Goal: Information Seeking & Learning: Learn about a topic

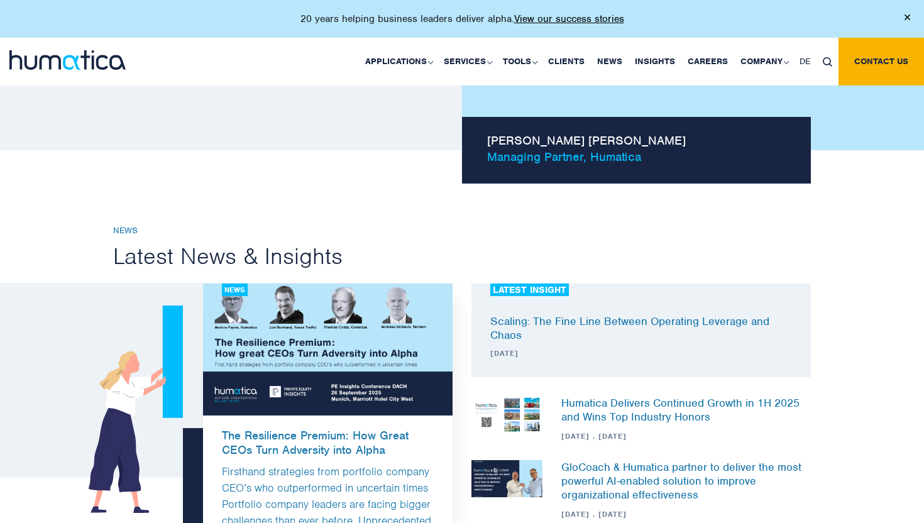
scroll to position [1221, 0]
click at [581, 63] on link "Clients" at bounding box center [566, 62] width 49 height 48
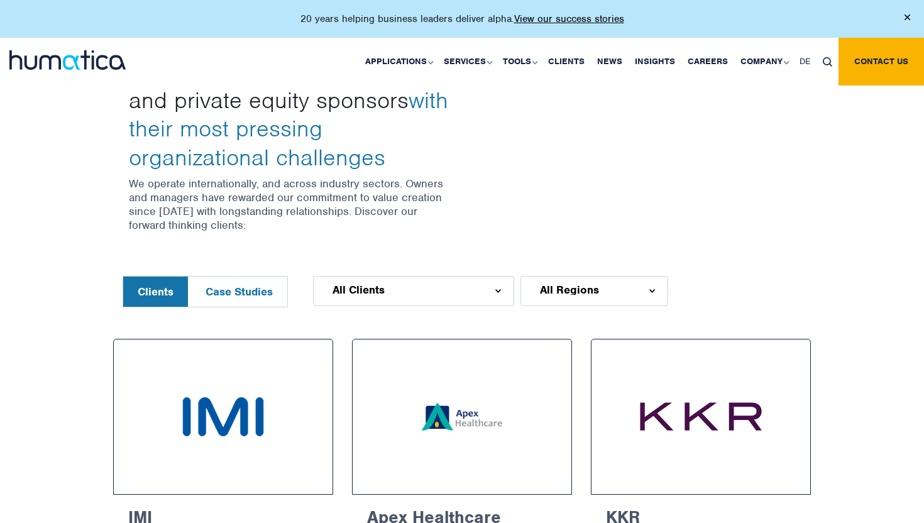
scroll to position [492, 0]
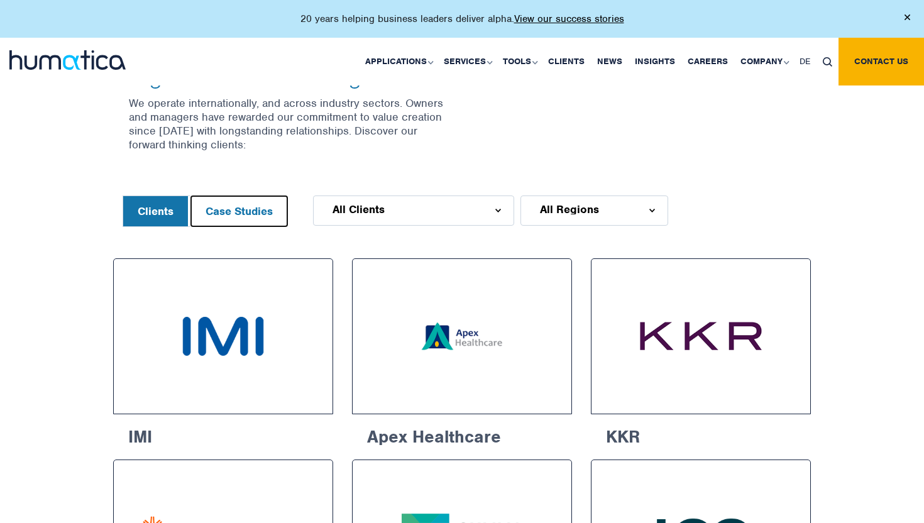
click at [258, 214] on button "Case Studies" at bounding box center [239, 211] width 96 height 30
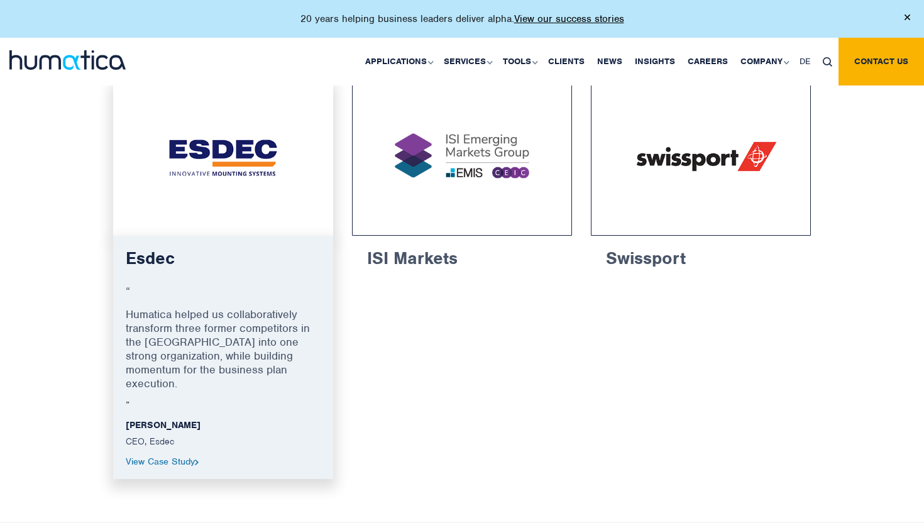
scroll to position [693, 0]
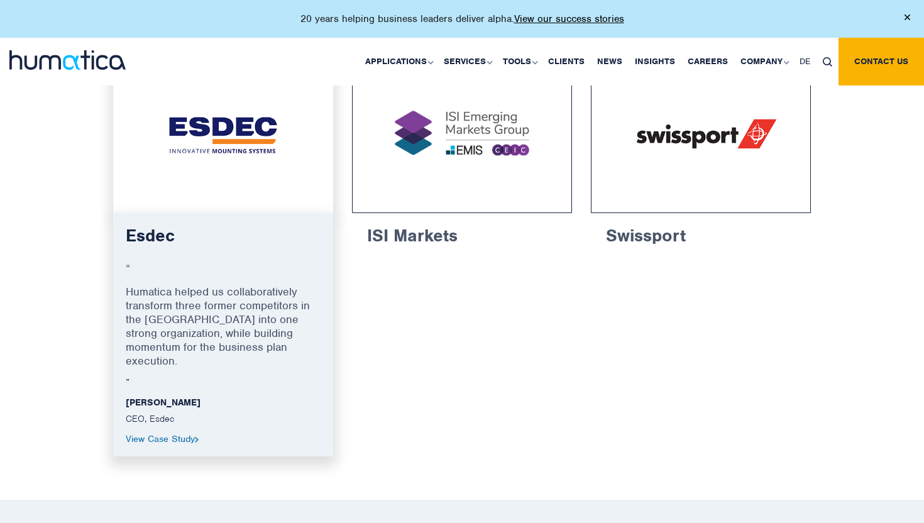
click at [205, 293] on p "Humatica helped us collaboratively transform three former competitors in the US…" at bounding box center [223, 331] width 195 height 92
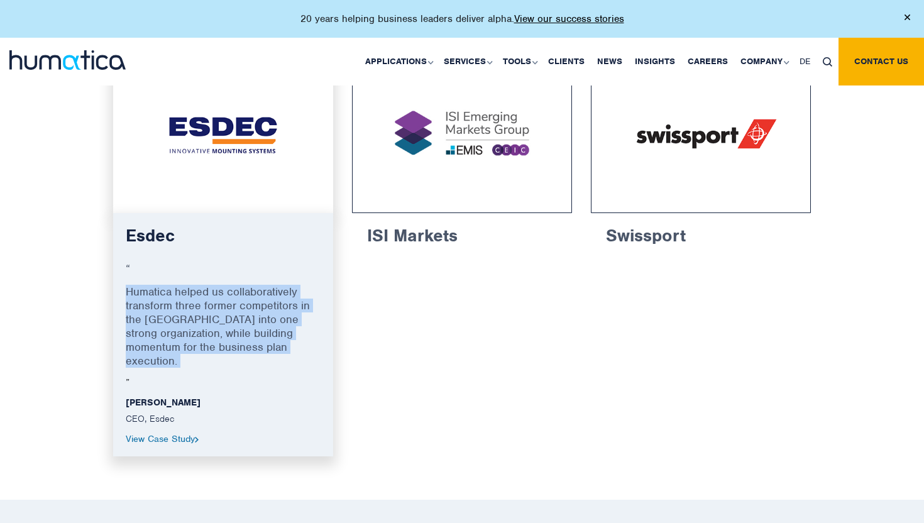
click at [205, 293] on p "Humatica helped us collaboratively transform three former competitors in the US…" at bounding box center [223, 331] width 195 height 92
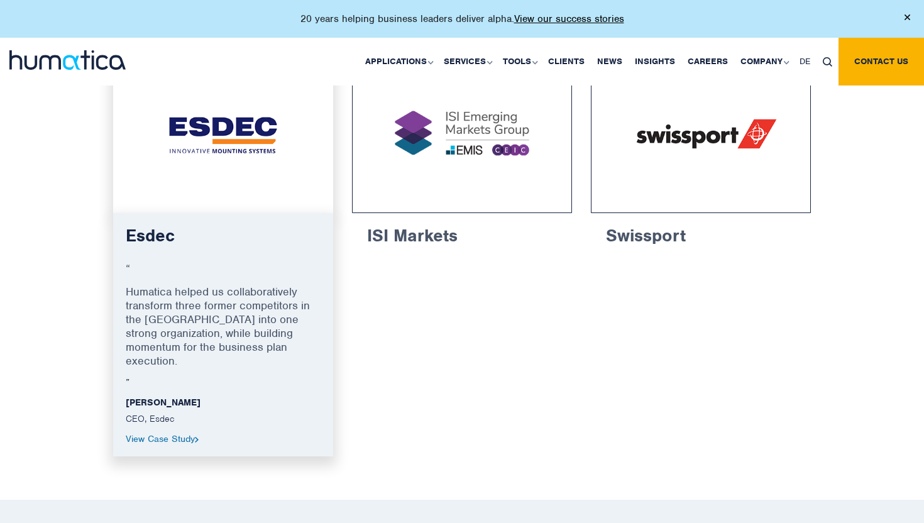
click at [204, 289] on p "Humatica helped us collaboratively transform three former competitors in the US…" at bounding box center [223, 331] width 195 height 92
drag, startPoint x: 204, startPoint y: 289, endPoint x: 156, endPoint y: 289, distance: 48.4
click at [156, 289] on p "Humatica helped us collaboratively transform three former competitors in the US…" at bounding box center [223, 331] width 195 height 92
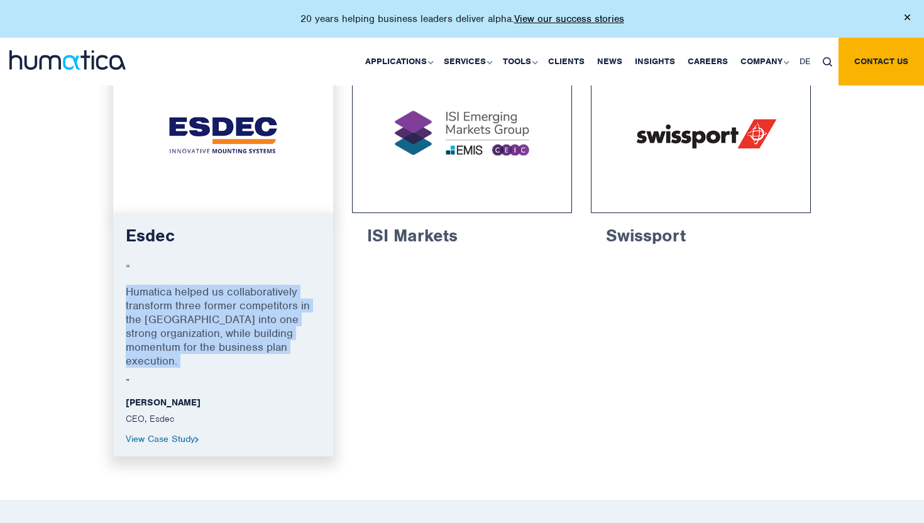
drag, startPoint x: 156, startPoint y: 289, endPoint x: 301, endPoint y: 336, distance: 152.4
click at [302, 336] on p "Humatica helped us collaboratively transform three former competitors in the US…" at bounding box center [223, 331] width 195 height 92
click at [301, 336] on p "Humatica helped us collaboratively transform three former competitors in the US…" at bounding box center [223, 331] width 195 height 92
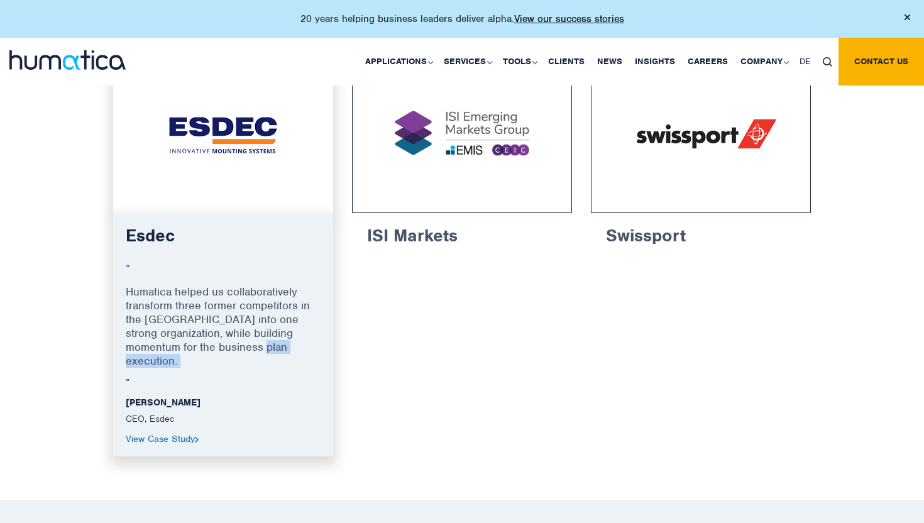
click at [301, 336] on p "Humatica helped us collaboratively transform three former competitors in the US…" at bounding box center [223, 331] width 195 height 92
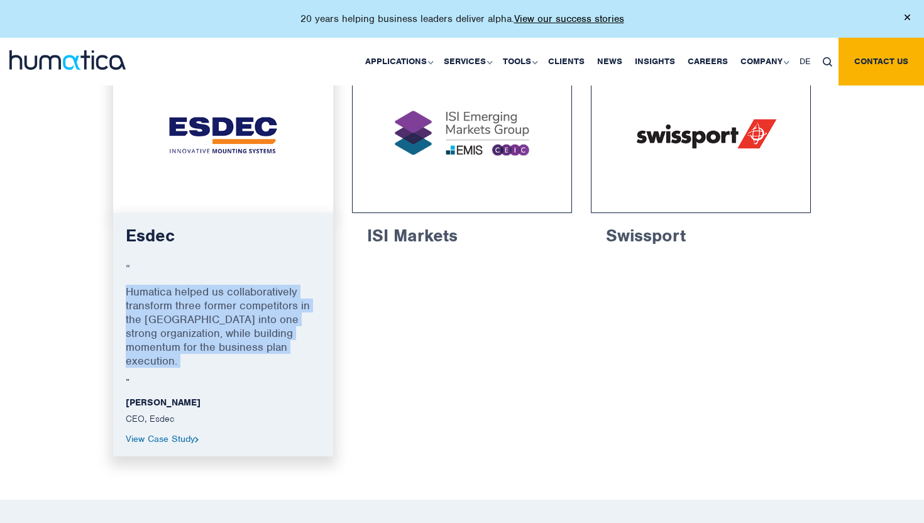
click at [301, 336] on p "Humatica helped us collaboratively transform three former competitors in the US…" at bounding box center [223, 331] width 195 height 92
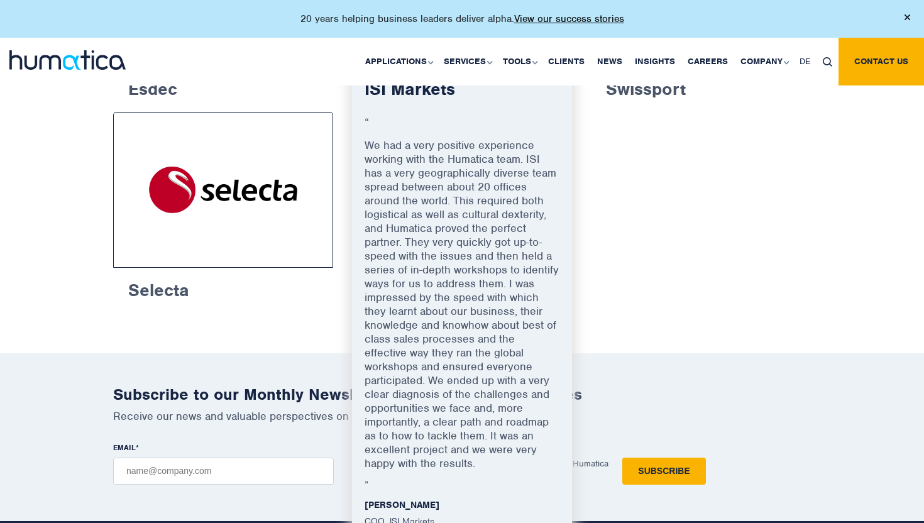
scroll to position [843, 0]
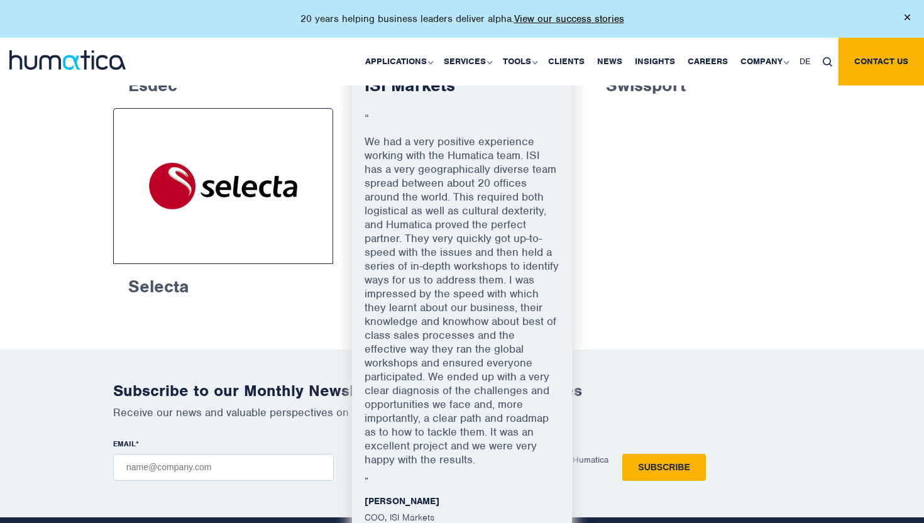
click at [363, 140] on div "ISI Markets “ We had a very positive experience working with the Humatica team.…" at bounding box center [462, 309] width 220 height 492
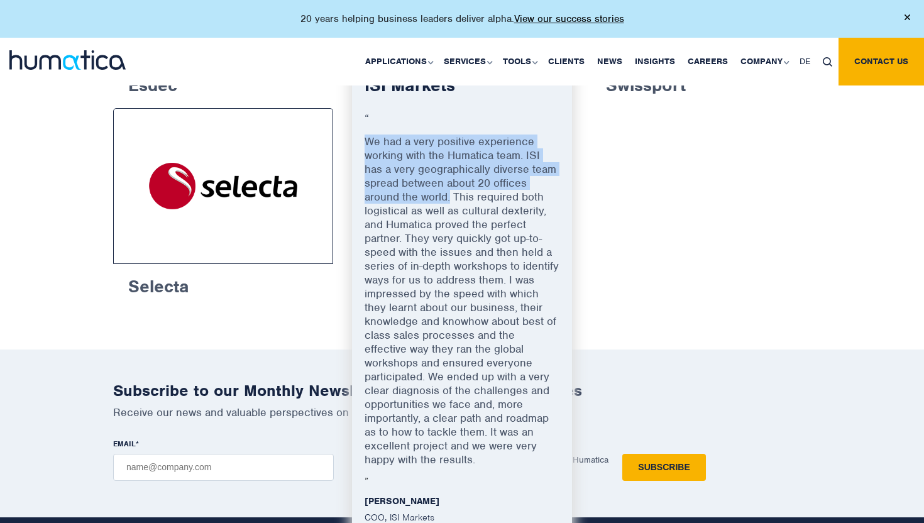
drag, startPoint x: 363, startPoint y: 140, endPoint x: 446, endPoint y: 195, distance: 100.2
click at [446, 195] on div "ISI Markets “ We had a very positive experience working with the Humatica team.…" at bounding box center [462, 309] width 220 height 492
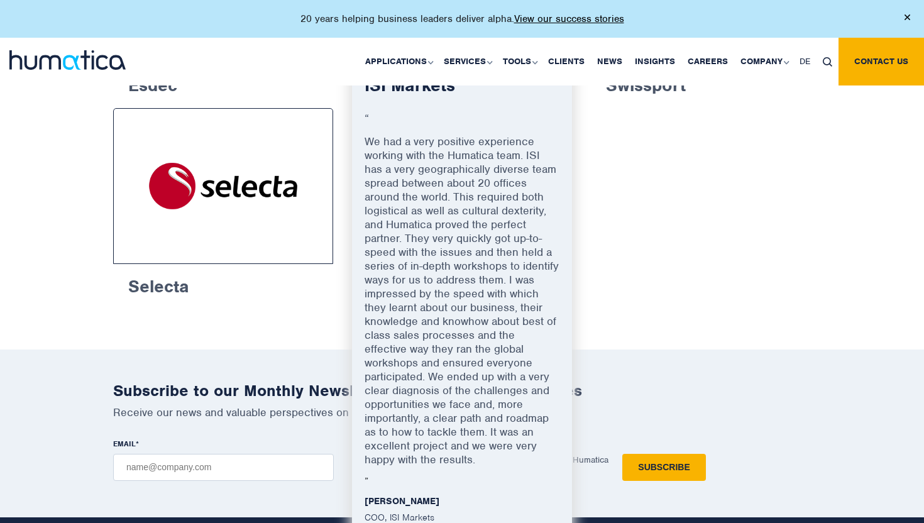
click at [461, 194] on p "We had a very positive experience working with the Humatica team. ISI has a ver…" at bounding box center [462, 304] width 195 height 341
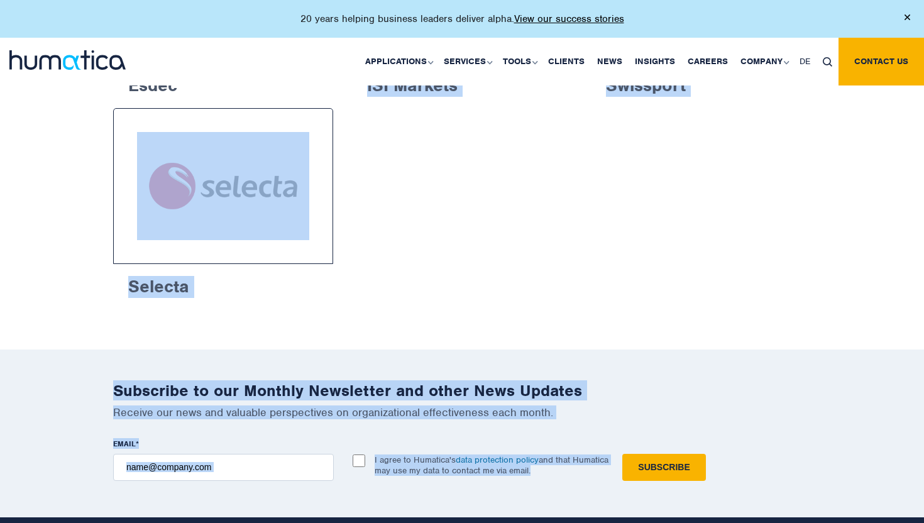
drag, startPoint x: 461, startPoint y: 194, endPoint x: 571, endPoint y: 466, distance: 293.3
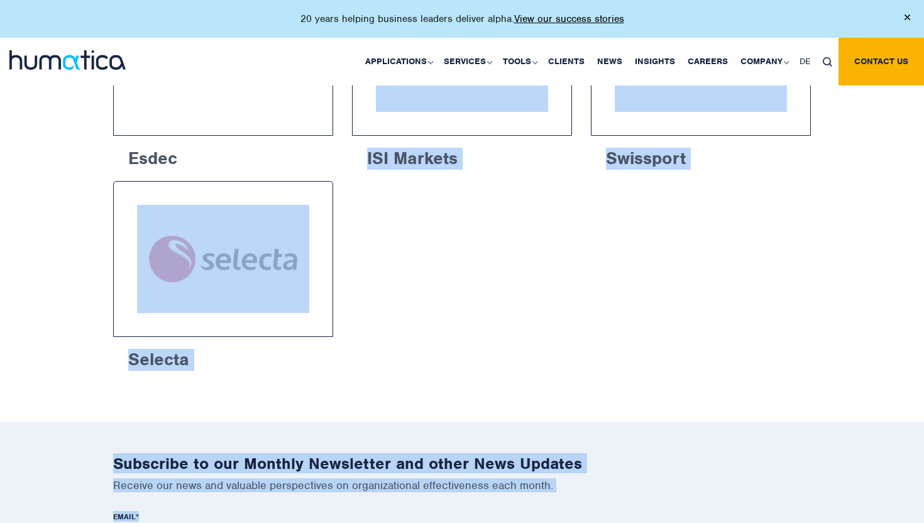
click at [502, 222] on div "Selecta “ Sales effectiveness is about people and behaviour. Humatica helped im…" at bounding box center [462, 281] width 716 height 201
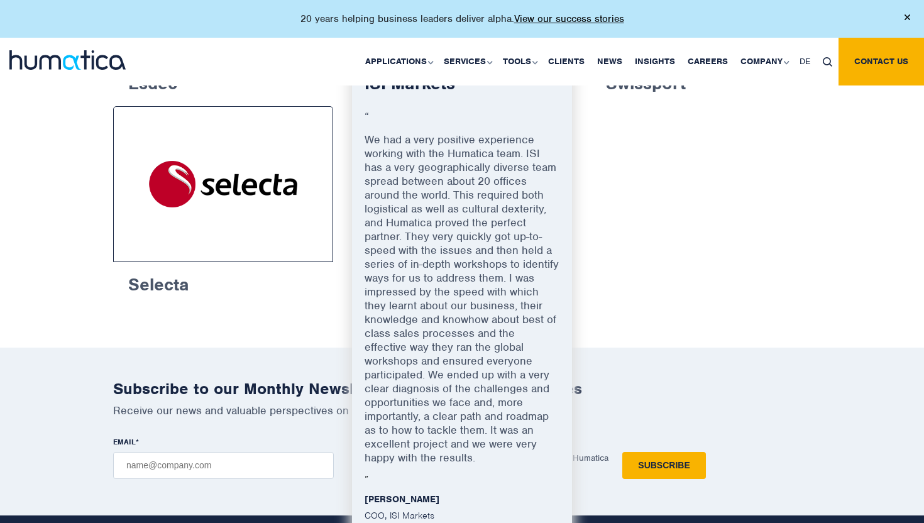
scroll to position [862, 0]
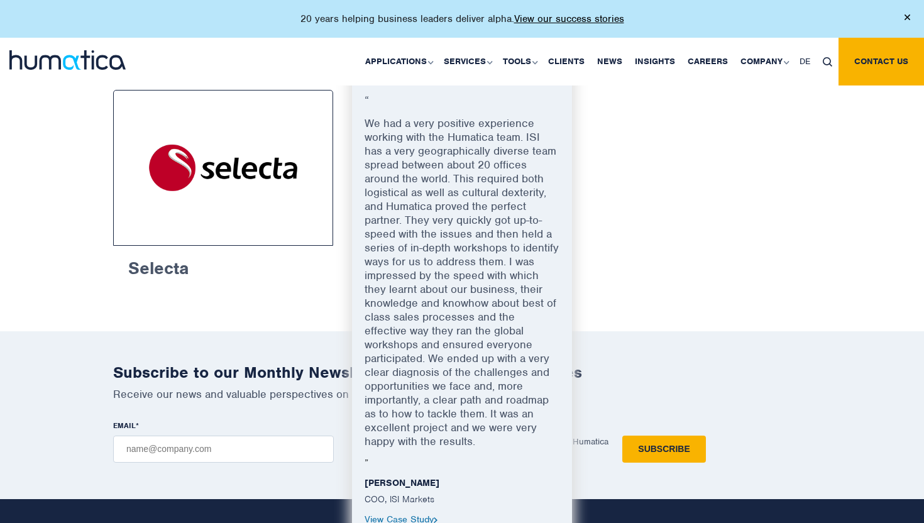
click at [466, 176] on p "We had a very positive experience working with the Humatica team. ISI has a ver…" at bounding box center [462, 286] width 195 height 341
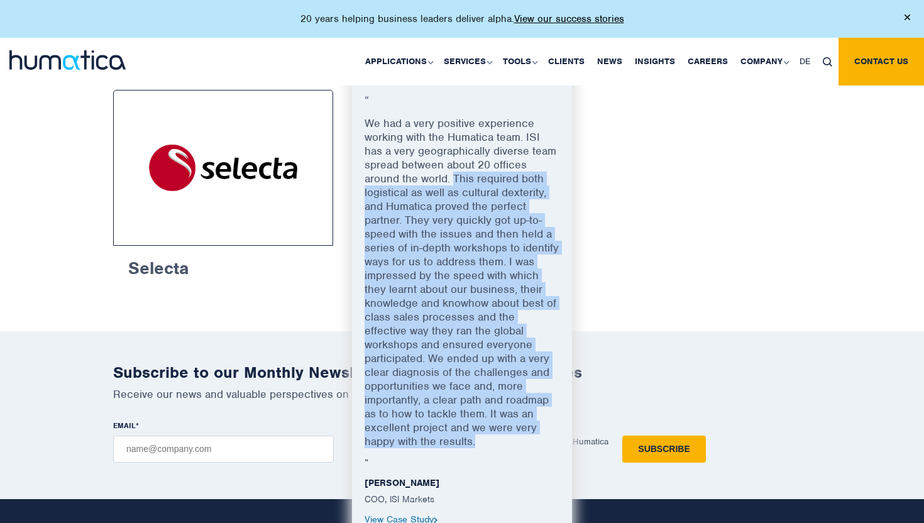
drag, startPoint x: 466, startPoint y: 176, endPoint x: 539, endPoint y: 412, distance: 246.9
click at [539, 412] on p "We had a very positive experience working with the Humatica team. ISI has a ver…" at bounding box center [462, 286] width 195 height 341
drag, startPoint x: 539, startPoint y: 412, endPoint x: 463, endPoint y: 169, distance: 254.4
click at [463, 169] on p "We had a very positive experience working with the Humatica team. ISI has a ver…" at bounding box center [462, 286] width 195 height 341
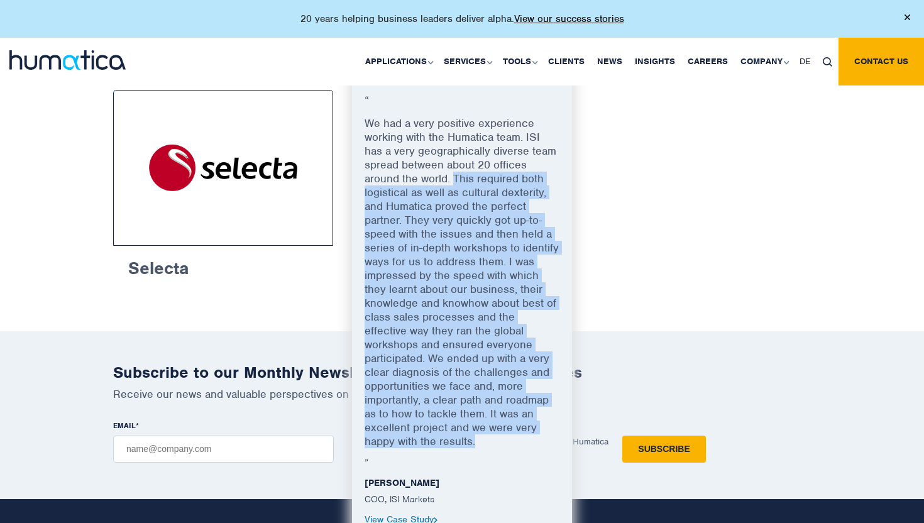
click at [463, 169] on p "We had a very positive experience working with the Humatica team. ISI has a ver…" at bounding box center [462, 286] width 195 height 341
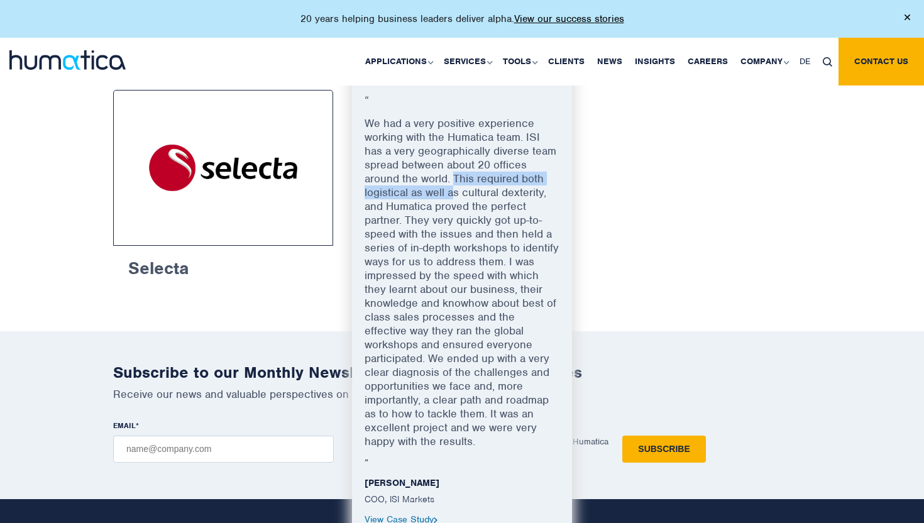
drag, startPoint x: 454, startPoint y: 185, endPoint x: 454, endPoint y: 170, distance: 15.1
click at [454, 170] on p "We had a very positive experience working with the Humatica team. ISI has a ver…" at bounding box center [462, 286] width 195 height 341
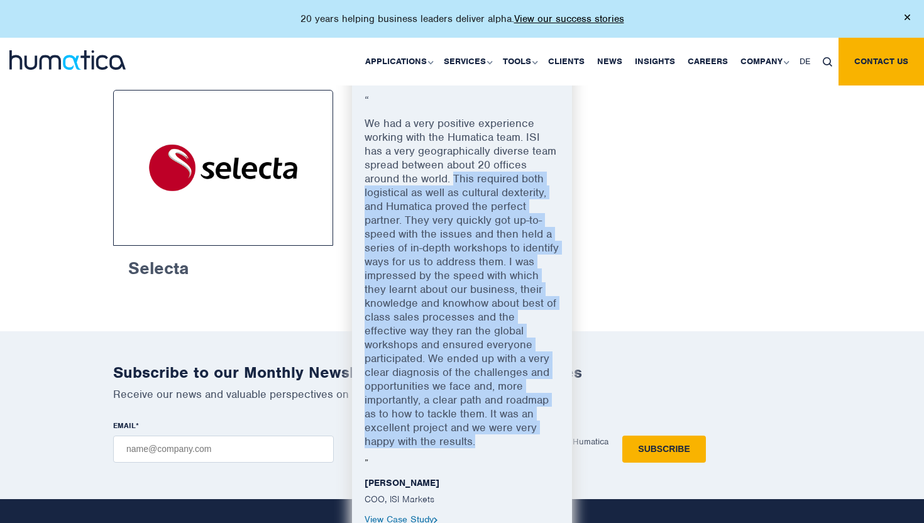
drag, startPoint x: 454, startPoint y: 170, endPoint x: 540, endPoint y: 405, distance: 250.7
click at [540, 405] on p "We had a very positive experience working with the Humatica team. ISI has a ver…" at bounding box center [462, 286] width 195 height 341
drag, startPoint x: 540, startPoint y: 405, endPoint x: 458, endPoint y: 174, distance: 245.5
click at [458, 174] on p "We had a very positive experience working with the Humatica team. ISI has a ver…" at bounding box center [462, 286] width 195 height 341
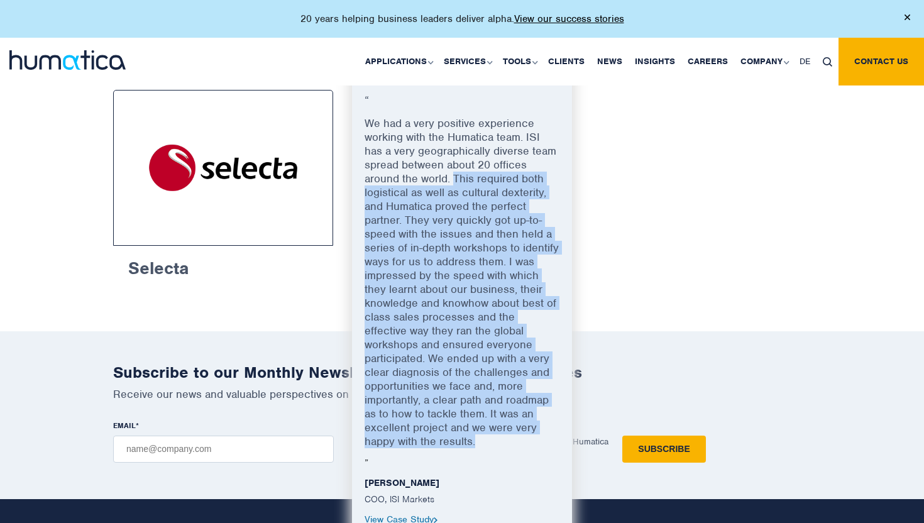
click at [458, 174] on p "We had a very positive experience working with the Humatica team. ISI has a ver…" at bounding box center [462, 286] width 195 height 341
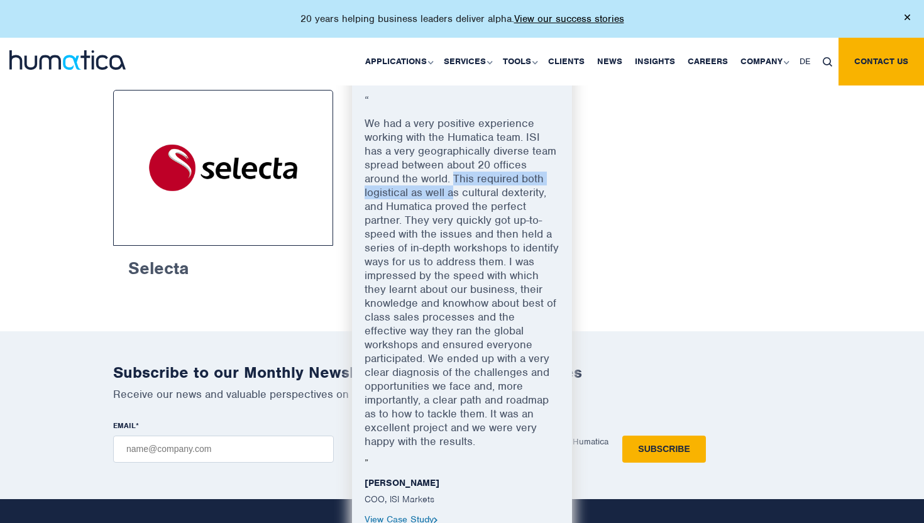
drag, startPoint x: 454, startPoint y: 182, endPoint x: 454, endPoint y: 168, distance: 13.2
click at [454, 168] on p "We had a very positive experience working with the Humatica team. ISI has a ver…" at bounding box center [462, 286] width 195 height 341
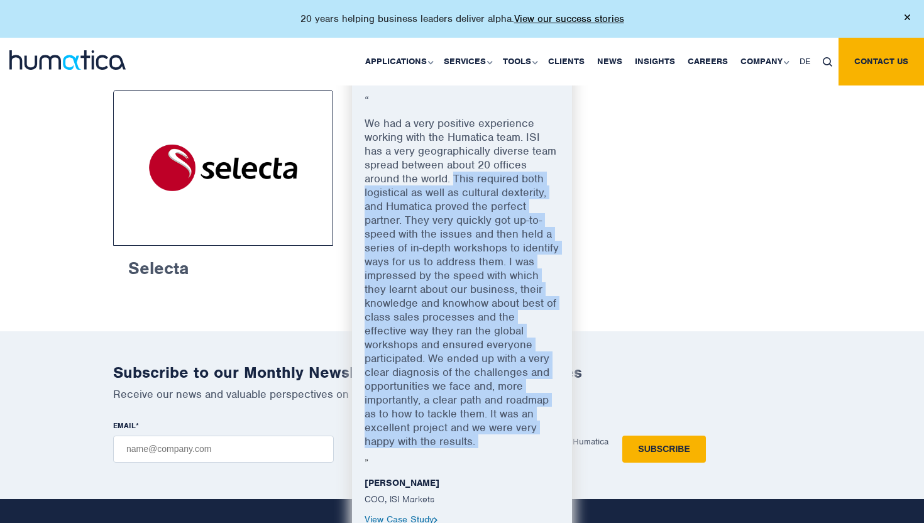
drag, startPoint x: 454, startPoint y: 168, endPoint x: 547, endPoint y: 409, distance: 257.5
click at [547, 409] on p "We had a very positive experience working with the Humatica team. ISI has a ver…" at bounding box center [462, 286] width 195 height 341
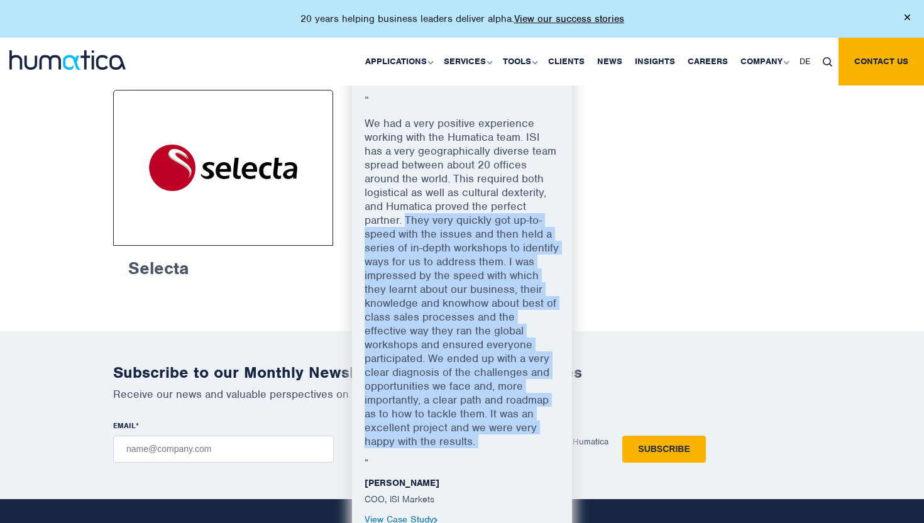
drag, startPoint x: 547, startPoint y: 409, endPoint x: 418, endPoint y: 211, distance: 236.2
click at [418, 211] on p "We had a very positive experience working with the Humatica team. ISI has a ver…" at bounding box center [462, 286] width 195 height 341
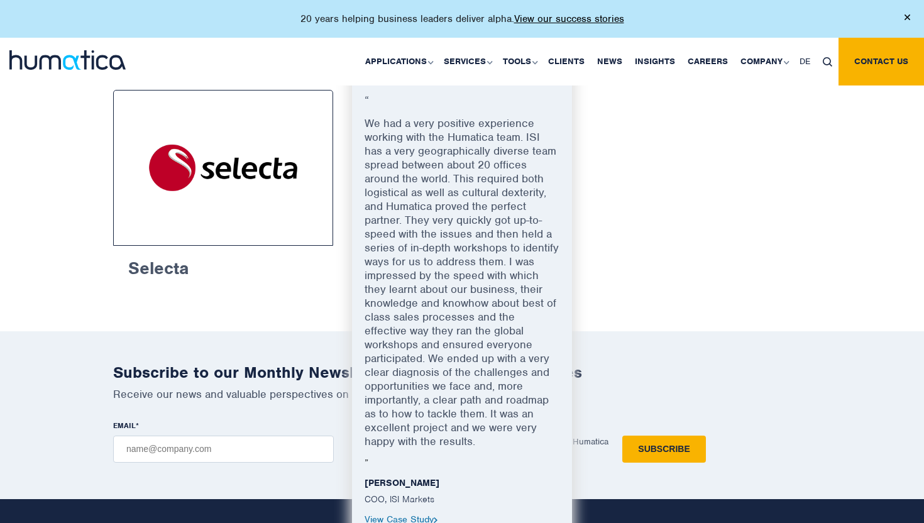
click at [512, 255] on p "We had a very positive experience working with the Humatica team. ISI has a ver…" at bounding box center [462, 286] width 195 height 341
click at [509, 255] on p "We had a very positive experience working with the Humatica team. ISI has a ver…" at bounding box center [462, 286] width 195 height 341
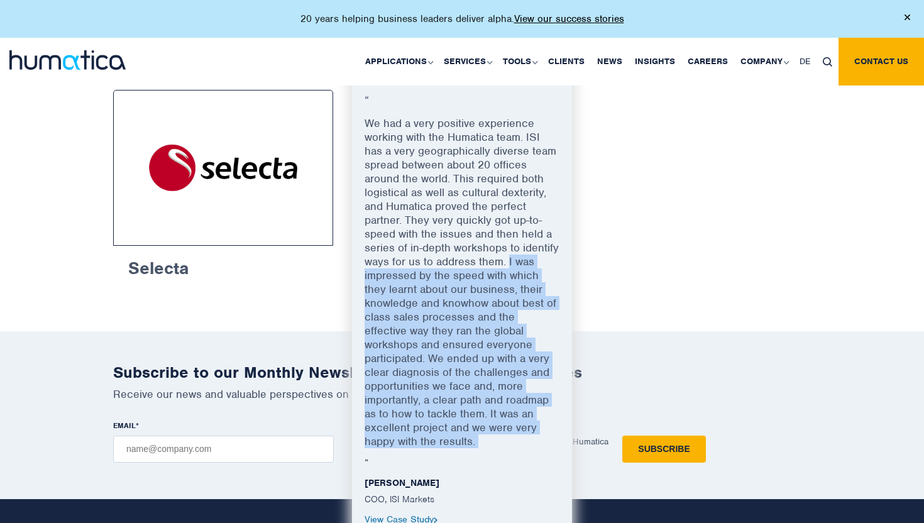
drag, startPoint x: 509, startPoint y: 255, endPoint x: 545, endPoint y: 419, distance: 167.9
click at [545, 419] on p "We had a very positive experience working with the Humatica team. ISI has a ver…" at bounding box center [462, 286] width 195 height 341
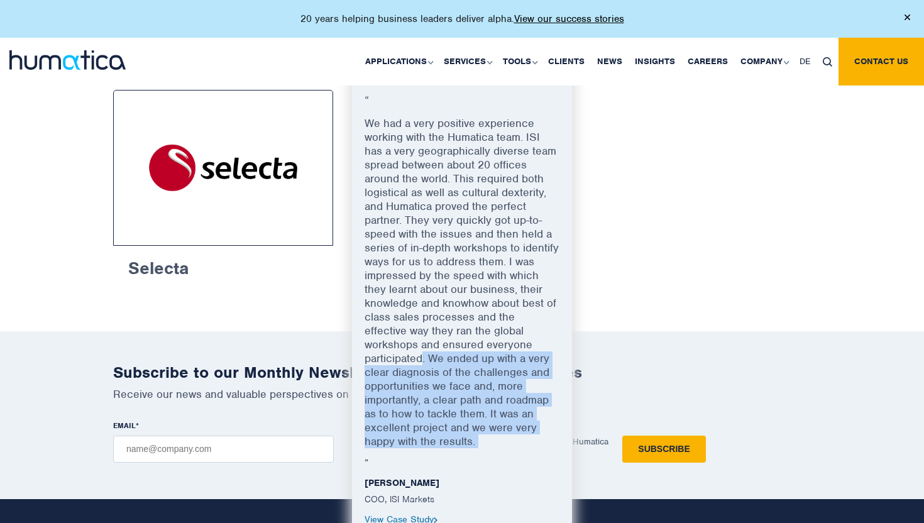
drag, startPoint x: 545, startPoint y: 419, endPoint x: 515, endPoint y: 324, distance: 99.6
click at [515, 324] on p "We had a very positive experience working with the Humatica team. ISI has a ver…" at bounding box center [462, 286] width 195 height 341
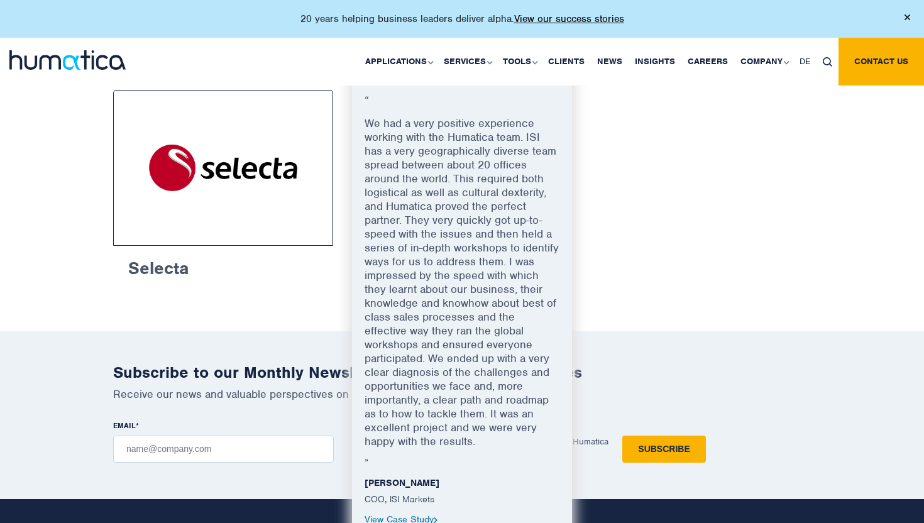
click at [524, 338] on p "We had a very positive experience working with the Humatica team. ISI has a ver…" at bounding box center [462, 286] width 195 height 341
click at [524, 335] on p "We had a very positive experience working with the Humatica team. ISI has a ver…" at bounding box center [462, 286] width 195 height 341
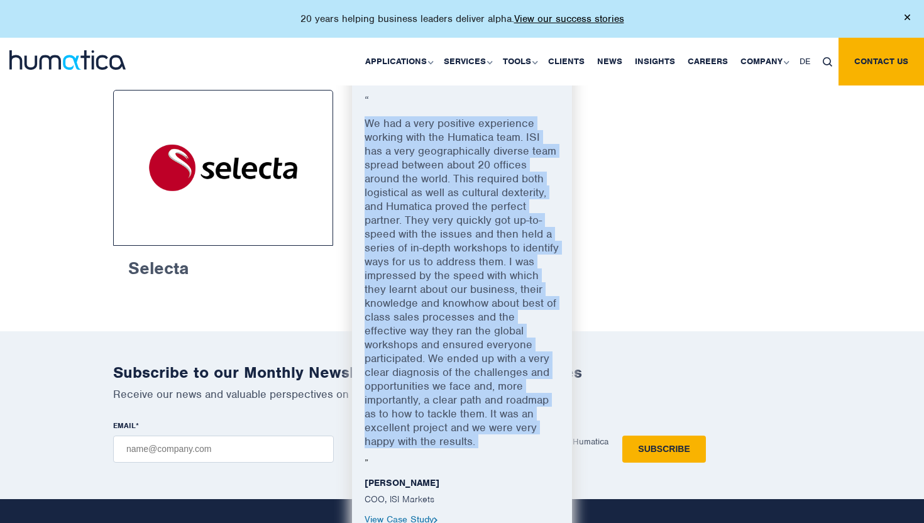
click at [524, 336] on p "We had a very positive experience working with the Humatica team. ISI has a ver…" at bounding box center [462, 286] width 195 height 341
click at [524, 335] on p "We had a very positive experience working with the Humatica team. ISI has a ver…" at bounding box center [462, 286] width 195 height 341
click at [524, 327] on p "We had a very positive experience working with the Humatica team. ISI has a ver…" at bounding box center [462, 286] width 195 height 341
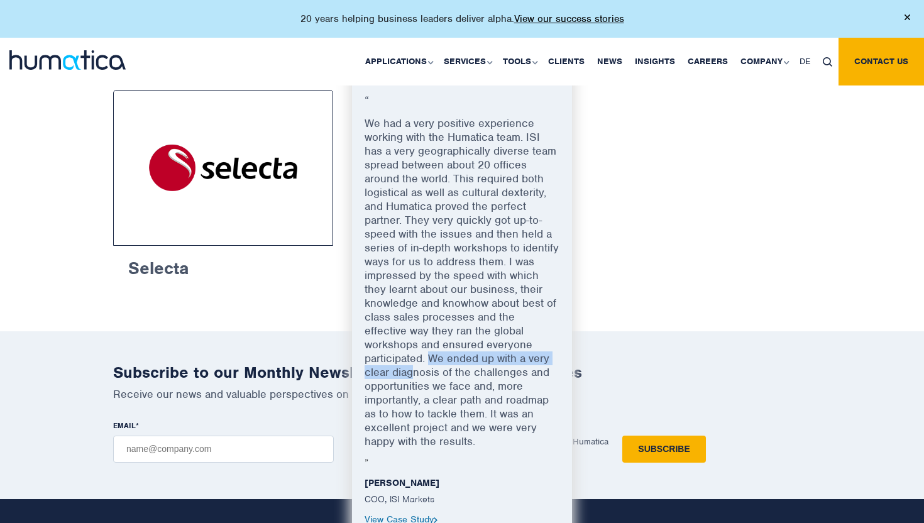
drag, startPoint x: 524, startPoint y: 330, endPoint x: 520, endPoint y: 346, distance: 16.8
click at [520, 346] on p "We had a very positive experience working with the Humatica team. ISI has a ver…" at bounding box center [462, 286] width 195 height 341
click at [524, 326] on p "We had a very positive experience working with the Humatica team. ISI has a ver…" at bounding box center [462, 286] width 195 height 341
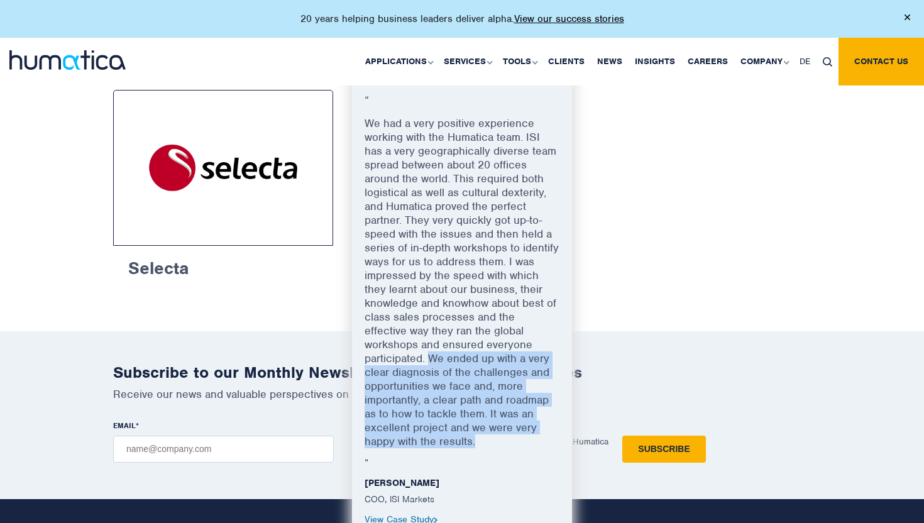
drag, startPoint x: 524, startPoint y: 327, endPoint x: 547, endPoint y: 409, distance: 85.1
click at [547, 409] on p "We had a very positive experience working with the Humatica team. ISI has a ver…" at bounding box center [462, 286] width 195 height 341
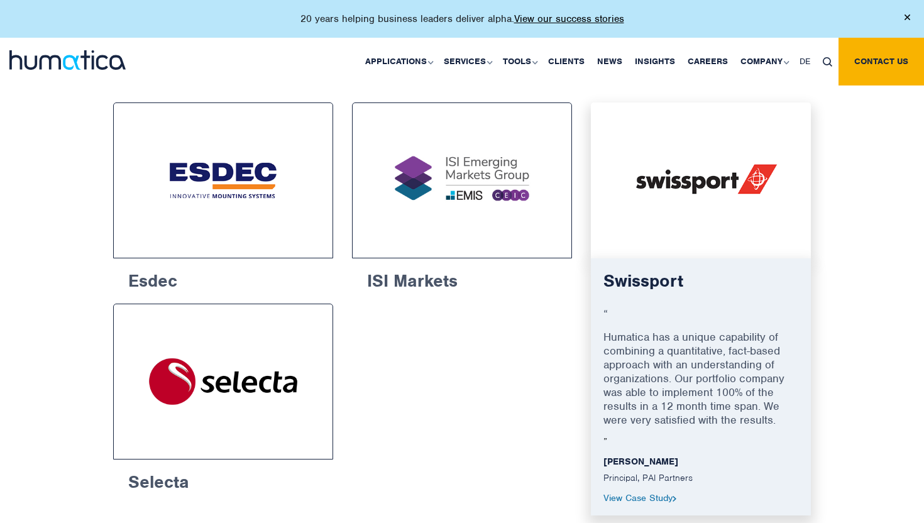
scroll to position [734, 0]
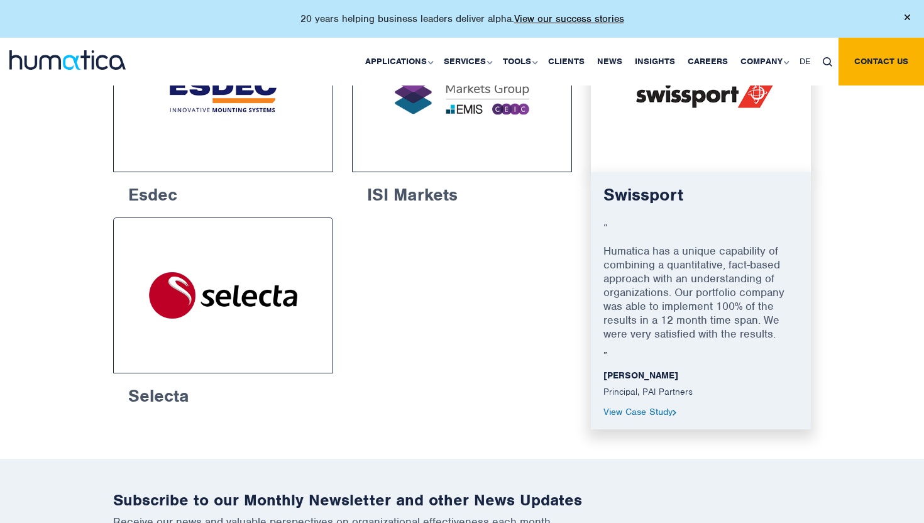
click at [725, 235] on p "“" at bounding box center [700, 232] width 195 height 23
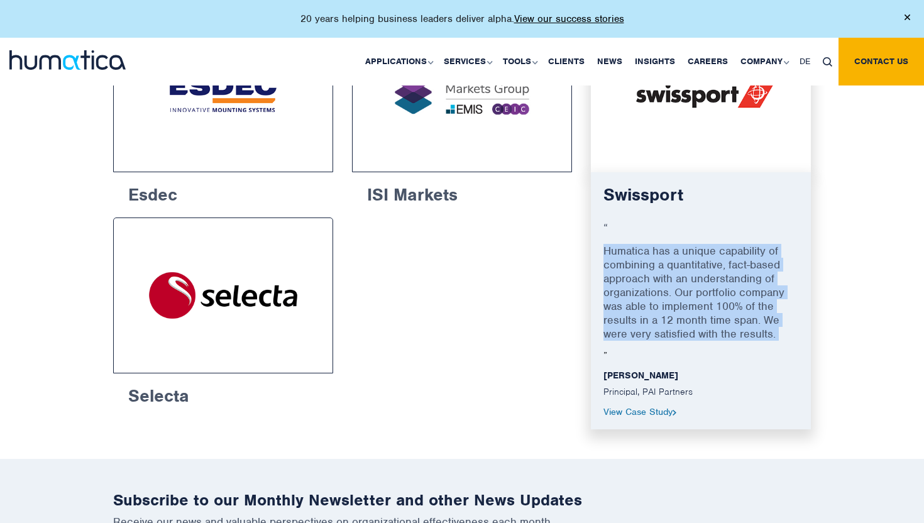
drag, startPoint x: 725, startPoint y: 235, endPoint x: 776, endPoint y: 326, distance: 103.8
click at [776, 325] on div "Swissport “ Humatica has a unique capability of combining a quantitative, fact-…" at bounding box center [701, 300] width 220 height 257
click at [782, 325] on p "Humatica has a unique capability of combining a quantitative, fact-based approa…" at bounding box center [700, 297] width 195 height 106
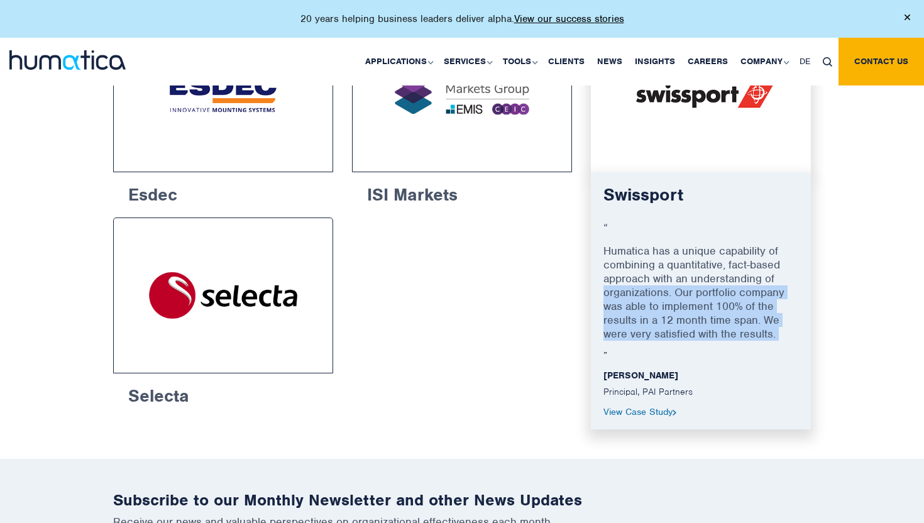
drag, startPoint x: 782, startPoint y: 325, endPoint x: 649, endPoint y: 291, distance: 136.9
click at [649, 291] on p "Humatica has a unique capability of combining a quantitative, fact-based approa…" at bounding box center [700, 297] width 195 height 106
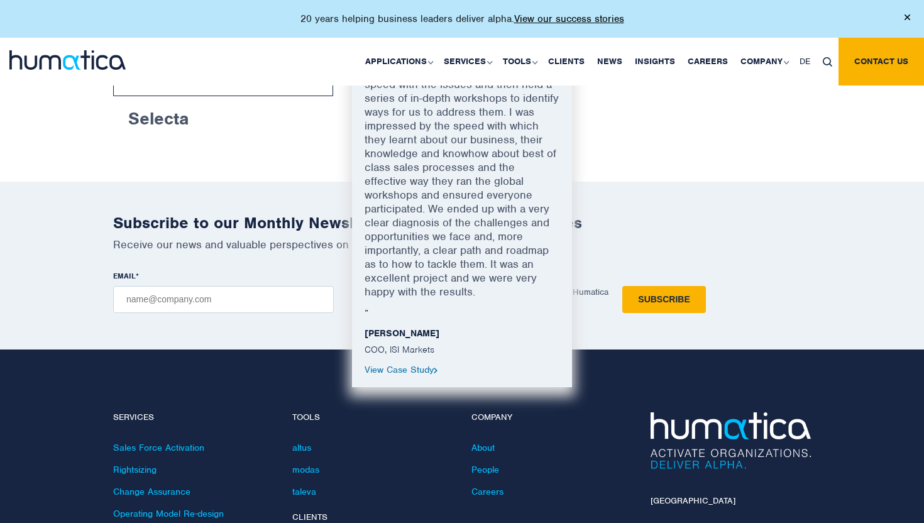
scroll to position [1046, 0]
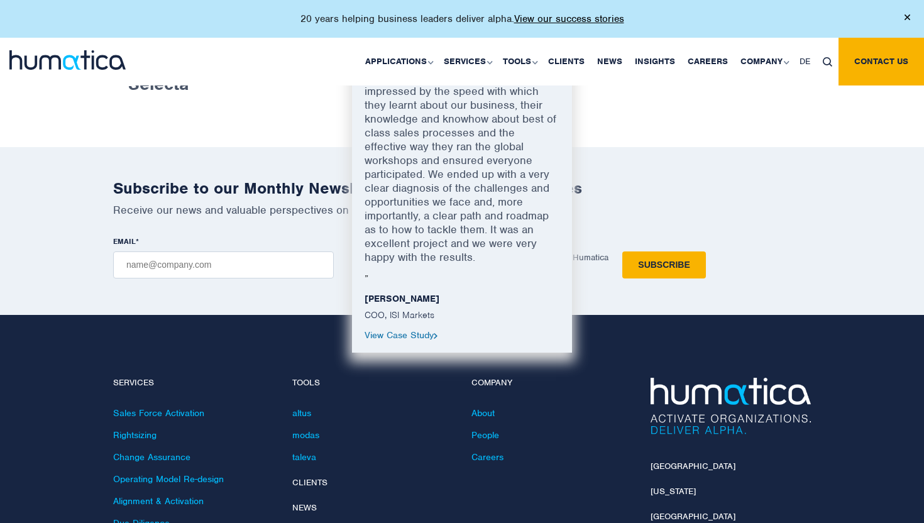
click at [407, 329] on link "View Case Study" at bounding box center [401, 334] width 73 height 11
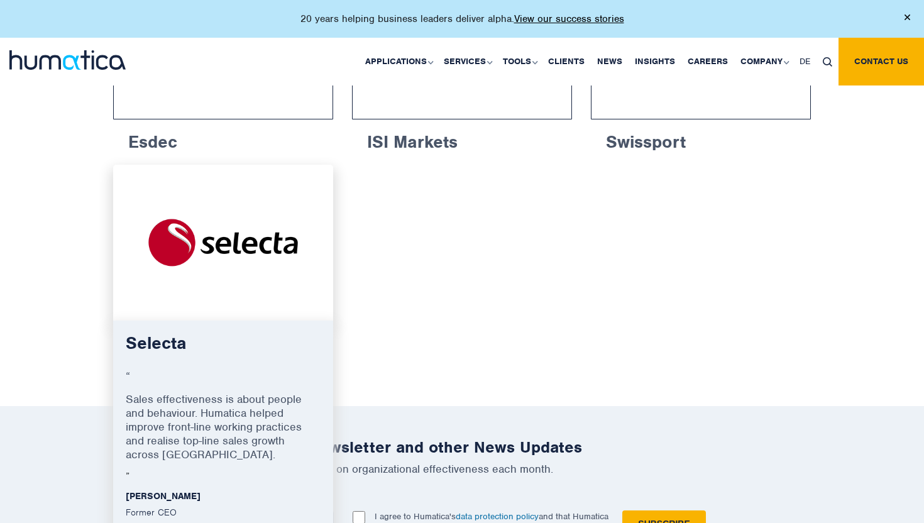
scroll to position [938, 0]
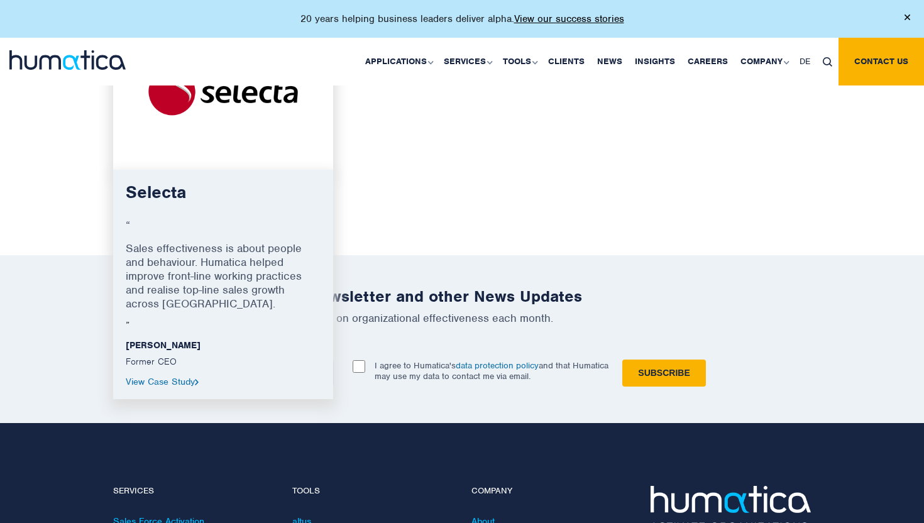
click at [170, 376] on link "View Case Study" at bounding box center [162, 381] width 73 height 11
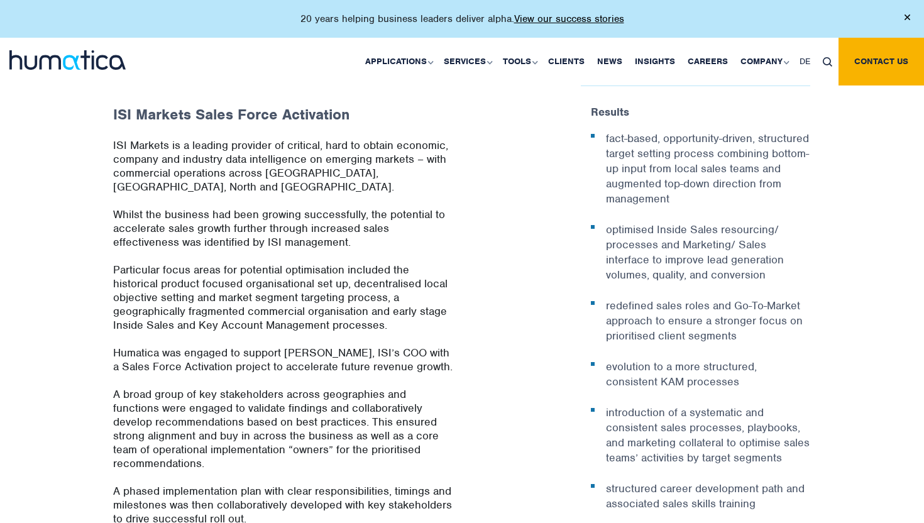
scroll to position [770, 0]
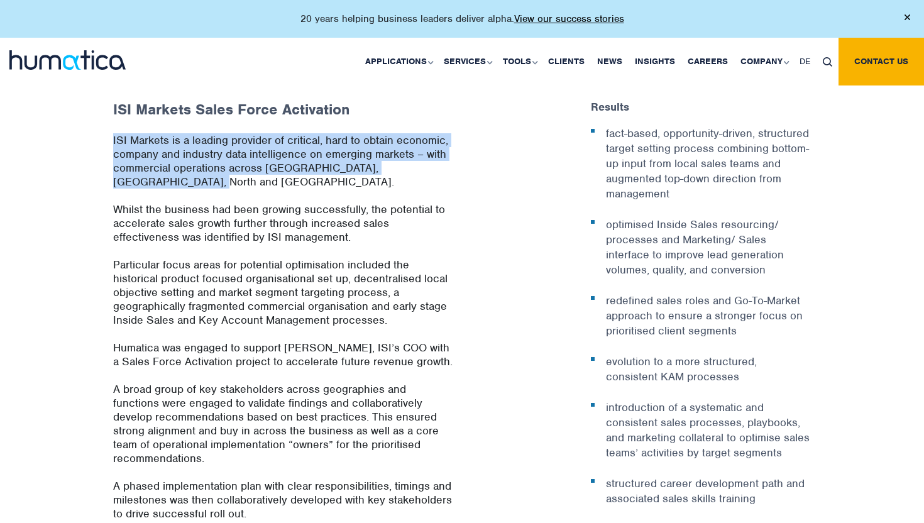
drag, startPoint x: 414, startPoint y: 121, endPoint x: 403, endPoint y: 161, distance: 41.6
click at [403, 162] on p "ISI Markets is a leading provider of critical, hard to obtain economic, company…" at bounding box center [282, 167] width 339 height 69
click at [403, 161] on p "ISI Markets is a leading provider of critical, hard to obtain economic, company…" at bounding box center [282, 167] width 339 height 69
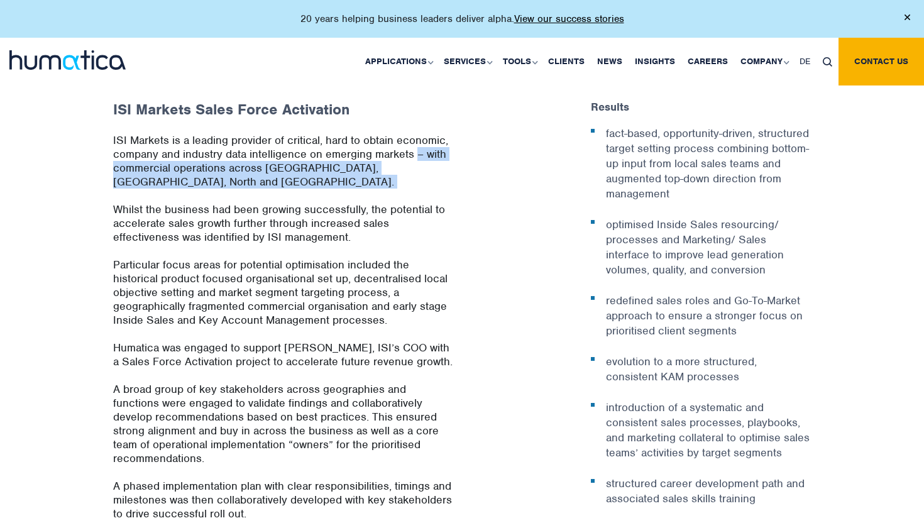
drag, startPoint x: 403, startPoint y: 161, endPoint x: 414, endPoint y: 136, distance: 26.7
click at [414, 136] on p "ISI Markets is a leading provider of critical, hard to obtain economic, company…" at bounding box center [282, 167] width 339 height 69
drag, startPoint x: 414, startPoint y: 136, endPoint x: 407, endPoint y: 153, distance: 18.3
click at [407, 154] on p "ISI Markets is a leading provider of critical, hard to obtain economic, company…" at bounding box center [282, 167] width 339 height 69
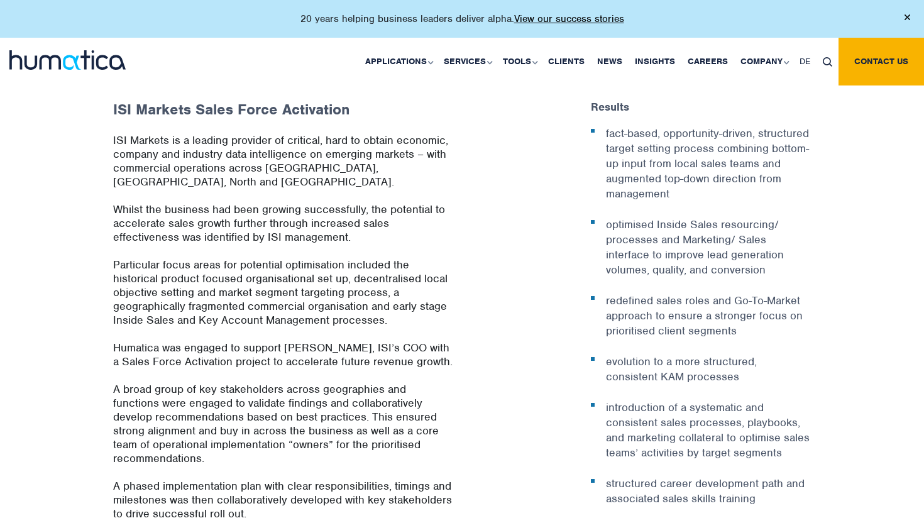
click at [255, 202] on p "Whilst the business had been growing successfully, the potential to accelerate …" at bounding box center [282, 229] width 339 height 55
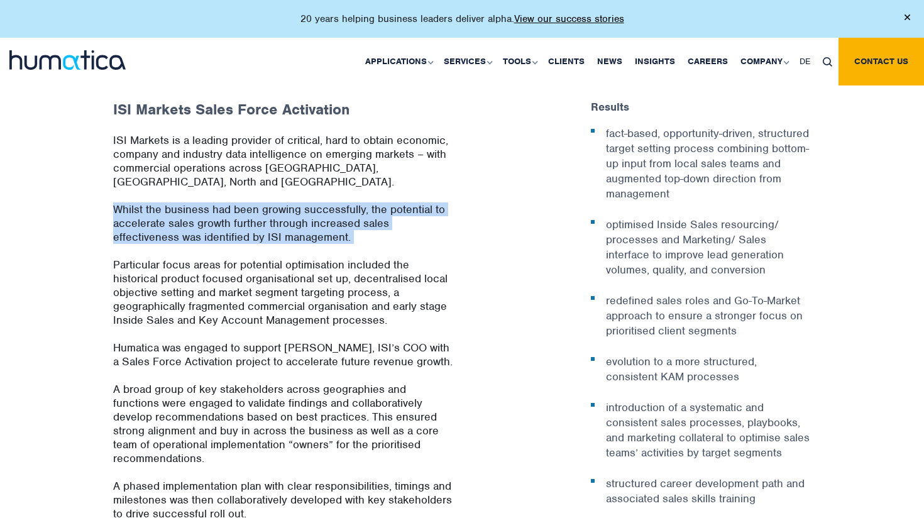
click at [255, 202] on p "Whilst the business had been growing successfully, the potential to accelerate …" at bounding box center [282, 229] width 339 height 55
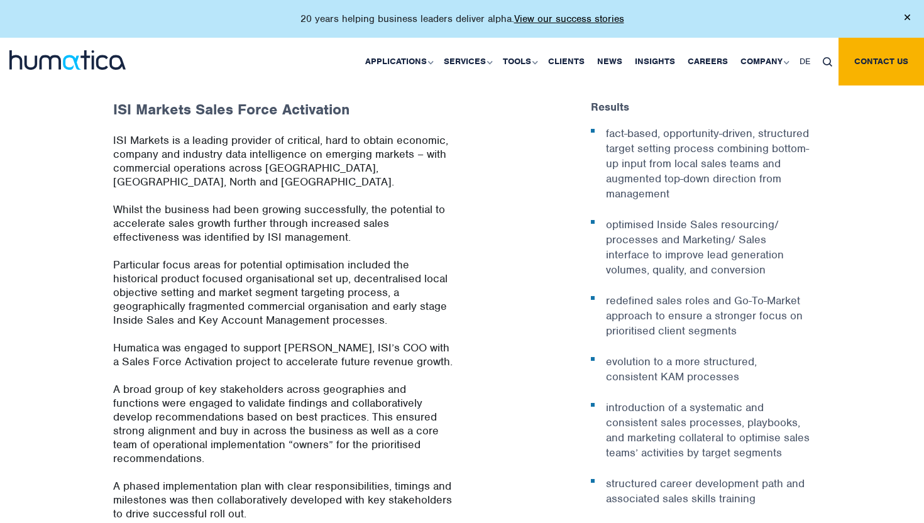
click at [361, 209] on p "Whilst the business had been growing successfully, the potential to accelerate …" at bounding box center [282, 229] width 339 height 55
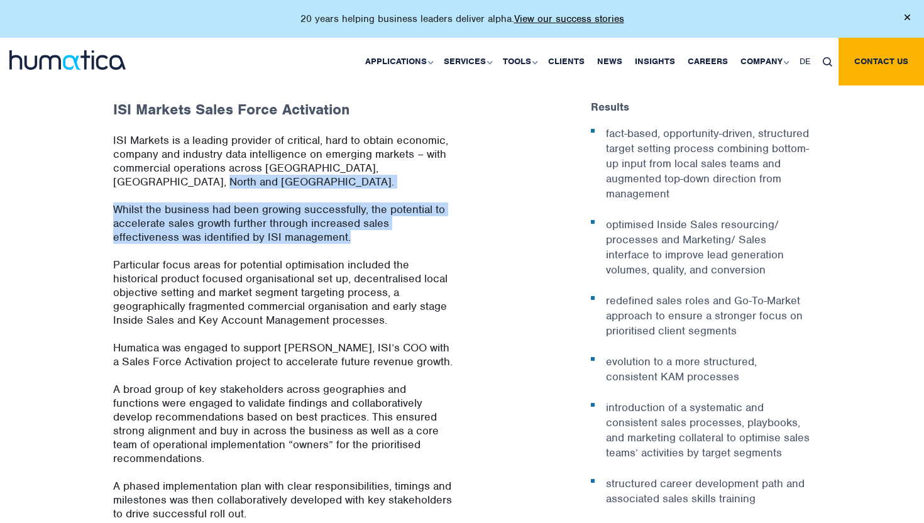
drag, startPoint x: 360, startPoint y: 227, endPoint x: 117, endPoint y: 187, distance: 246.5
click at [117, 187] on div "ISI Markets is a leading provider of critical, hard to obtain economic, company…" at bounding box center [282, 353] width 339 height 440
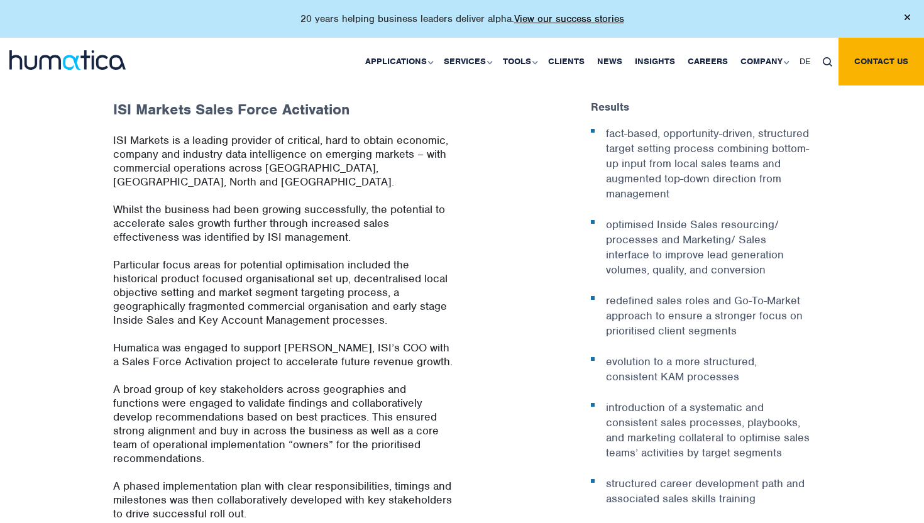
click at [119, 234] on p "Whilst the business had been growing successfully, the potential to accelerate …" at bounding box center [282, 229] width 339 height 55
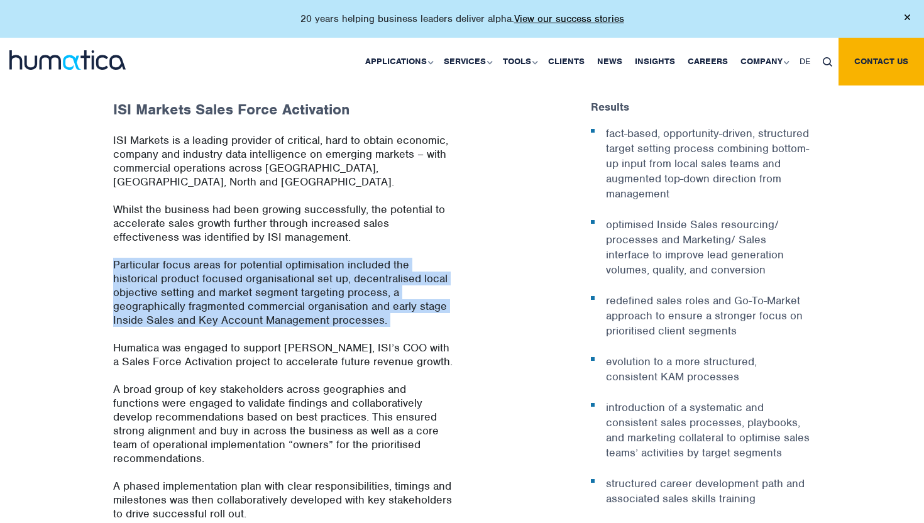
drag, startPoint x: 119, startPoint y: 234, endPoint x: 394, endPoint y: 298, distance: 282.5
click at [393, 297] on div "ISI Markets is a leading provider of critical, hard to obtain economic, company…" at bounding box center [282, 353] width 339 height 440
click at [394, 298] on p "Particular focus areas for potential optimisation included the historical produ…" at bounding box center [282, 299] width 339 height 83
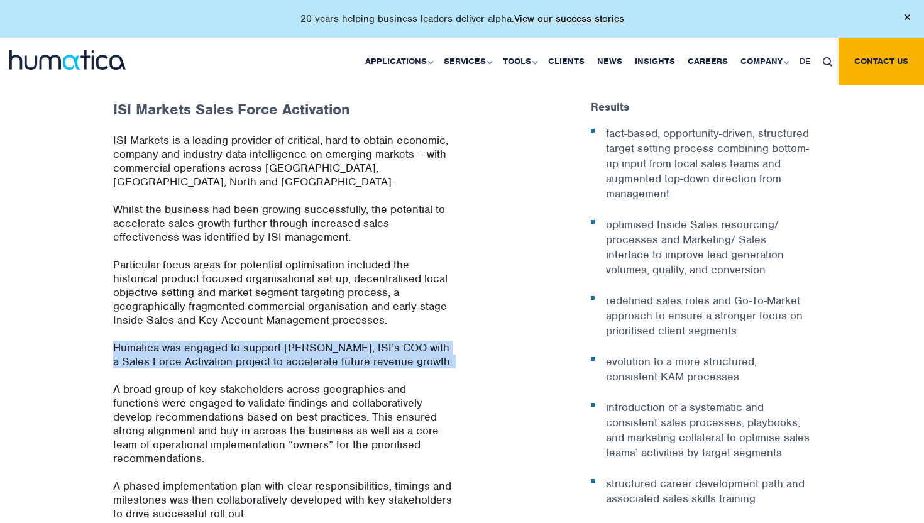
drag, startPoint x: 394, startPoint y: 298, endPoint x: 134, endPoint y: 354, distance: 265.7
click at [134, 354] on div "ISI Markets is a leading provider of critical, hard to obtain economic, company…" at bounding box center [282, 353] width 339 height 440
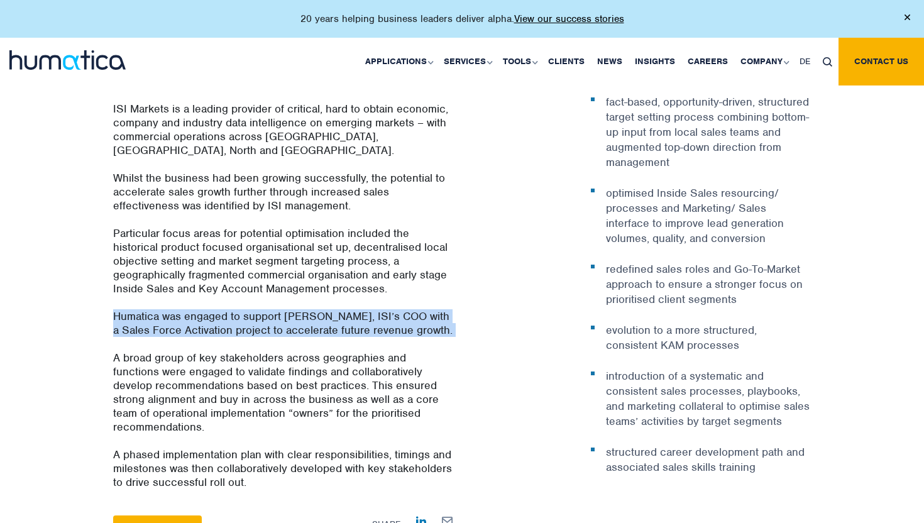
scroll to position [813, 0]
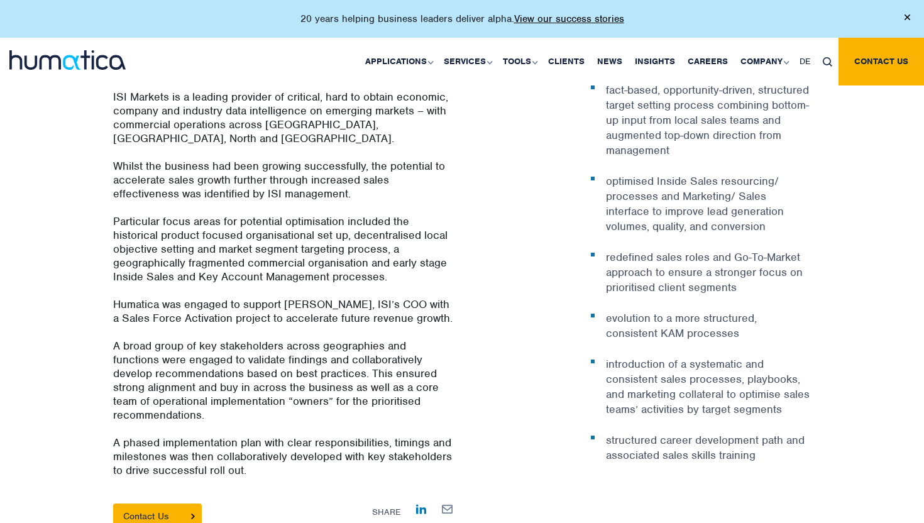
click at [116, 339] on p "A broad group of key stakeholders across geographies and functions were engaged…" at bounding box center [282, 387] width 339 height 97
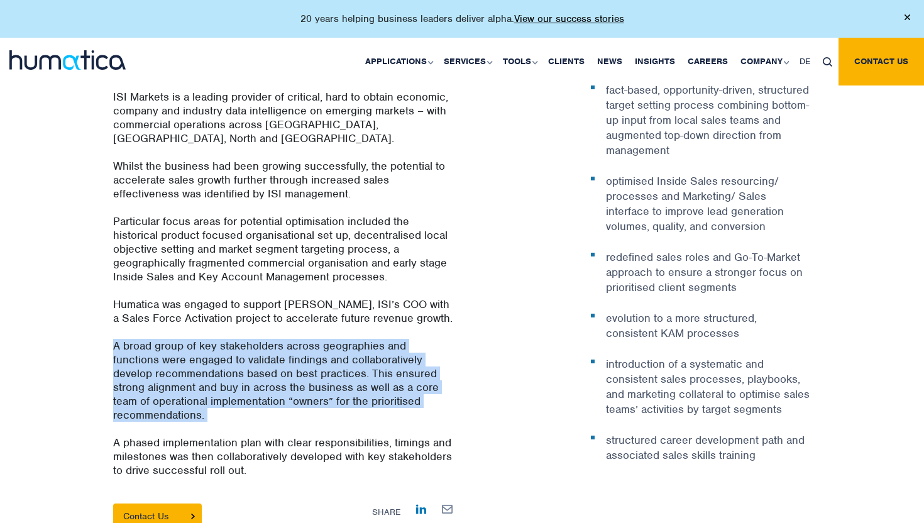
drag, startPoint x: 116, startPoint y: 321, endPoint x: 248, endPoint y: 389, distance: 148.4
click at [248, 389] on p "A broad group of key stakeholders across geographies and functions were engaged…" at bounding box center [282, 387] width 339 height 97
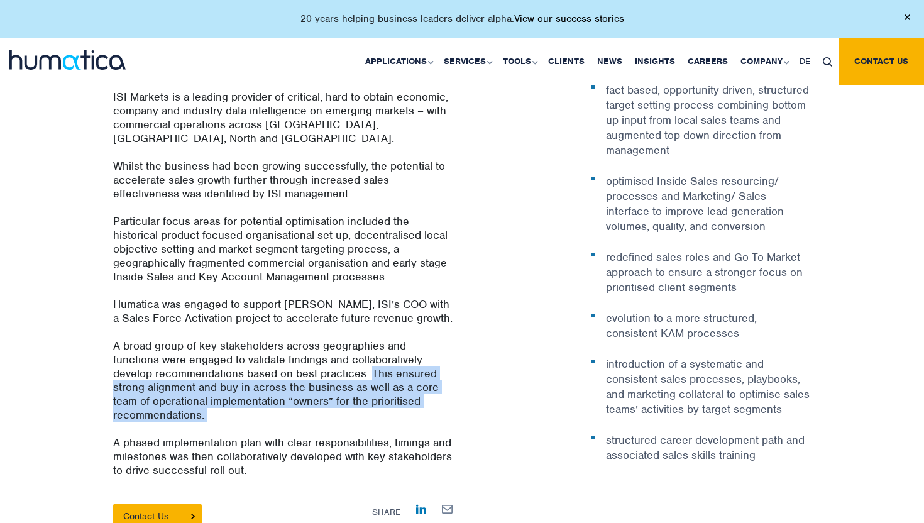
drag, startPoint x: 248, startPoint y: 389, endPoint x: 372, endPoint y: 347, distance: 131.4
click at [372, 347] on p "A broad group of key stakeholders across geographies and functions were engaged…" at bounding box center [282, 387] width 339 height 97
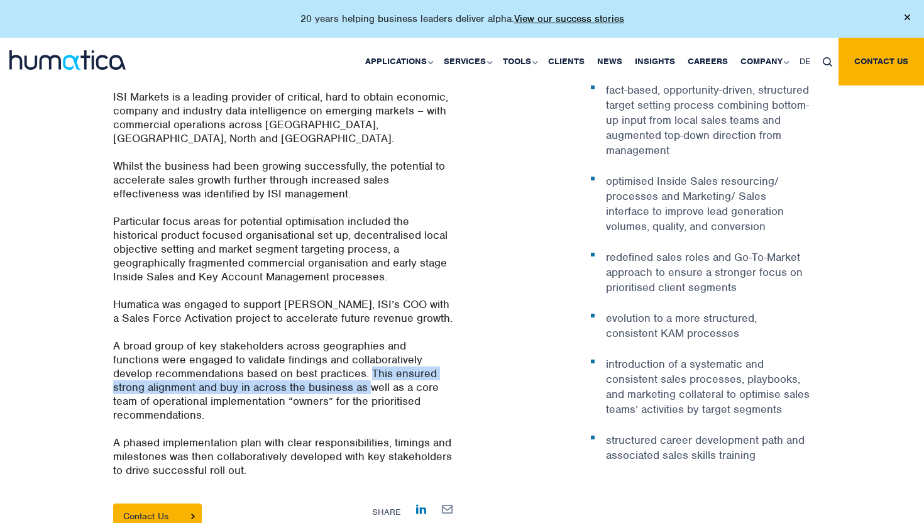
drag, startPoint x: 371, startPoint y: 357, endPoint x: 371, endPoint y: 345, distance: 11.9
click at [371, 345] on p "A broad group of key stakeholders across geographies and functions were engaged…" at bounding box center [282, 387] width 339 height 97
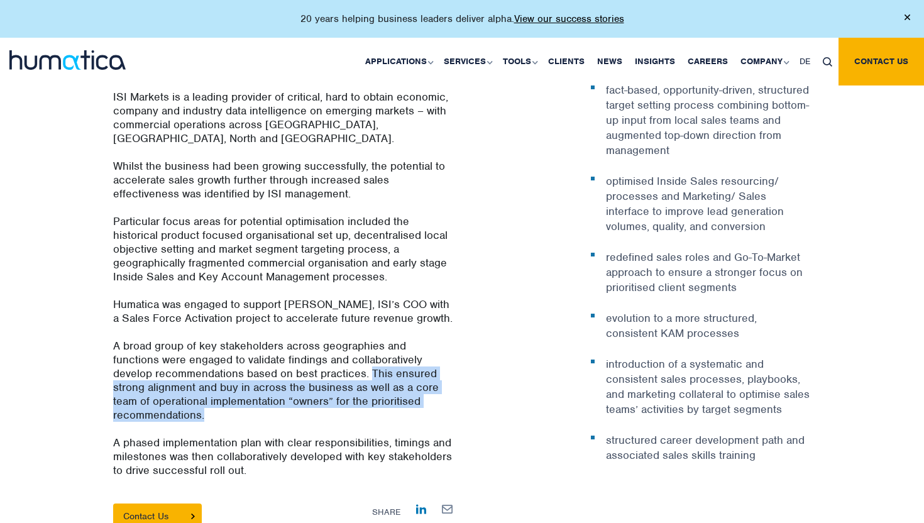
drag, startPoint x: 371, startPoint y: 347, endPoint x: 366, endPoint y: 387, distance: 40.5
click at [366, 388] on p "A broad group of key stakeholders across geographies and functions were engaged…" at bounding box center [282, 387] width 339 height 97
click at [366, 387] on p "A broad group of key stakeholders across geographies and functions were engaged…" at bounding box center [282, 387] width 339 height 97
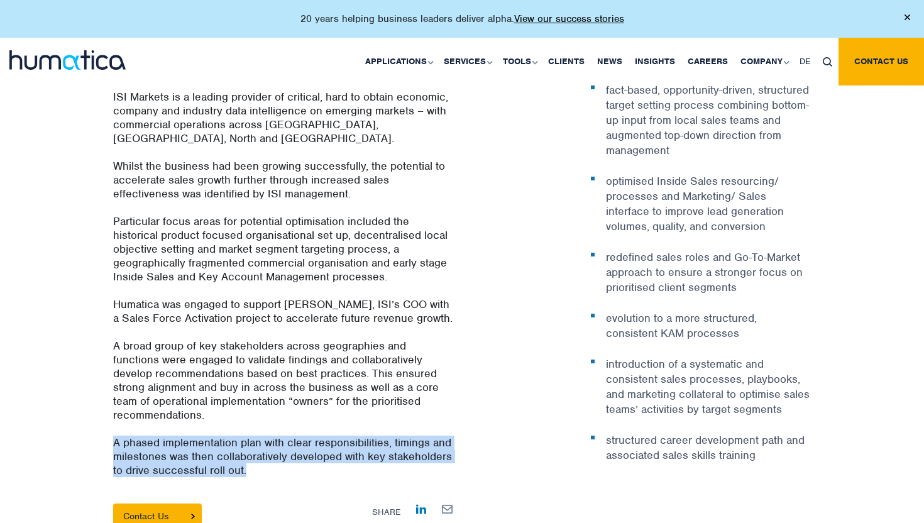
drag, startPoint x: 366, startPoint y: 387, endPoint x: 356, endPoint y: 440, distance: 53.9
click at [356, 440] on div "ISI Markets is a leading provider of critical, hard to obtain economic, company…" at bounding box center [282, 310] width 339 height 440
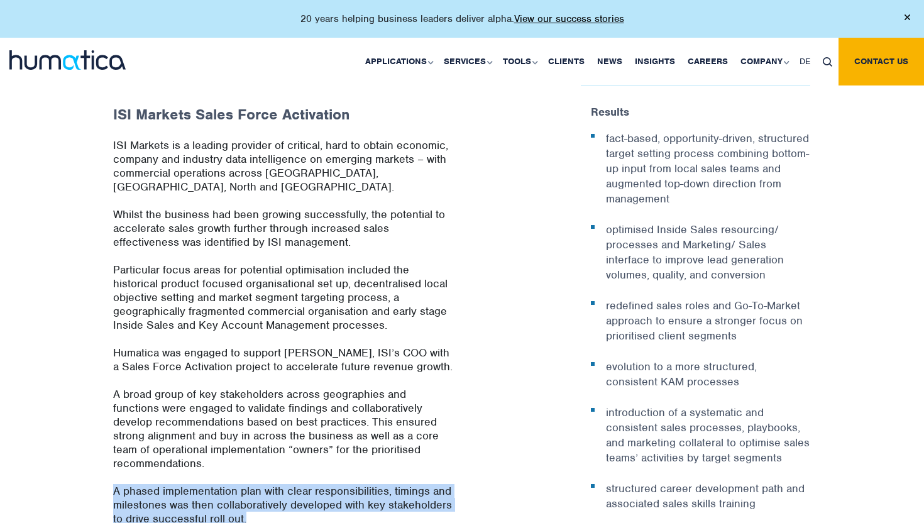
scroll to position [763, 0]
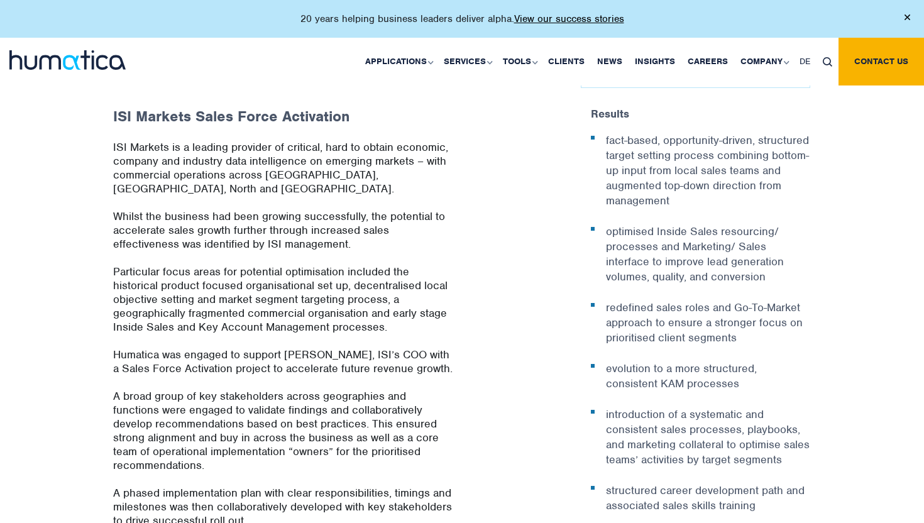
click at [606, 133] on li "fact-based, opportunity-driven, structured target setting process combining bot…" at bounding box center [701, 170] width 220 height 75
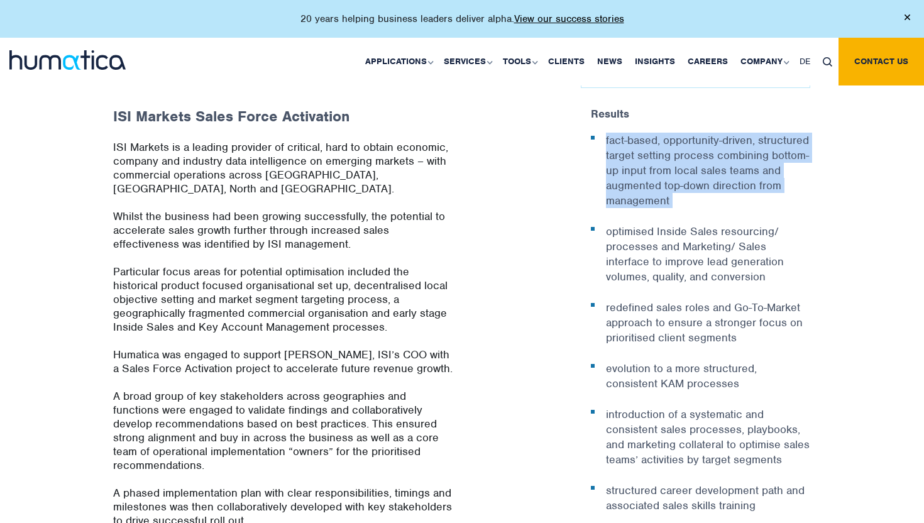
click at [606, 133] on li "fact-based, opportunity-driven, structured target setting process combining bot…" at bounding box center [701, 170] width 220 height 75
drag, startPoint x: 606, startPoint y: 124, endPoint x: 691, endPoint y: 198, distance: 112.7
click at [691, 198] on ul "fact-based, opportunity-driven, structured target setting process combining bot…" at bounding box center [701, 323] width 220 height 380
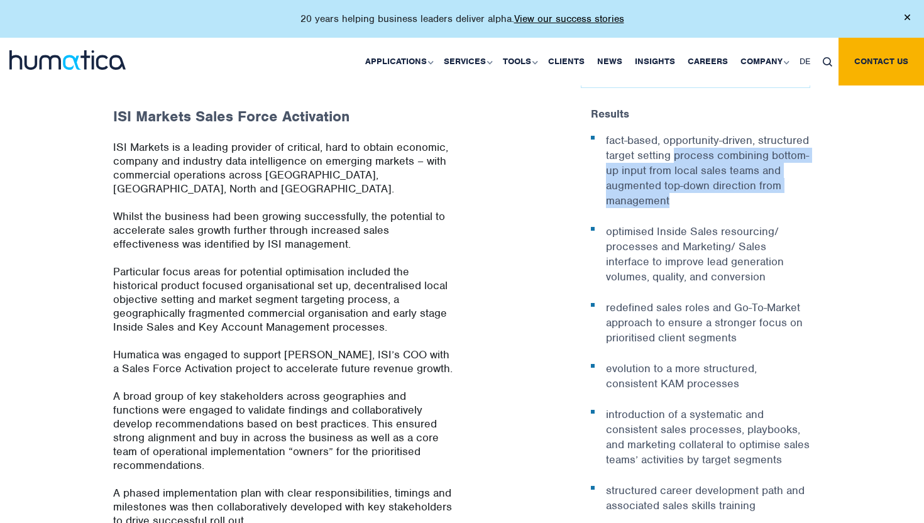
drag, startPoint x: 691, startPoint y: 192, endPoint x: 674, endPoint y: 147, distance: 48.6
click at [674, 147] on li "fact-based, opportunity-driven, structured target setting process combining bot…" at bounding box center [701, 170] width 220 height 75
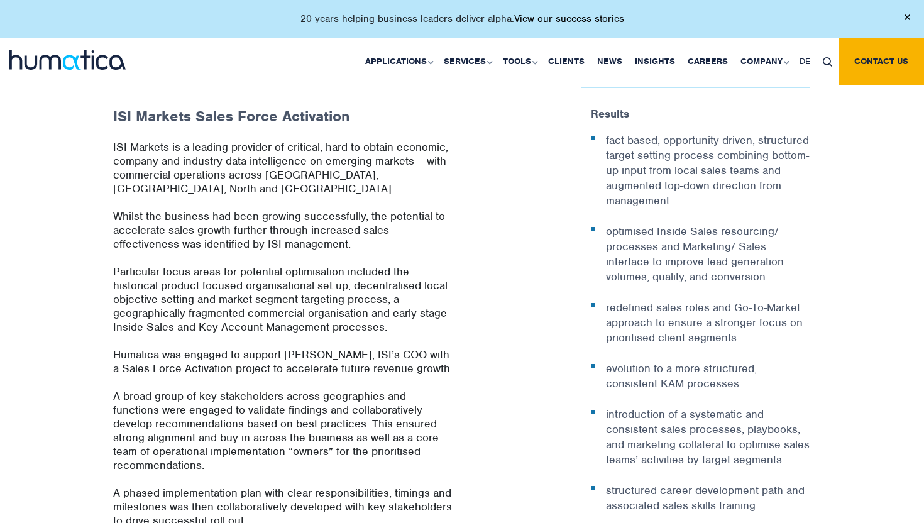
click at [672, 179] on li "fact-based, opportunity-driven, structured target setting process combining bot…" at bounding box center [701, 170] width 220 height 75
drag, startPoint x: 672, startPoint y: 188, endPoint x: 670, endPoint y: 170, distance: 18.4
click at [671, 169] on li "fact-based, opportunity-driven, structured target setting process combining bot…" at bounding box center [701, 170] width 220 height 75
click at [670, 170] on li "fact-based, opportunity-driven, structured target setting process combining bot…" at bounding box center [701, 170] width 220 height 75
click at [669, 173] on li "fact-based, opportunity-driven, structured target setting process combining bot…" at bounding box center [701, 170] width 220 height 75
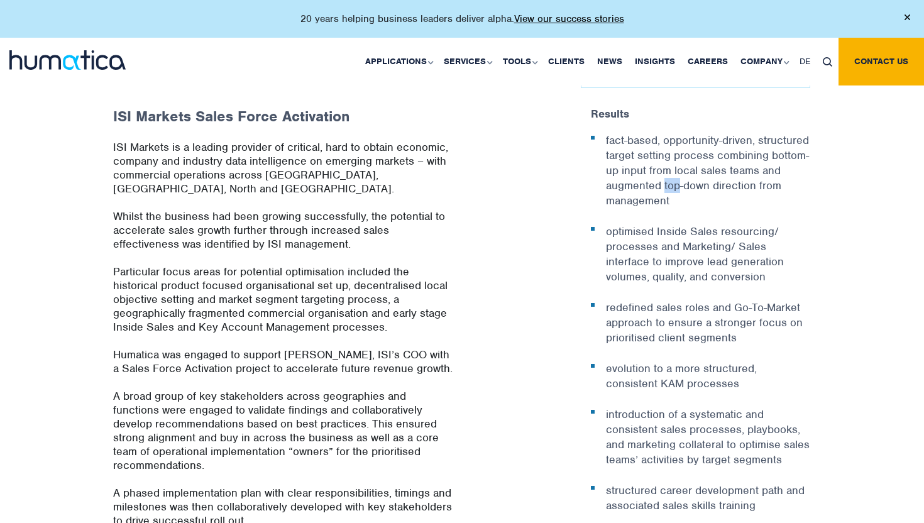
click at [669, 173] on li "fact-based, opportunity-driven, structured target setting process combining bot…" at bounding box center [701, 170] width 220 height 75
drag, startPoint x: 666, startPoint y: 173, endPoint x: 666, endPoint y: 193, distance: 19.5
click at [666, 194] on li "fact-based, opportunity-driven, structured target setting process combining bot…" at bounding box center [701, 170] width 220 height 75
click at [666, 193] on li "fact-based, opportunity-driven, structured target setting process combining bot…" at bounding box center [701, 170] width 220 height 75
drag, startPoint x: 661, startPoint y: 193, endPoint x: 659, endPoint y: 169, distance: 24.0
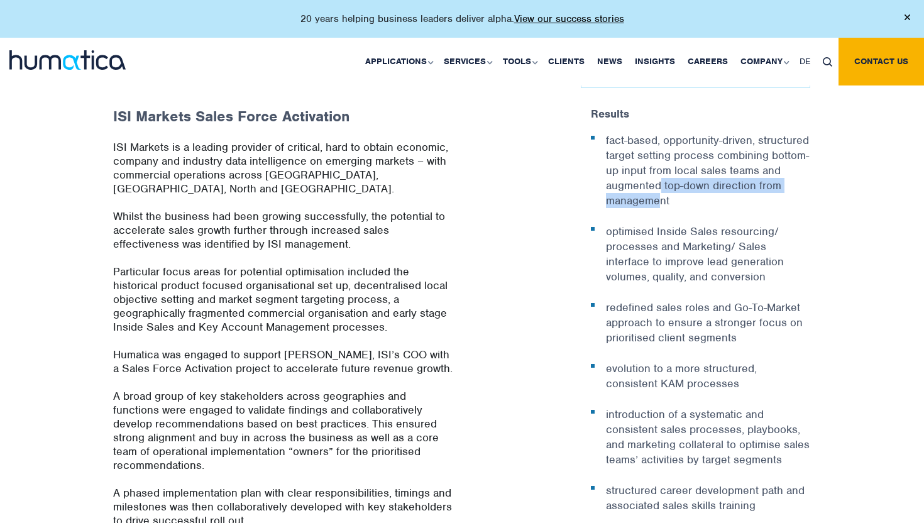
click at [659, 169] on li "fact-based, opportunity-driven, structured target setting process combining bot…" at bounding box center [701, 170] width 220 height 75
click at [678, 180] on li "fact-based, opportunity-driven, structured target setting process combining bot…" at bounding box center [701, 170] width 220 height 75
drag, startPoint x: 678, startPoint y: 189, endPoint x: 664, endPoint y: 166, distance: 26.8
click at [664, 166] on li "fact-based, opportunity-driven, structured target setting process combining bot…" at bounding box center [701, 170] width 220 height 75
click at [678, 158] on li "fact-based, opportunity-driven, structured target setting process combining bot…" at bounding box center [701, 170] width 220 height 75
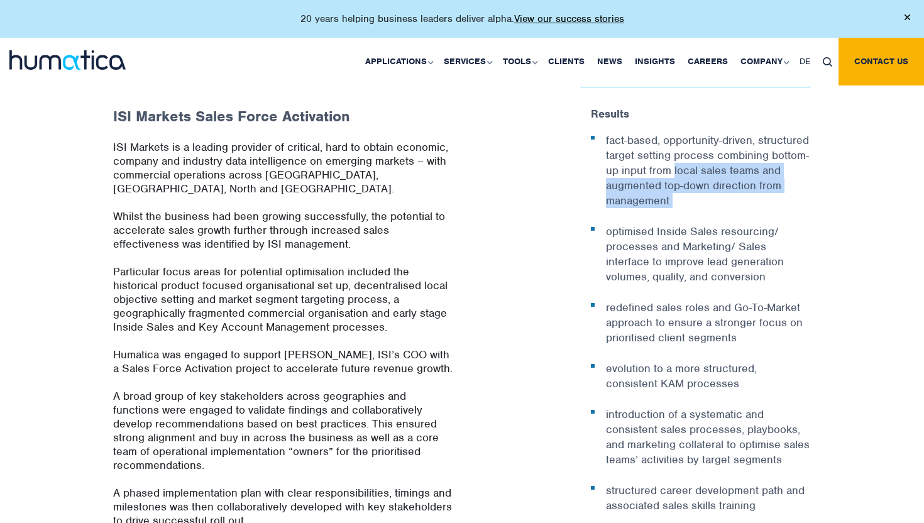
drag, startPoint x: 678, startPoint y: 158, endPoint x: 678, endPoint y: 187, distance: 28.3
click at [678, 187] on li "fact-based, opportunity-driven, structured target setting process combining bot…" at bounding box center [701, 170] width 220 height 75
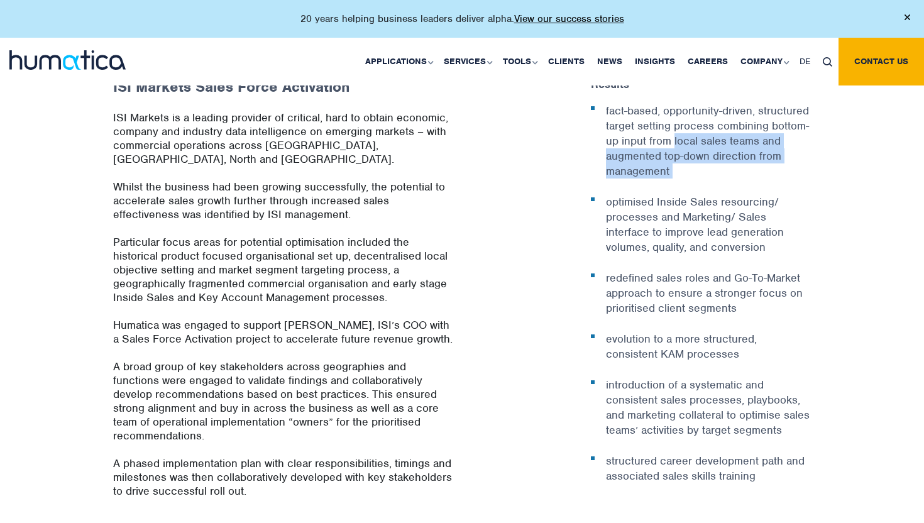
scroll to position [799, 0]
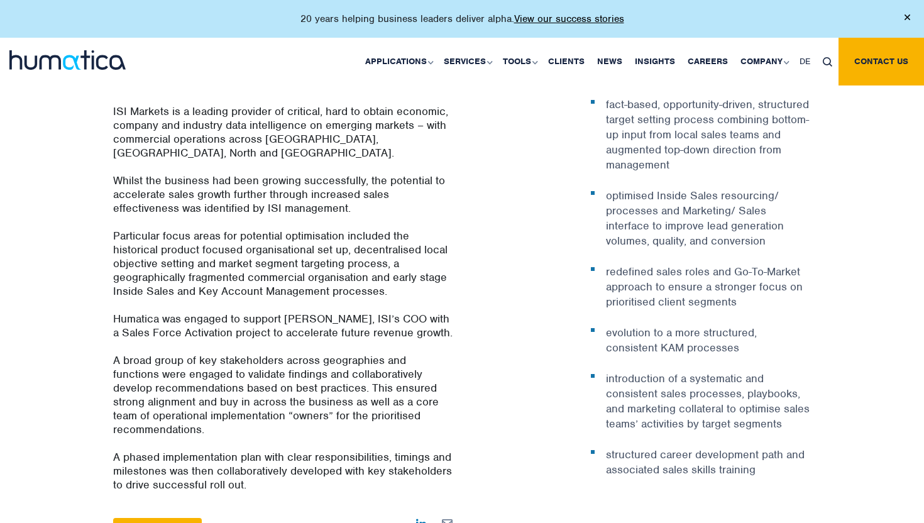
click at [692, 153] on li "fact-based, opportunity-driven, structured target setting process combining bot…" at bounding box center [701, 134] width 220 height 75
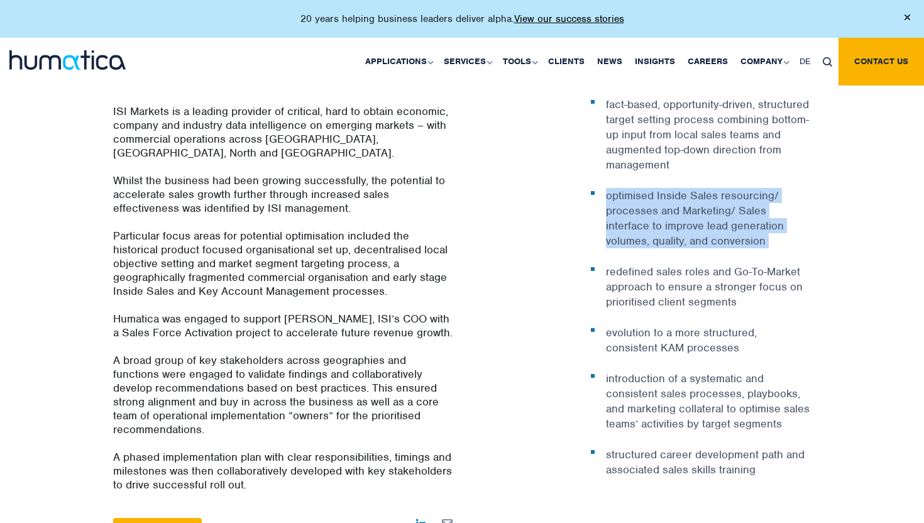
drag, startPoint x: 692, startPoint y: 153, endPoint x: 799, endPoint y: 230, distance: 131.5
click at [799, 230] on ul "fact-based, opportunity-driven, structured target setting process combining bot…" at bounding box center [701, 287] width 220 height 380
click at [799, 230] on li "optimised Inside Sales resourcing/ processes and Marketing/ Sales interface to …" at bounding box center [701, 218] width 220 height 60
drag, startPoint x: 799, startPoint y: 230, endPoint x: 628, endPoint y: 187, distance: 175.8
click at [629, 188] on li "optimised Inside Sales resourcing/ processes and Marketing/ Sales interface to …" at bounding box center [701, 218] width 220 height 60
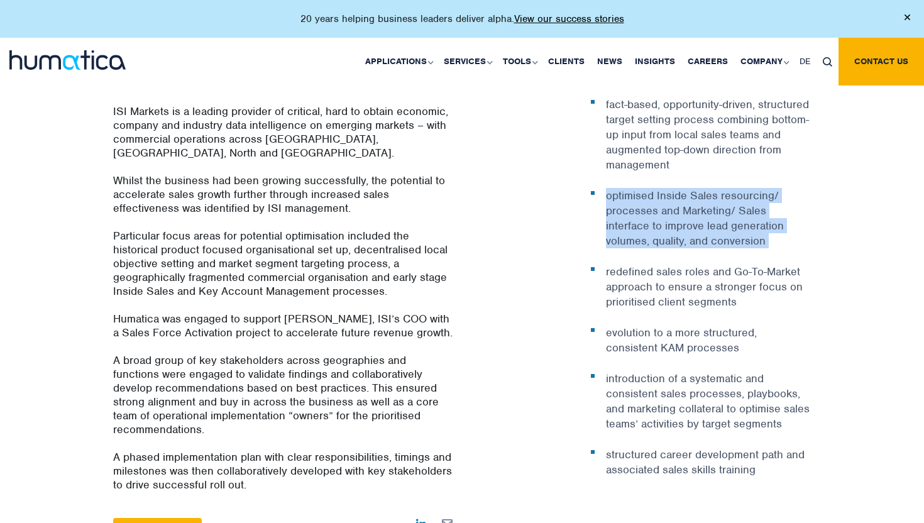
click at [628, 188] on li "optimised Inside Sales resourcing/ processes and Marketing/ Sales interface to …" at bounding box center [701, 218] width 220 height 60
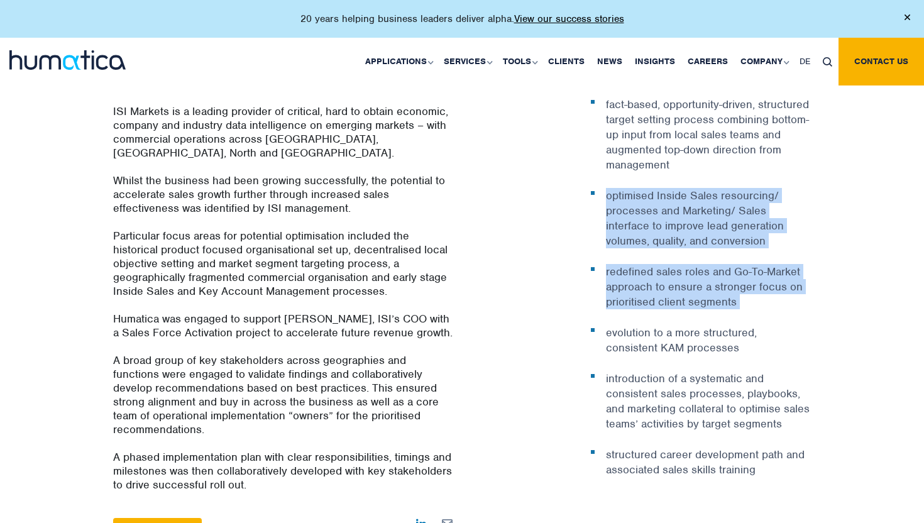
drag, startPoint x: 628, startPoint y: 187, endPoint x: 755, endPoint y: 286, distance: 160.7
click at [755, 286] on ul "fact-based, opportunity-driven, structured target setting process combining bot…" at bounding box center [701, 287] width 220 height 380
click at [755, 286] on li "redefined sales roles and Go-To-Market approach to ensure a stronger focus on p…" at bounding box center [701, 286] width 220 height 45
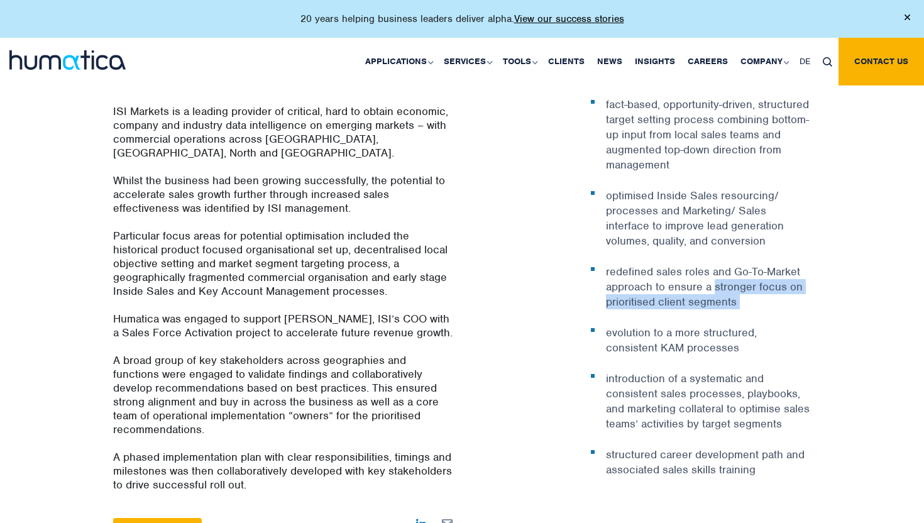
drag, startPoint x: 755, startPoint y: 286, endPoint x: 732, endPoint y: 273, distance: 26.7
click at [732, 273] on li "redefined sales roles and Go-To-Market approach to ensure a stronger focus on p…" at bounding box center [701, 286] width 220 height 45
drag, startPoint x: 737, startPoint y: 285, endPoint x: 733, endPoint y: 272, distance: 14.3
click at [733, 272] on li "redefined sales roles and Go-To-Market approach to ensure a stronger focus on p…" at bounding box center [701, 286] width 220 height 45
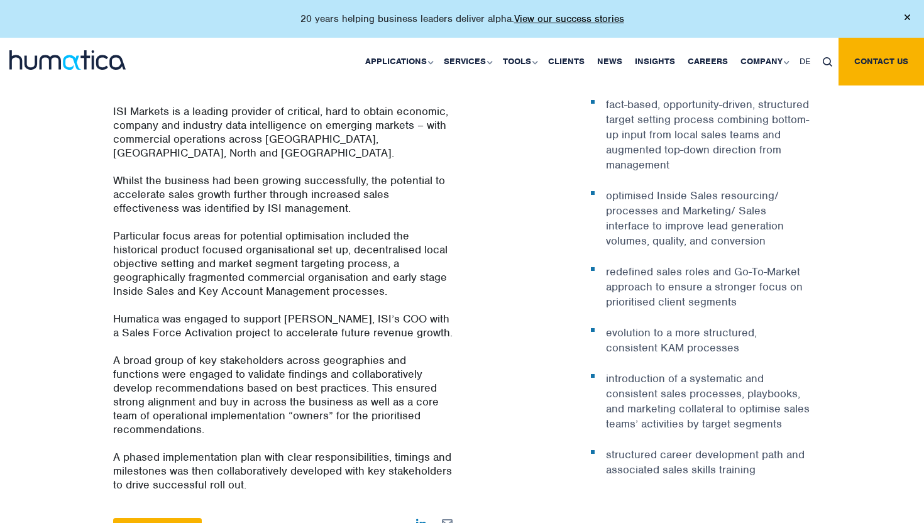
click at [708, 325] on li "evolution to a more structured, consistent KAM processes" at bounding box center [701, 340] width 220 height 30
drag, startPoint x: 694, startPoint y: 331, endPoint x: 681, endPoint y: 315, distance: 20.5
click at [681, 325] on li "evolution to a more structured, consistent KAM processes" at bounding box center [701, 340] width 220 height 30
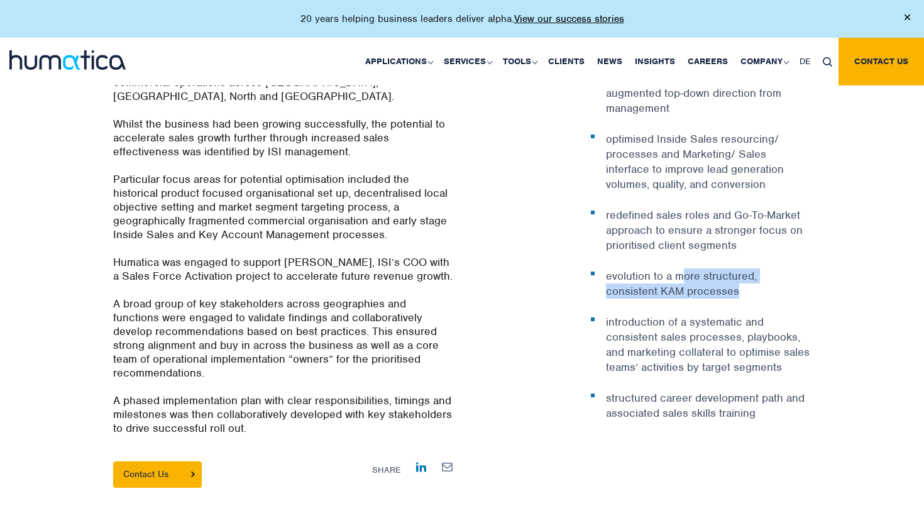
scroll to position [869, 0]
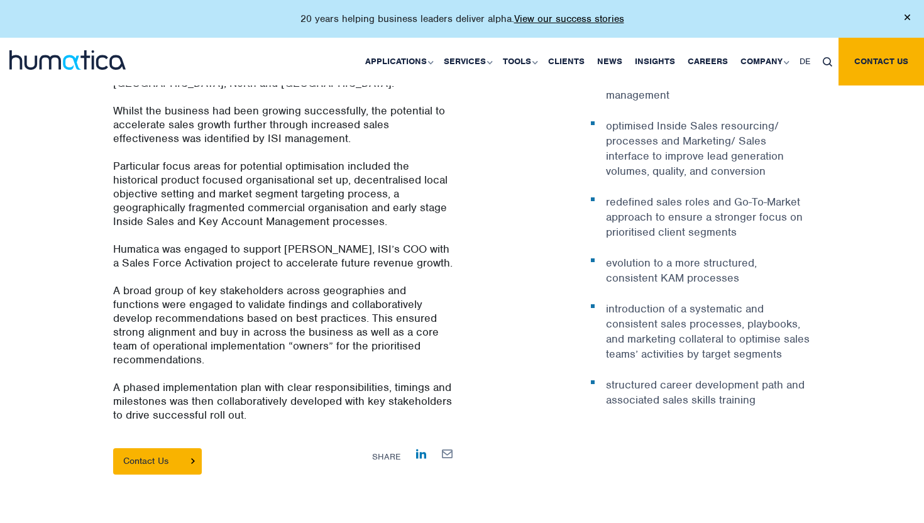
click at [796, 353] on ul "fact-based, opportunity-driven, structured target setting process combining bot…" at bounding box center [701, 217] width 220 height 380
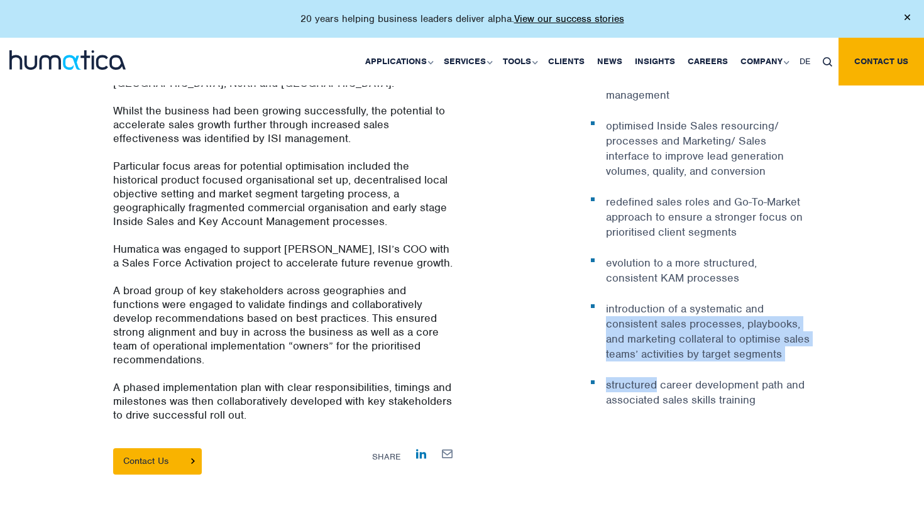
drag, startPoint x: 796, startPoint y: 353, endPoint x: 644, endPoint y: 305, distance: 159.2
click at [643, 305] on ul "fact-based, opportunity-driven, structured target setting process combining bot…" at bounding box center [701, 217] width 220 height 380
click at [644, 305] on li "introduction of a systematic and consistent sales processes, playbooks, and mar…" at bounding box center [701, 331] width 220 height 60
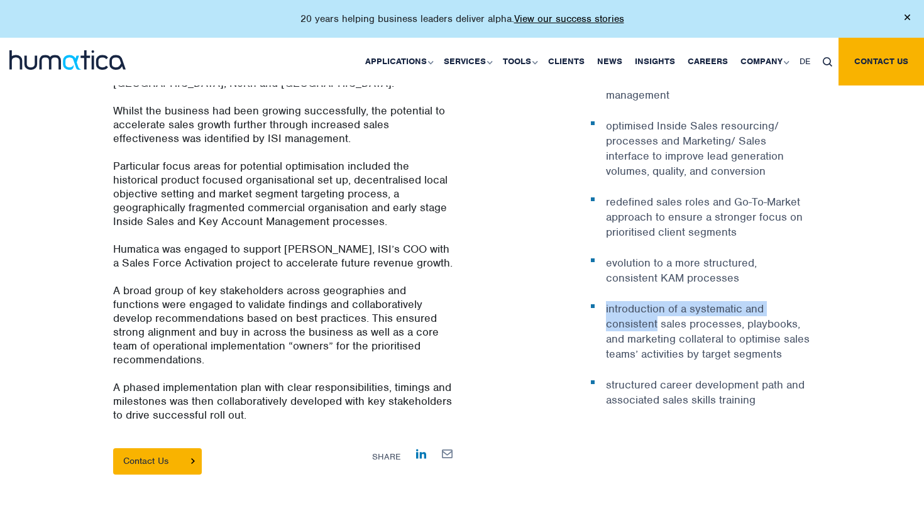
drag, startPoint x: 644, startPoint y: 305, endPoint x: 635, endPoint y: 297, distance: 12.0
click at [635, 301] on li "introduction of a systematic and consistent sales processes, playbooks, and mar…" at bounding box center [701, 331] width 220 height 60
drag, startPoint x: 635, startPoint y: 297, endPoint x: 801, endPoint y: 330, distance: 169.7
click at [801, 330] on li "introduction of a systematic and consistent sales processes, playbooks, and mar…" at bounding box center [701, 331] width 220 height 60
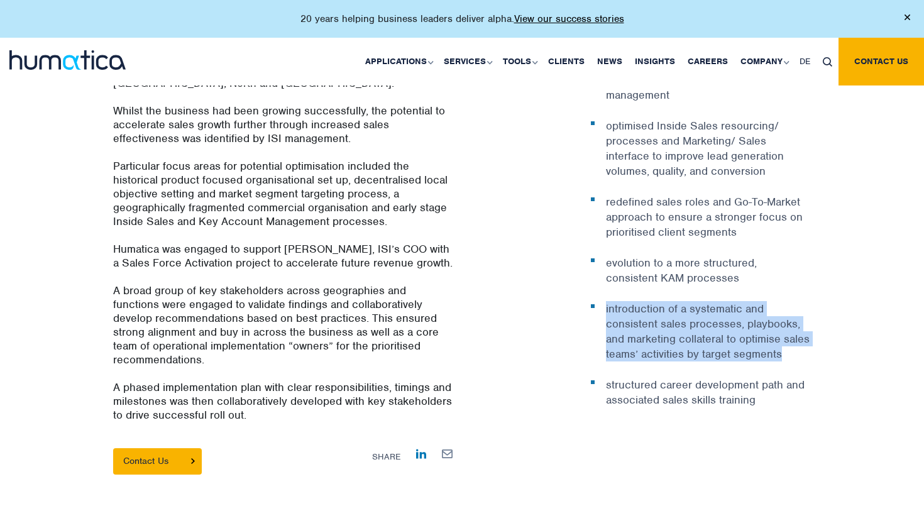
drag, startPoint x: 797, startPoint y: 341, endPoint x: 606, endPoint y: 292, distance: 196.6
click at [606, 301] on li "introduction of a systematic and consistent sales processes, playbooks, and mar…" at bounding box center [701, 331] width 220 height 60
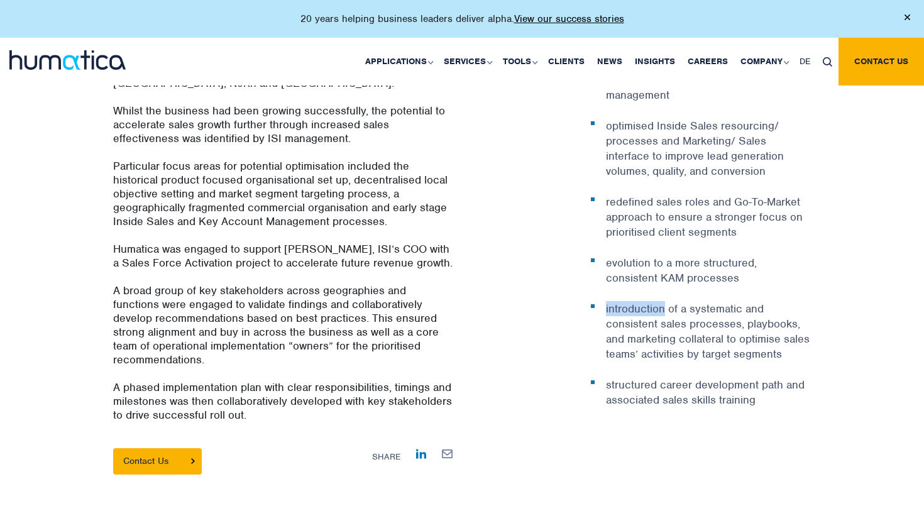
click at [606, 301] on li "introduction of a systematic and consistent sales processes, playbooks, and mar…" at bounding box center [701, 331] width 220 height 60
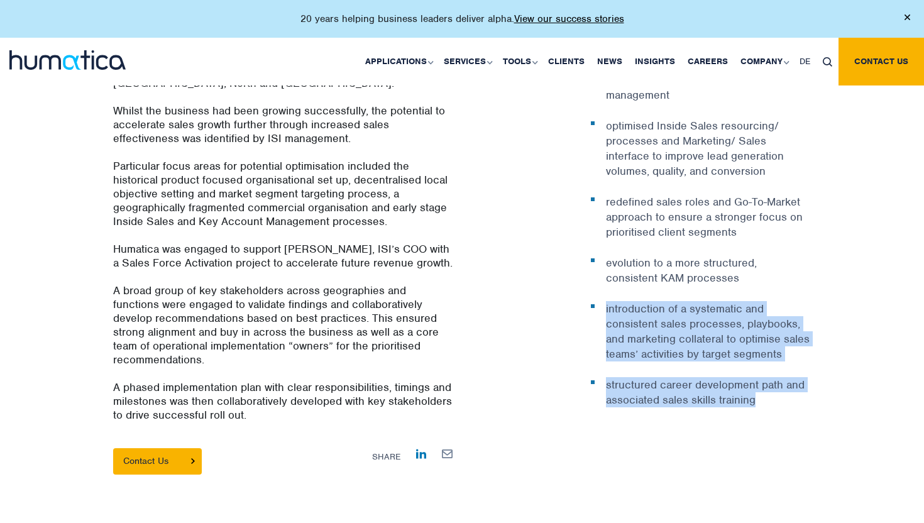
drag, startPoint x: 606, startPoint y: 292, endPoint x: 610, endPoint y: 369, distance: 76.8
click at [610, 368] on ul "fact-based, opportunity-driven, structured target setting process combining bot…" at bounding box center [701, 217] width 220 height 380
click at [610, 377] on li "structured career development path and associated sales skills training" at bounding box center [701, 392] width 220 height 30
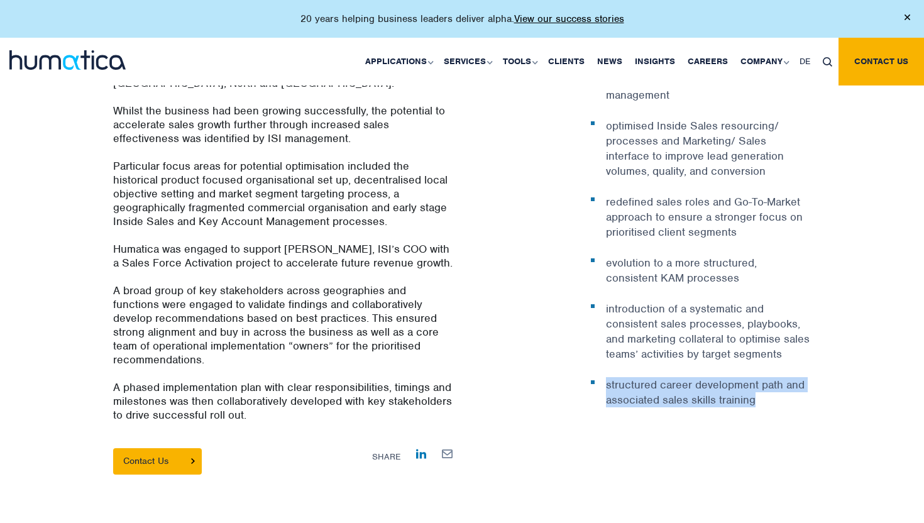
drag, startPoint x: 610, startPoint y: 369, endPoint x: 753, endPoint y: 387, distance: 143.8
click at [753, 387] on li "structured career development path and associated sales skills training" at bounding box center [701, 392] width 220 height 30
drag
click at [755, 377] on li "structured career development path and associated sales skills training" at bounding box center [701, 392] width 220 height 30
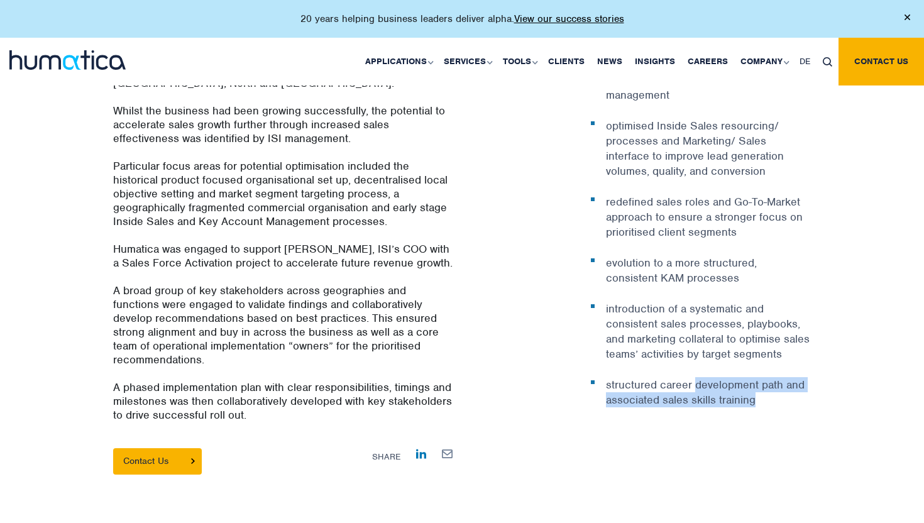
click at [755, 377] on li "structured career development path and associated sales skills training" at bounding box center [701, 392] width 220 height 30
click at [757, 377] on li "structured career development path and associated sales skills training" at bounding box center [701, 392] width 220 height 30
click at [749, 393] on li "structured career development path and associated sales skills training" at bounding box center [701, 392] width 220 height 30
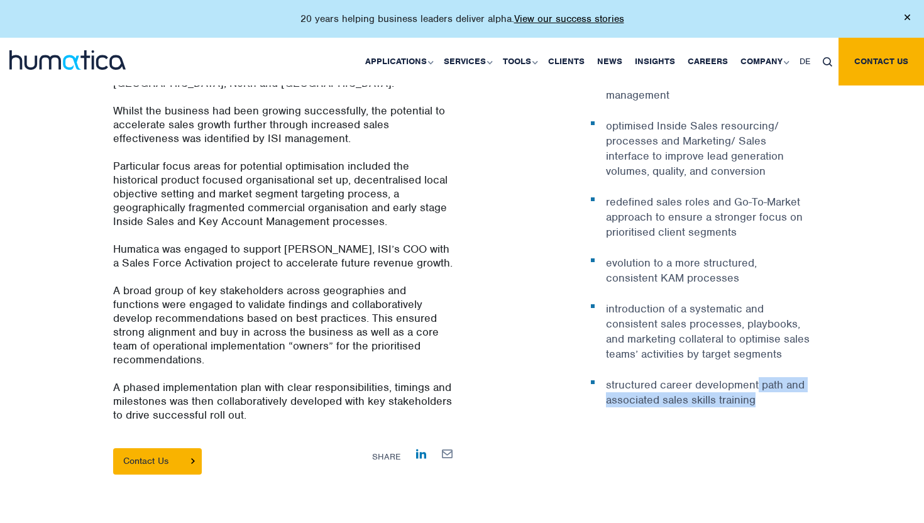
click at [749, 393] on li "structured career development path and associated sales skills training" at bounding box center [701, 392] width 220 height 30
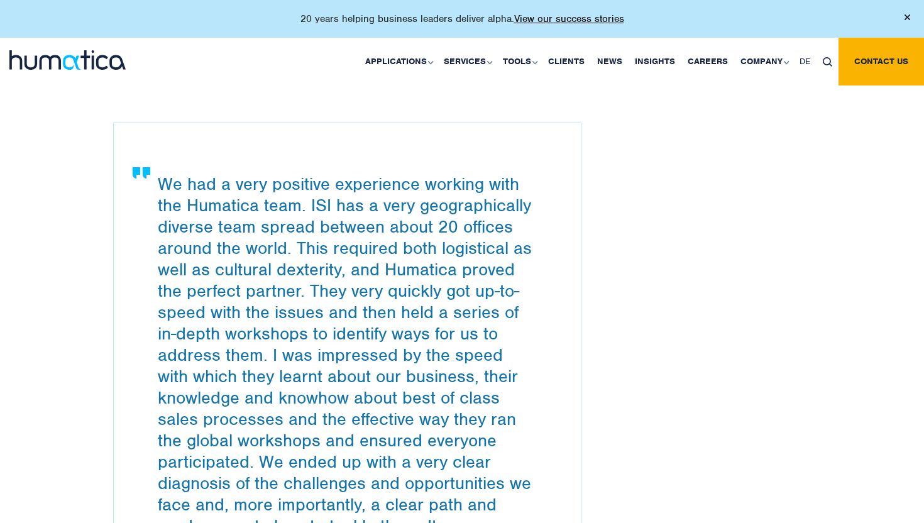
scroll to position [0, 0]
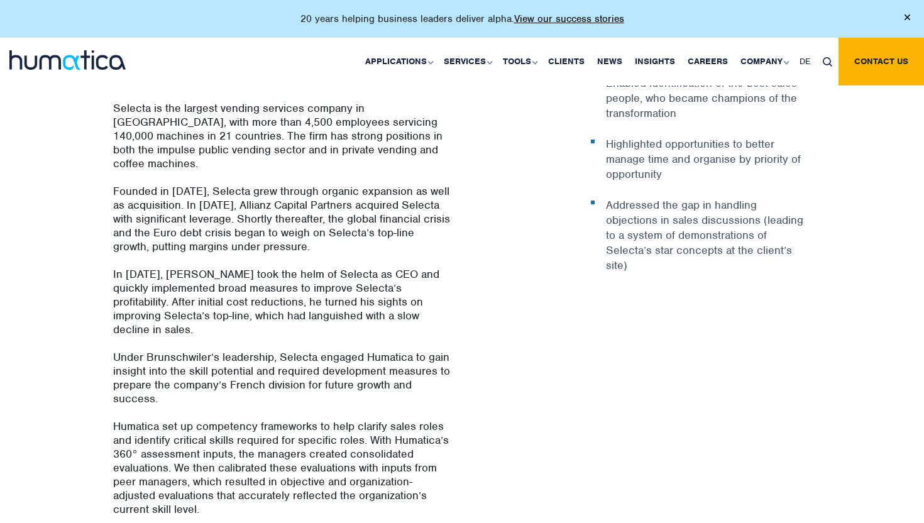
scroll to position [460, 0]
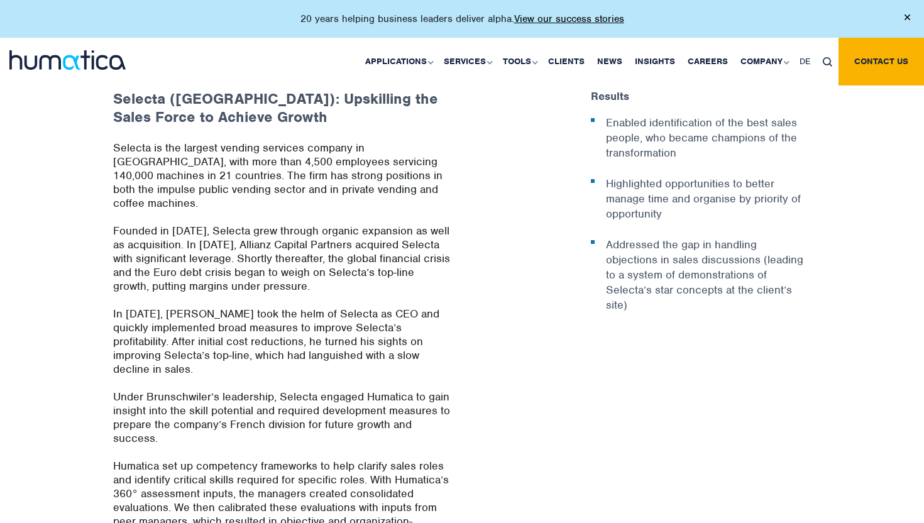
click at [612, 123] on li "Enabled identification of the best sales people, who became champions of the tr…" at bounding box center [701, 137] width 220 height 45
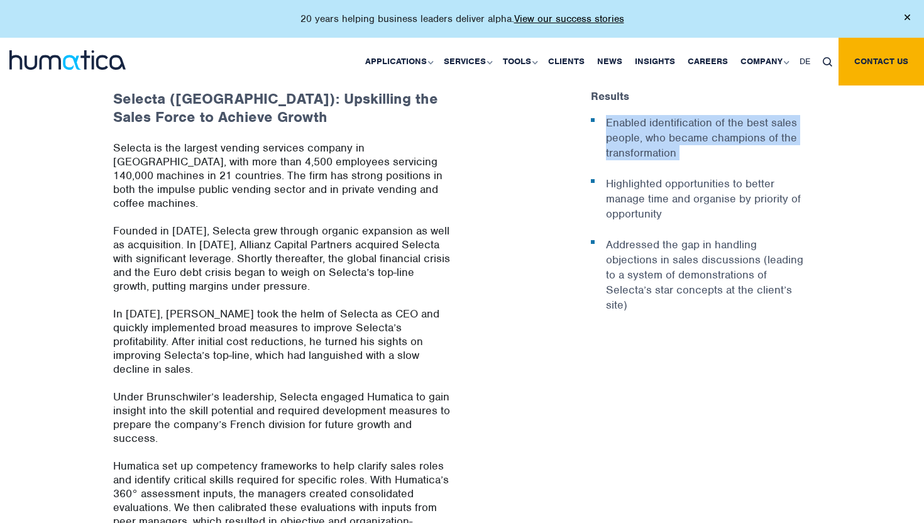
click at [612, 123] on li "Enabled identification of the best sales people, who became champions of the tr…" at bounding box center [701, 137] width 220 height 45
drag, startPoint x: 612, startPoint y: 123, endPoint x: 644, endPoint y: 133, distance: 33.8
click at [644, 133] on li "Enabled identification of the best sales people, who became champions of the tr…" at bounding box center [701, 137] width 220 height 45
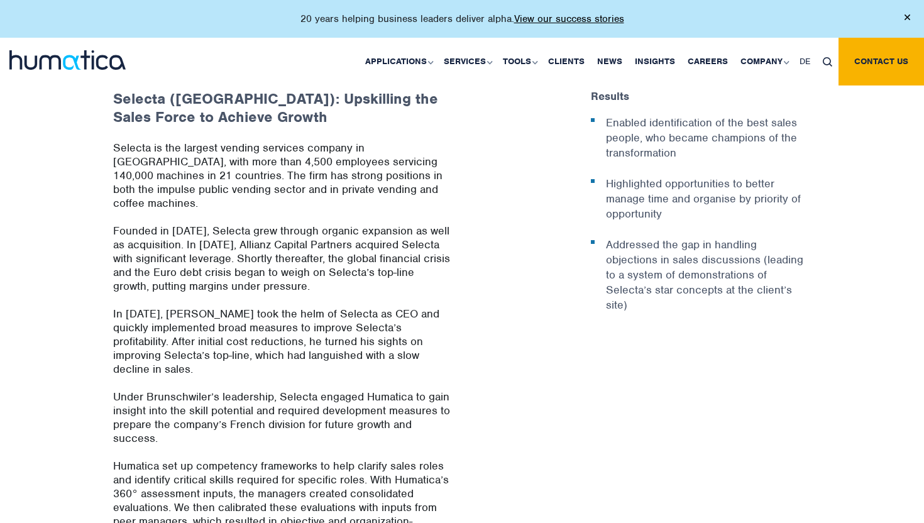
click at [649, 133] on li "Enabled identification of the best sales people, who became champions of the tr…" at bounding box center [701, 137] width 220 height 45
drag, startPoint x: 649, startPoint y: 133, endPoint x: 700, endPoint y: 157, distance: 56.5
click at [700, 157] on ul "Enabled identification of the best sales people, who became champions of the tr…" at bounding box center [701, 213] width 220 height 197
drag, startPoint x: 700, startPoint y: 157, endPoint x: 689, endPoint y: 197, distance: 41.2
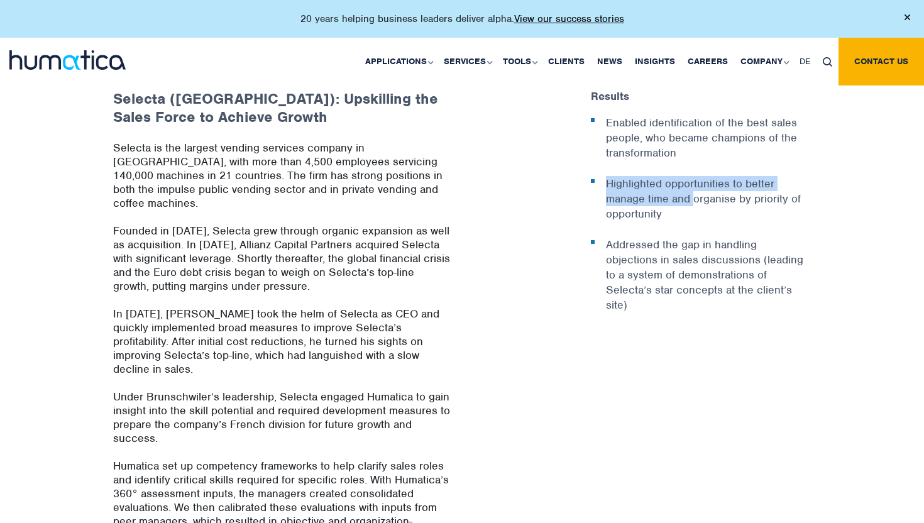
click at [689, 197] on ul "Enabled identification of the best sales people, who became champions of the tr…" at bounding box center [701, 213] width 220 height 197
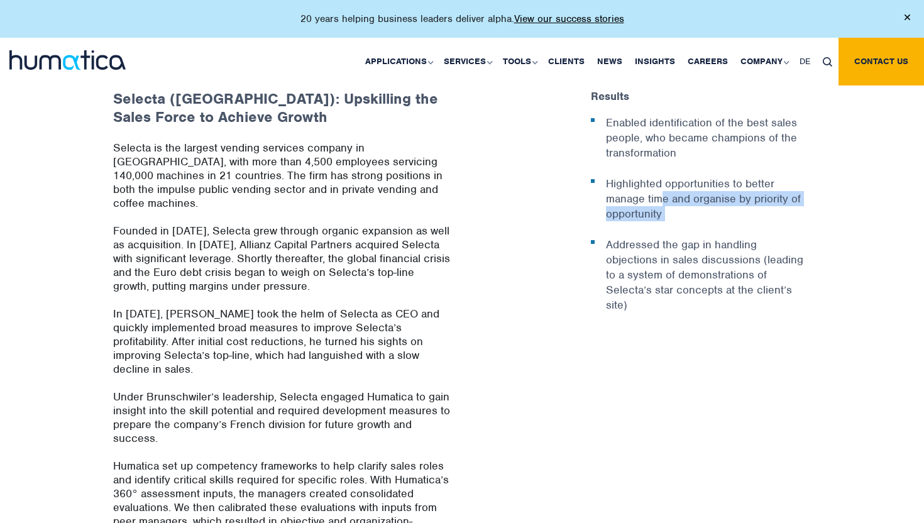
drag, startPoint x: 681, startPoint y: 219, endPoint x: 662, endPoint y: 190, distance: 34.9
click at [662, 190] on ul "Enabled identification of the best sales people, who became champions of the tr…" at bounding box center [701, 213] width 220 height 197
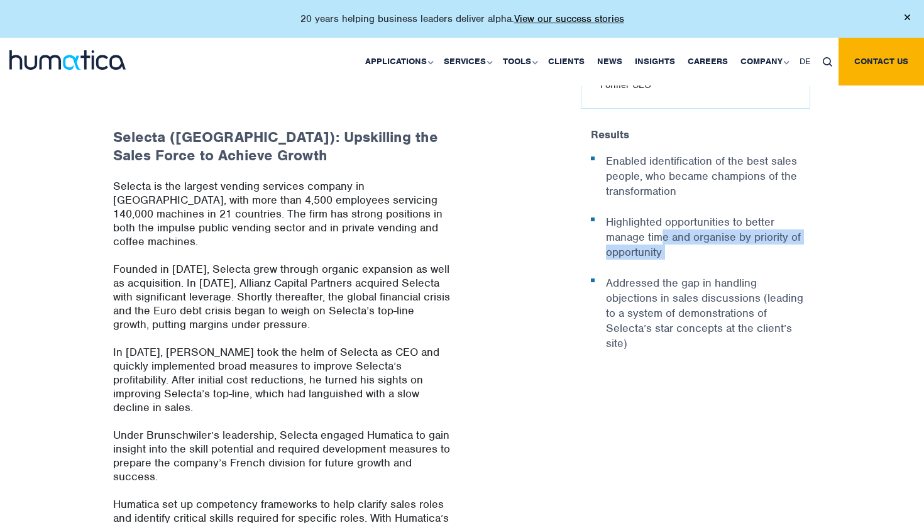
scroll to position [0, 0]
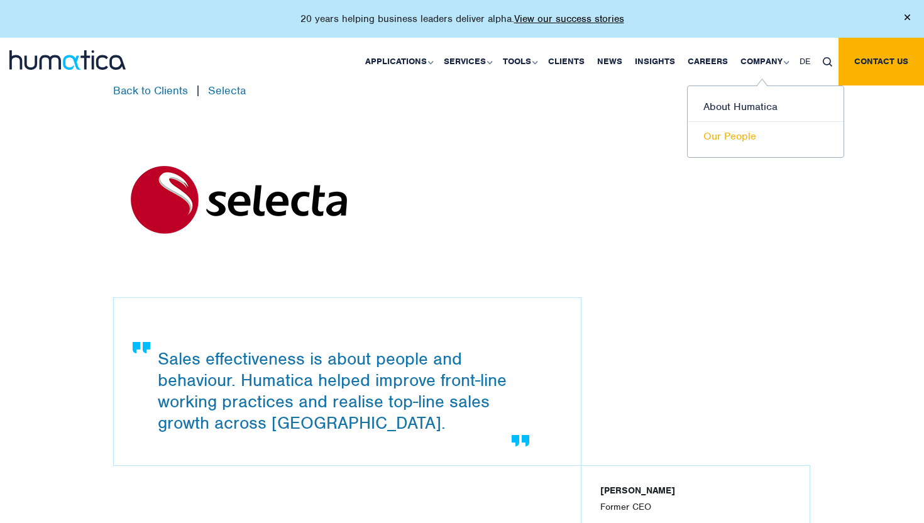
click at [730, 134] on link "Our People" at bounding box center [766, 136] width 156 height 29
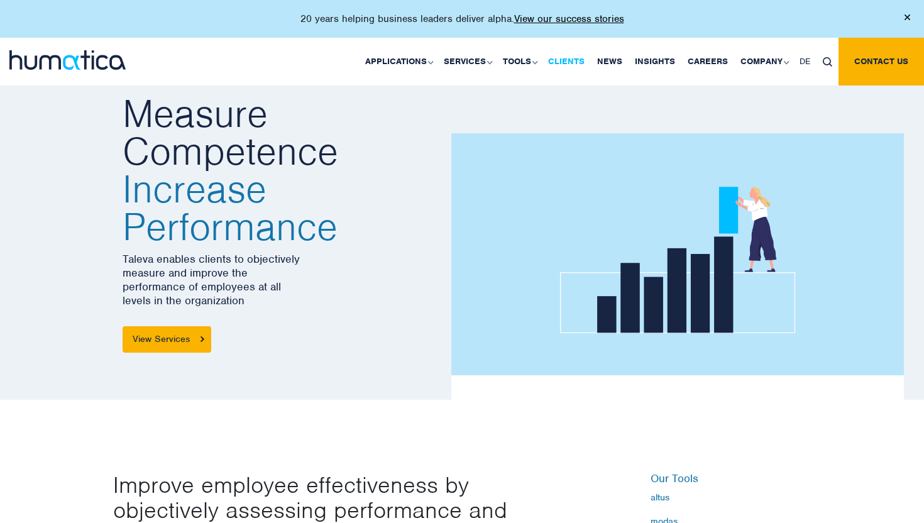
scroll to position [375, 0]
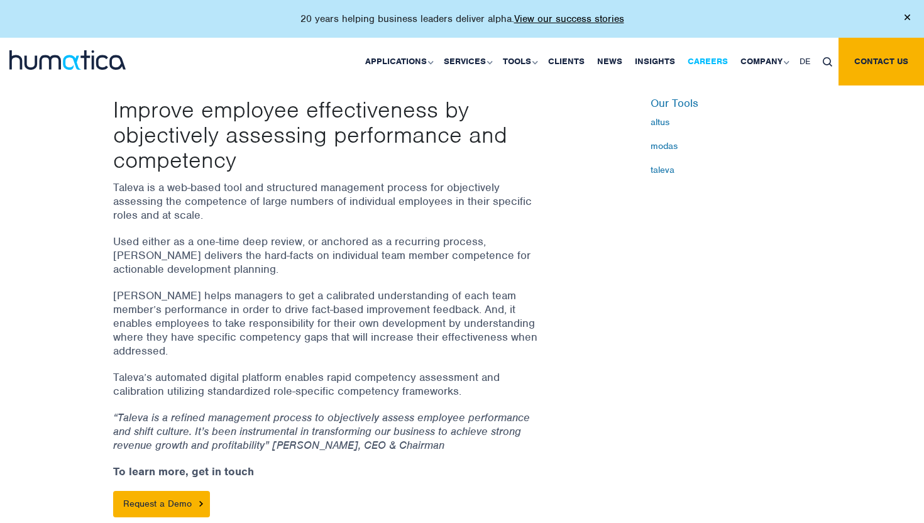
click at [697, 61] on link "Careers" at bounding box center [707, 62] width 53 height 48
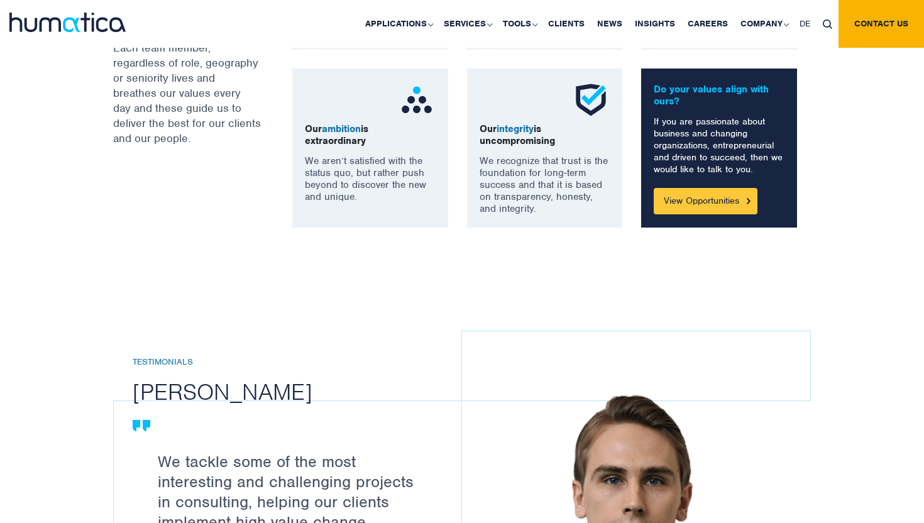
click at [741, 194] on link "View Opportunities" at bounding box center [706, 201] width 104 height 26
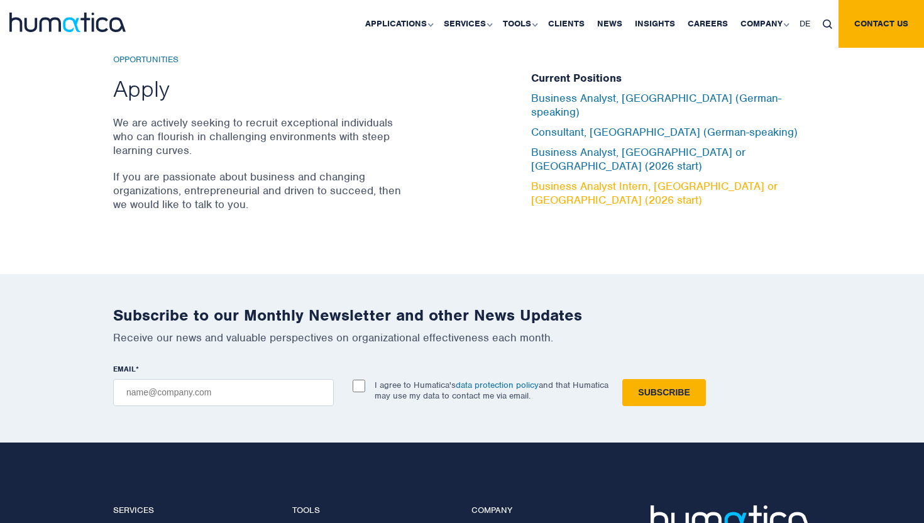
click at [551, 179] on link "Business Analyst Intern, London or Munich (2026 start)" at bounding box center [654, 193] width 246 height 28
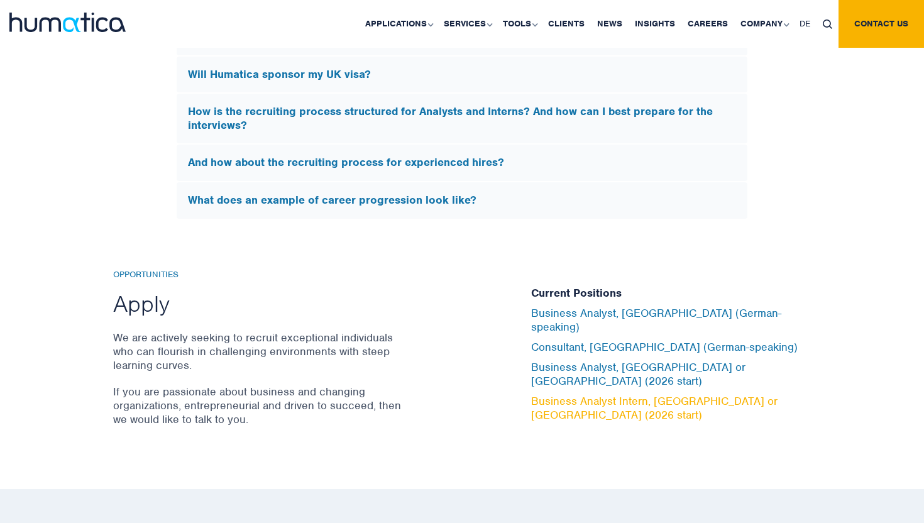
scroll to position [3985, 0]
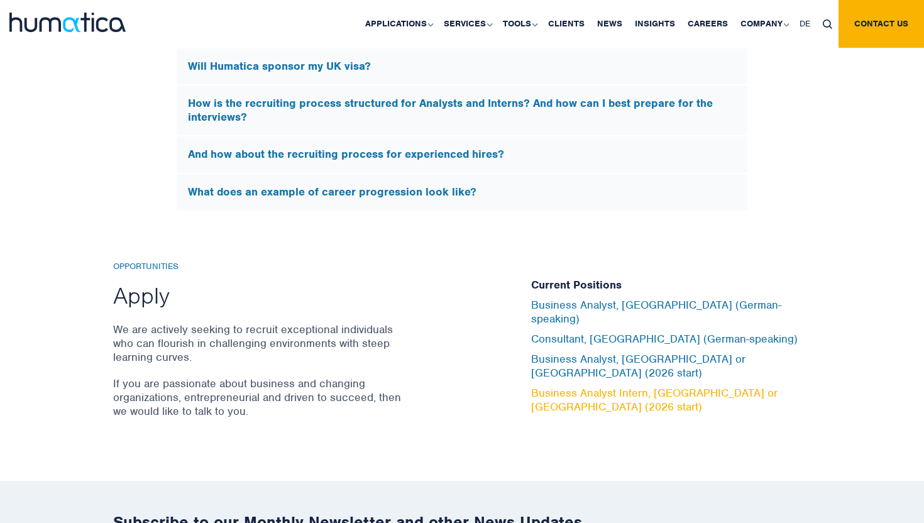
click at [569, 386] on link "Business Analyst Intern, London or Munich (2026 start)" at bounding box center [654, 400] width 246 height 28
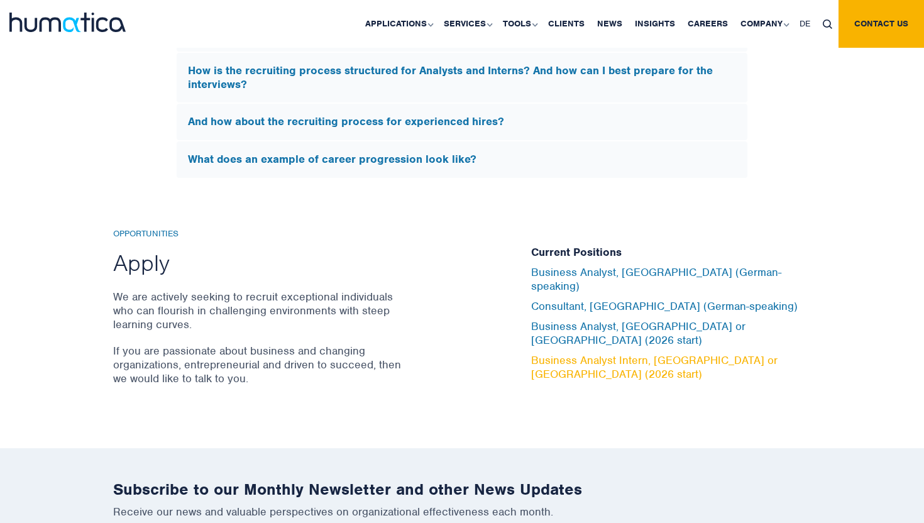
scroll to position [4063, 0]
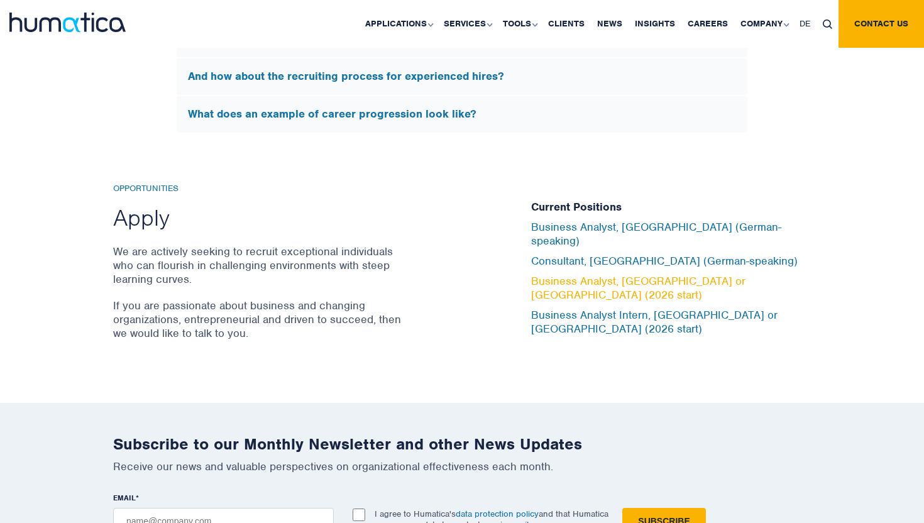
click at [612, 279] on link "Business Analyst, [GEOGRAPHIC_DATA] or [GEOGRAPHIC_DATA] (2026 start)" at bounding box center [638, 288] width 214 height 28
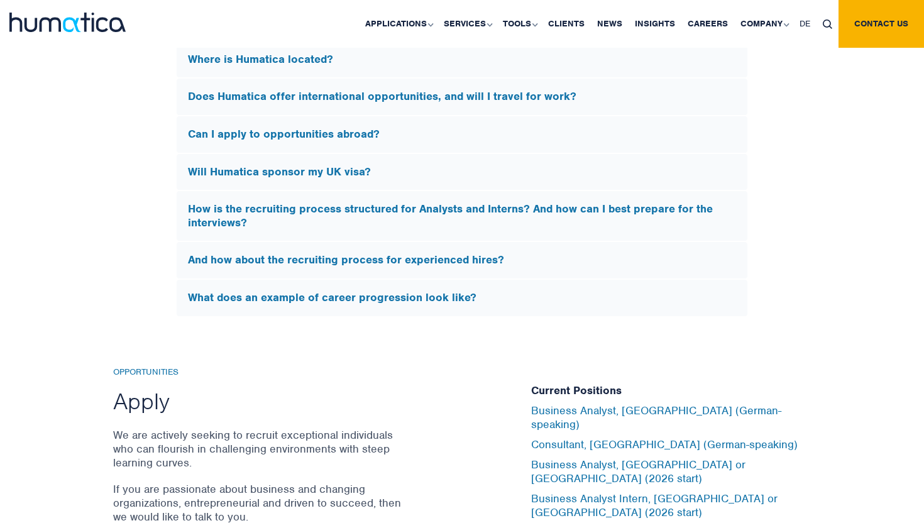
click at [357, 298] on h5 "What does an example of career progression look like?" at bounding box center [462, 298] width 548 height 14
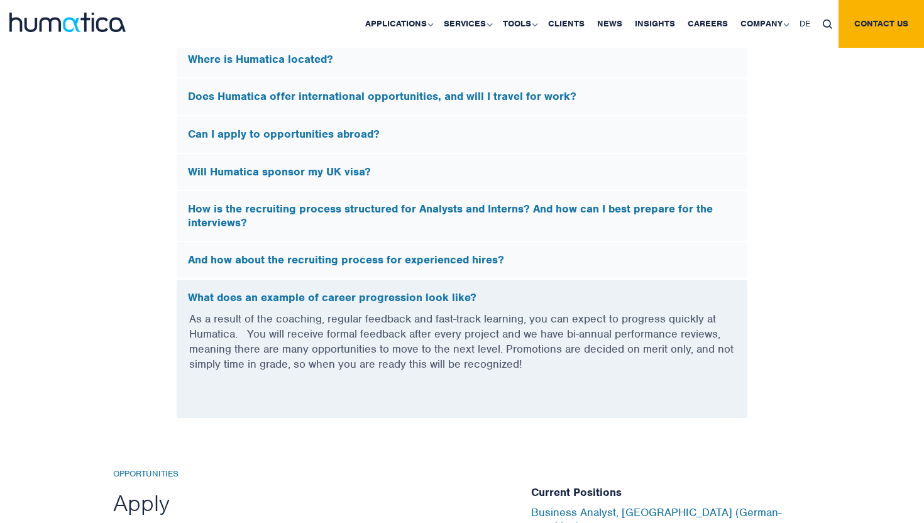
scroll to position [3686, 0]
click at [365, 321] on p "As a result of the coaching, regular feedback and fast-track learning, you can …" at bounding box center [462, 349] width 546 height 76
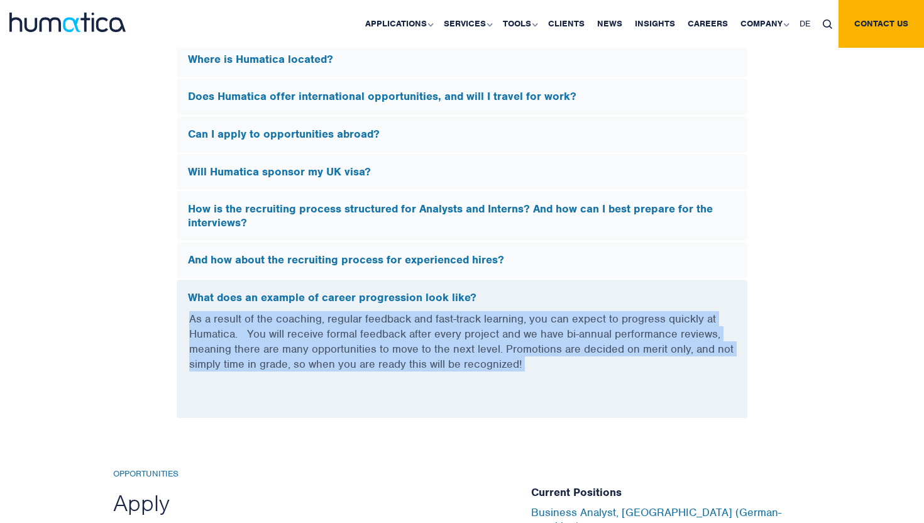
click at [365, 321] on p "As a result of the coaching, regular feedback and fast-track learning, you can …" at bounding box center [462, 349] width 546 height 76
click at [365, 320] on p "As a result of the coaching, regular feedback and fast-track learning, you can …" at bounding box center [462, 349] width 546 height 76
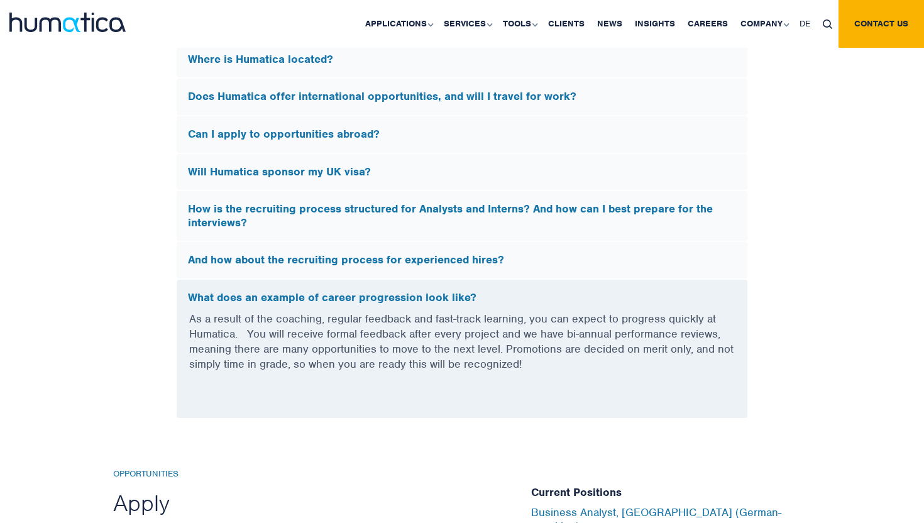
click at [365, 297] on h5 "What does an example of career progression look like?" at bounding box center [462, 298] width 548 height 14
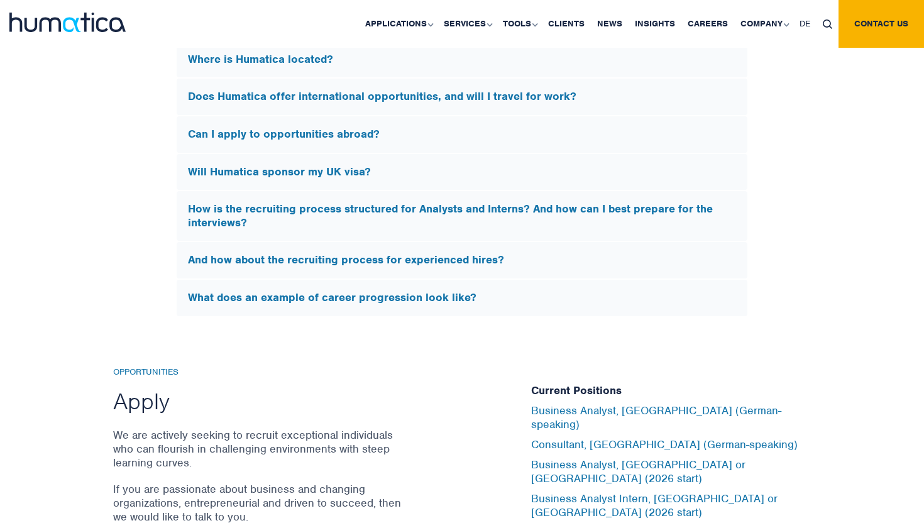
click at [365, 299] on h5 "What does an example of career progression look like?" at bounding box center [462, 298] width 548 height 14
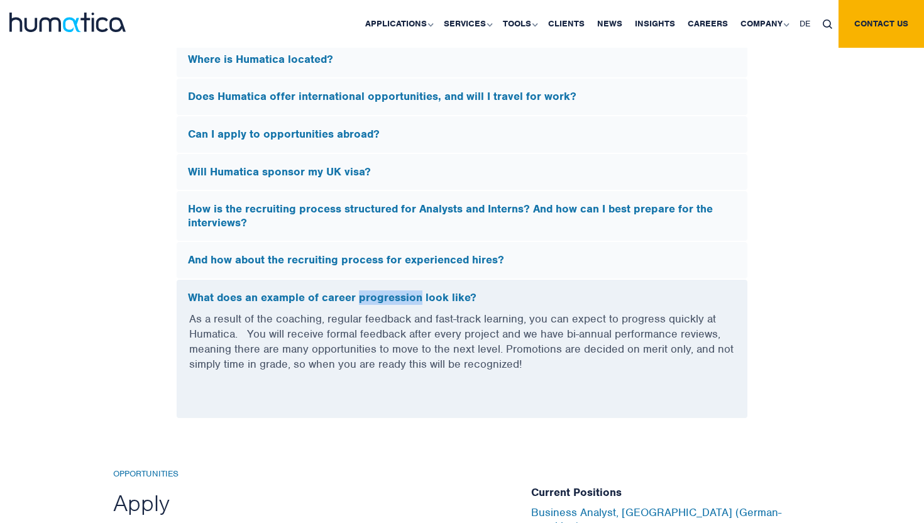
click at [365, 299] on h5 "What does an example of career progression look like?" at bounding box center [462, 298] width 548 height 14
click at [373, 295] on h5 "What does an example of career progression look like?" at bounding box center [462, 298] width 548 height 14
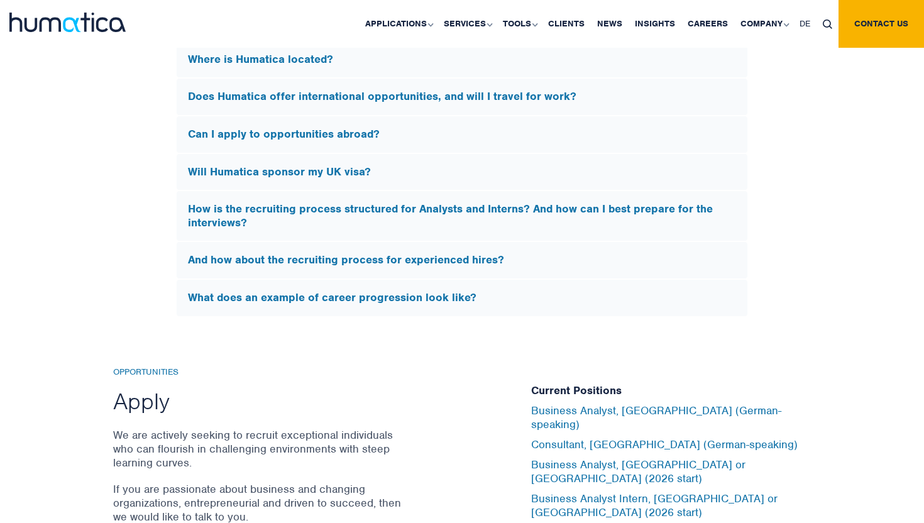
click at [424, 263] on div "And how about the recruiting process for experienced hires?" at bounding box center [462, 260] width 571 height 36
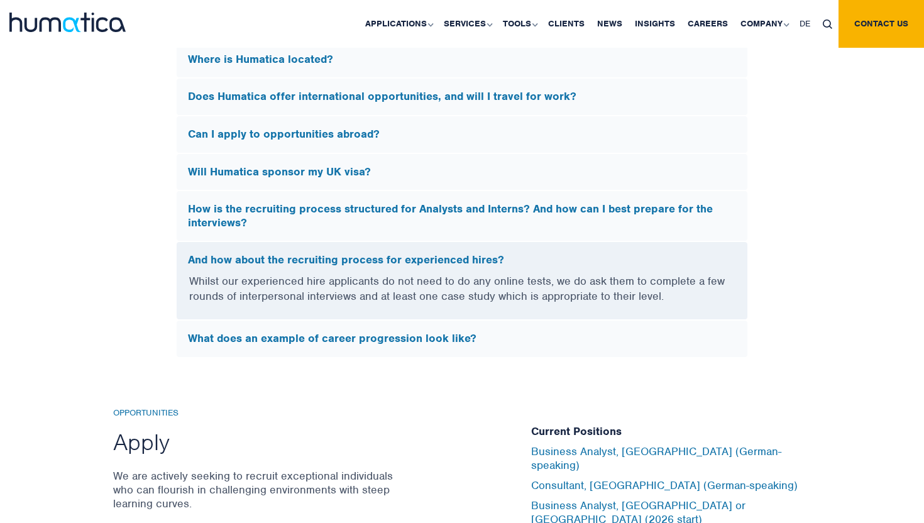
click at [424, 265] on div "And how about the recruiting process for experienced hires?" at bounding box center [462, 257] width 571 height 31
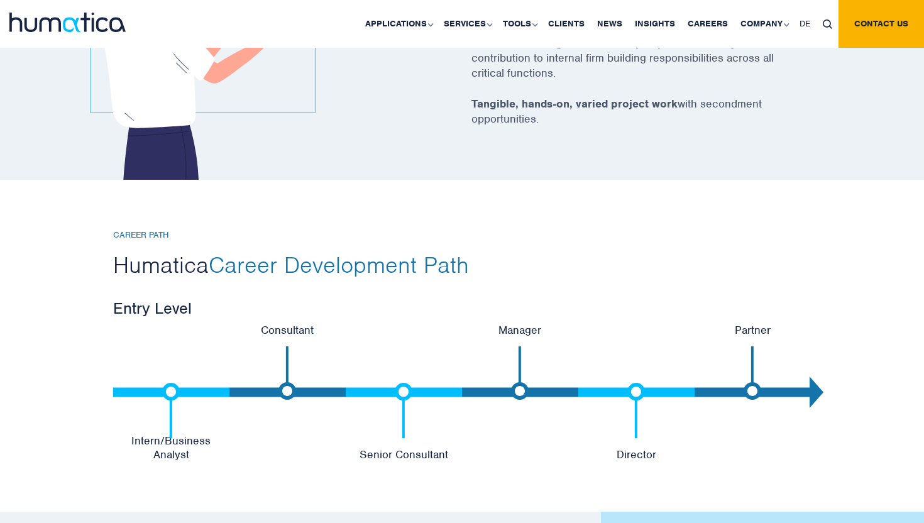
scroll to position [2973, 0]
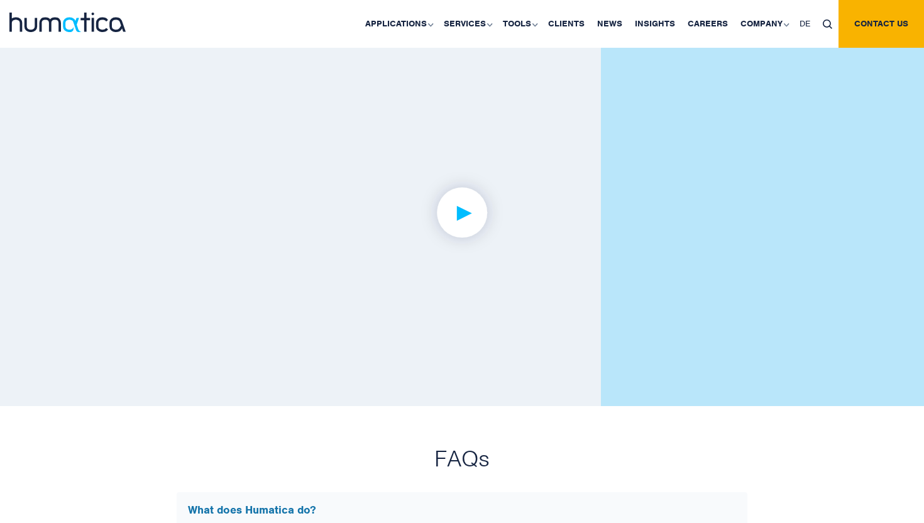
click at [481, 168] on img at bounding box center [462, 212] width 97 height 97
click at [180, 205] on div at bounding box center [462, 213] width 716 height 286
click at [302, 260] on link at bounding box center [462, 213] width 459 height 286
click at [309, 256] on link at bounding box center [462, 213] width 459 height 286
click at [432, 322] on link at bounding box center [462, 213] width 459 height 286
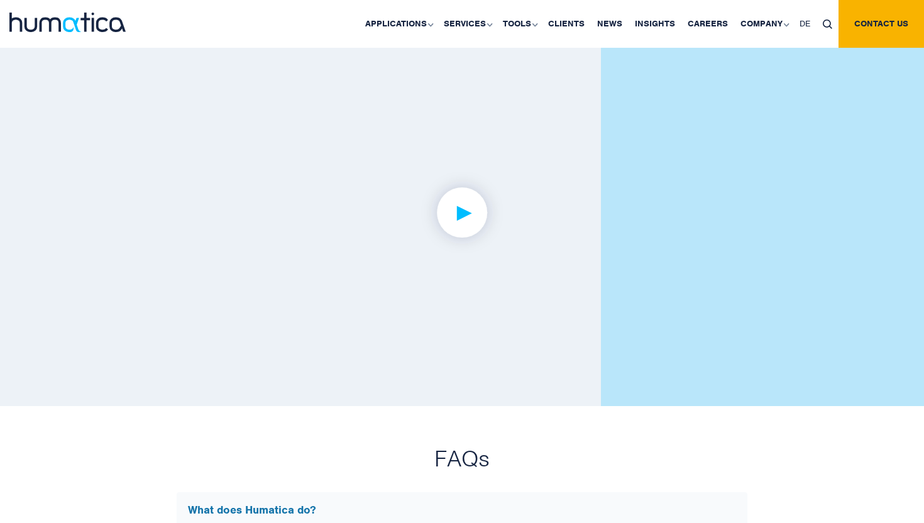
click at [432, 321] on link at bounding box center [462, 213] width 459 height 286
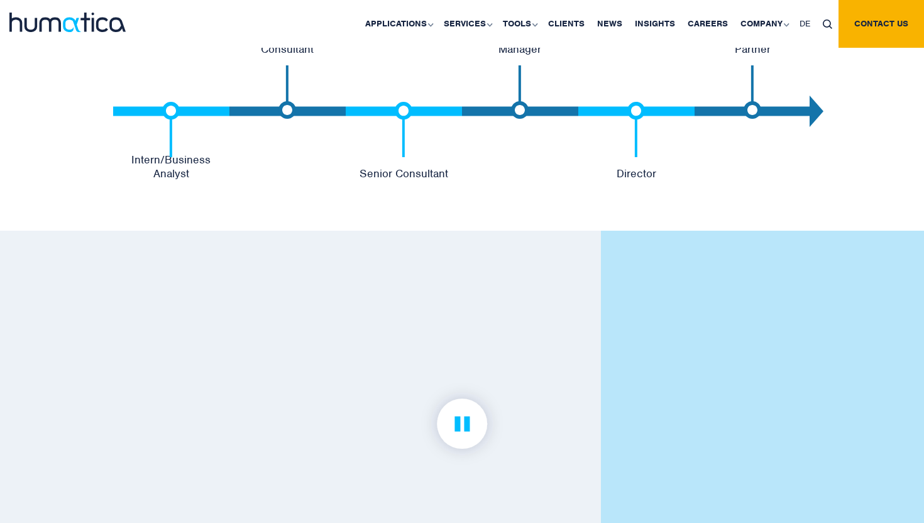
scroll to position [2627, 0]
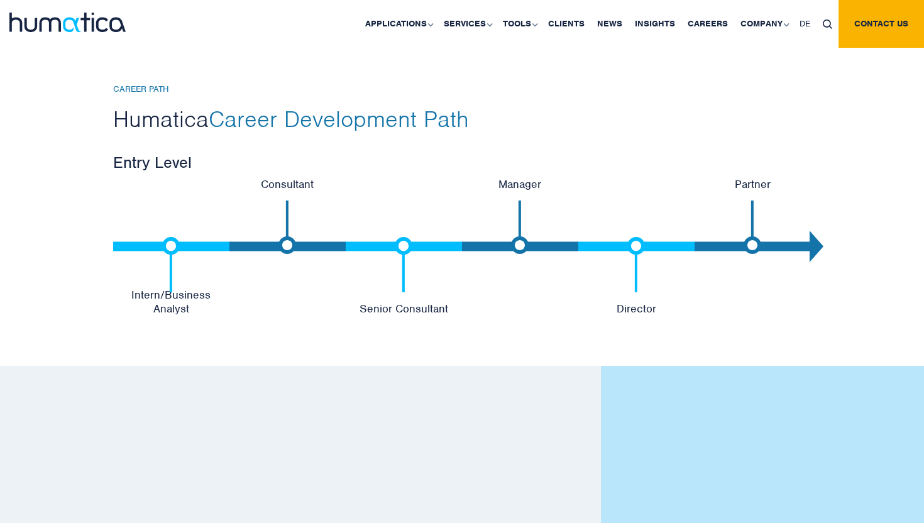
click at [111, 298] on div "CAREER PATH Humatica Career Development Path Entry Level Intern/Business Analys…" at bounding box center [462, 200] width 924 height 332
click at [118, 309] on p "Intern/Business Analyst" at bounding box center [171, 302] width 116 height 28
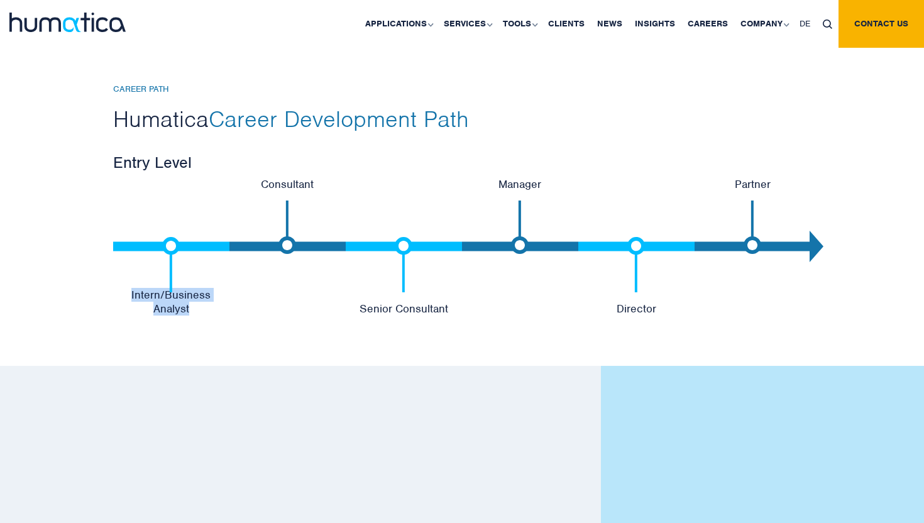
click at [118, 309] on p "Intern/Business Analyst" at bounding box center [171, 302] width 116 height 28
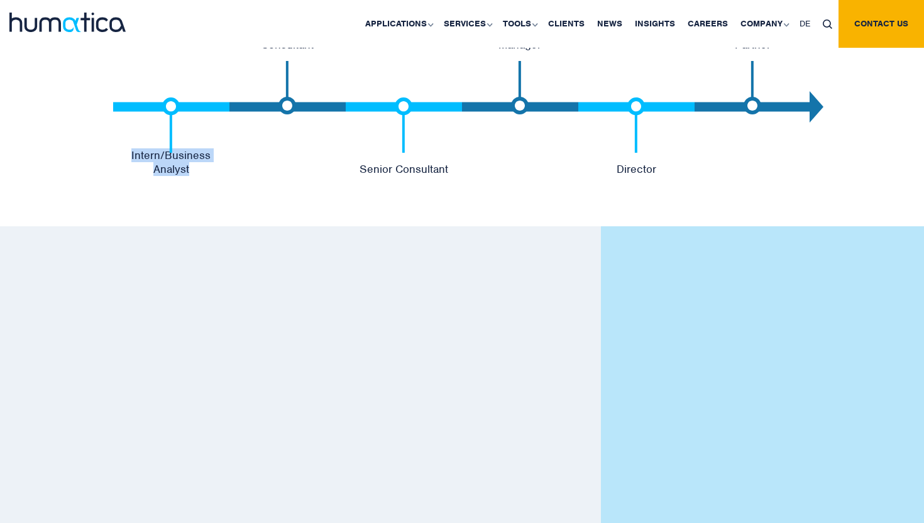
scroll to position [2694, 0]
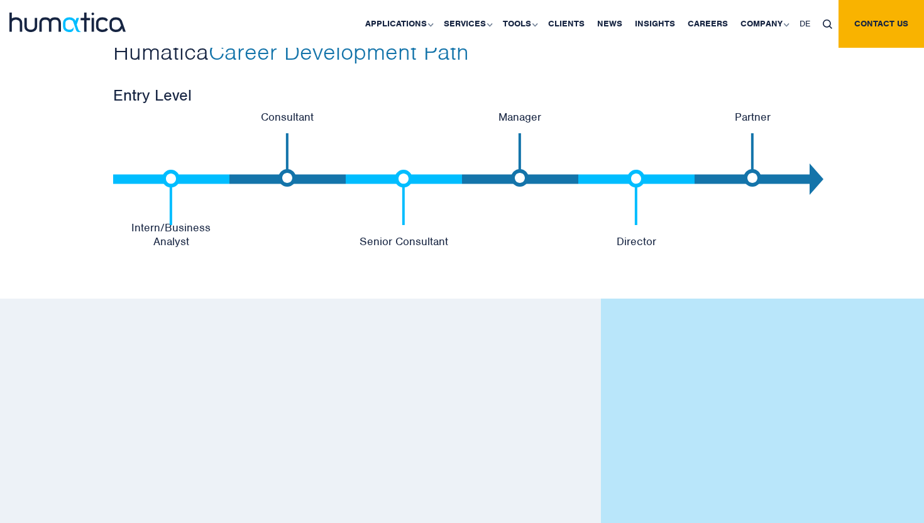
click at [270, 121] on li "Consultant" at bounding box center [287, 179] width 116 height 138
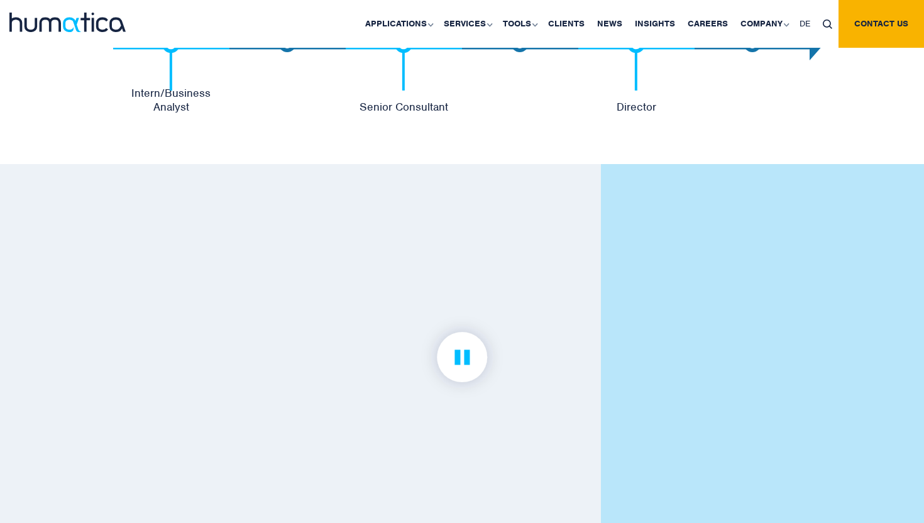
scroll to position [2973, 0]
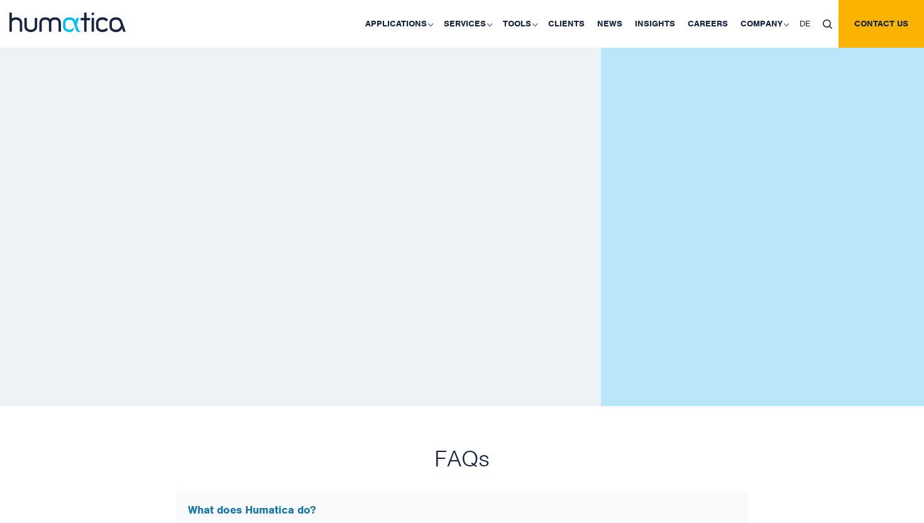
click at [835, 233] on div at bounding box center [763, 212] width 324 height 387
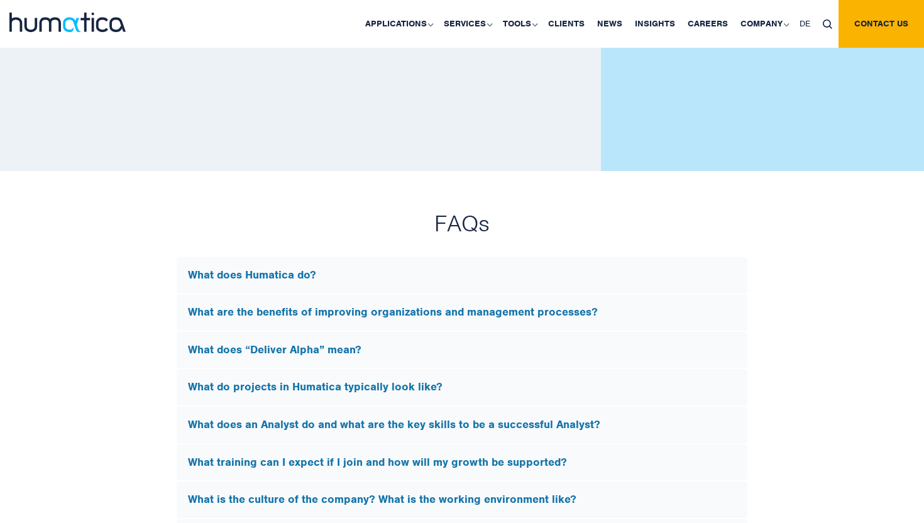
scroll to position [3422, 0]
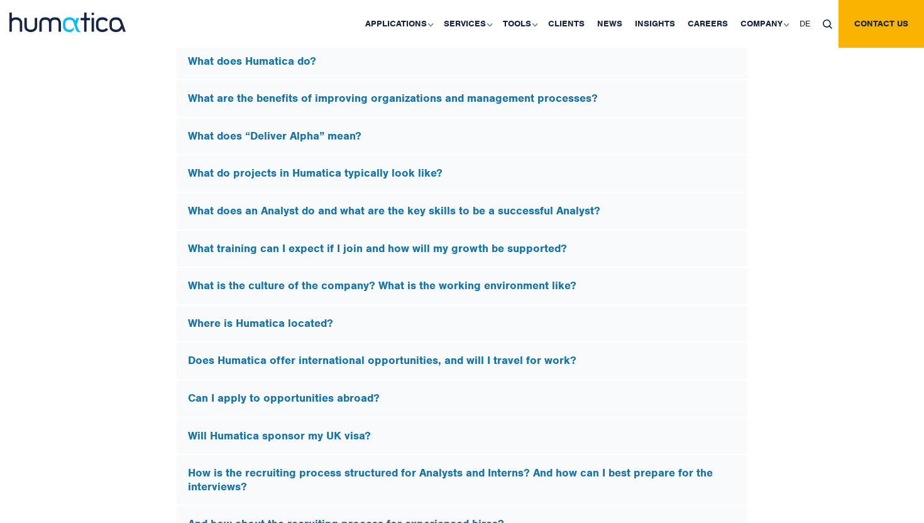
click at [357, 289] on div "What is the culture of the company? What is the working environment like?" at bounding box center [462, 286] width 571 height 36
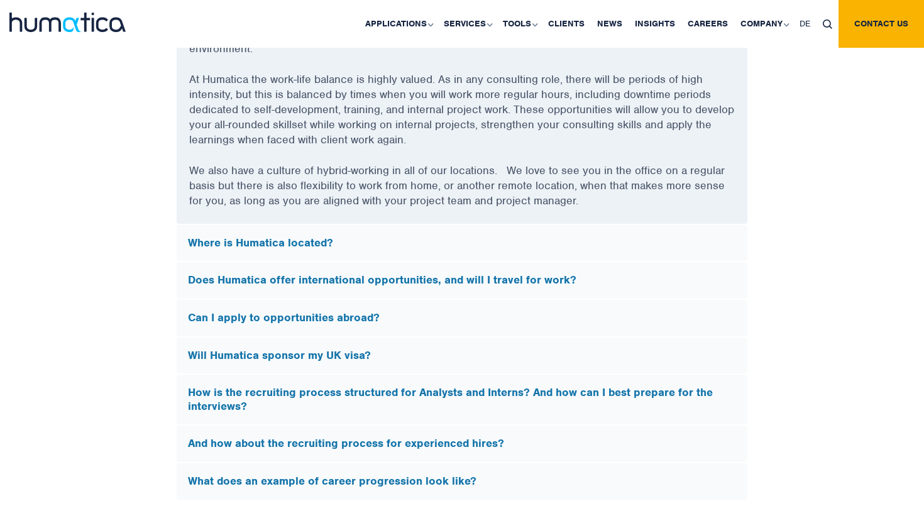
scroll to position [3926, 0]
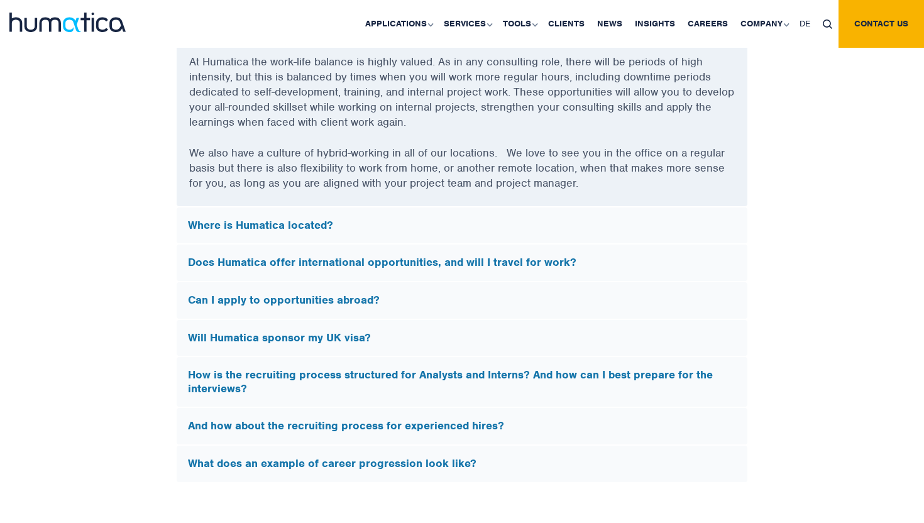
click at [377, 256] on h5 "Does Humatica offer international opportunities, and will I travel for work?" at bounding box center [462, 263] width 548 height 14
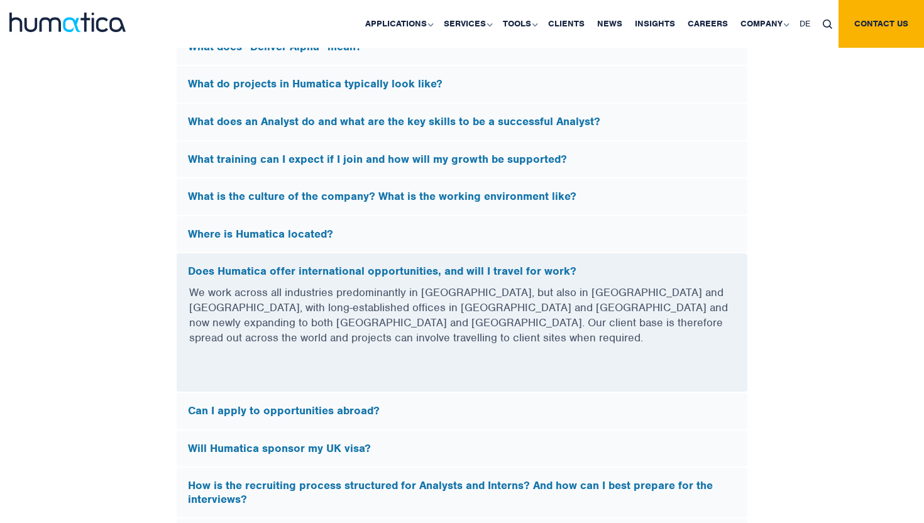
scroll to position [3516, 0]
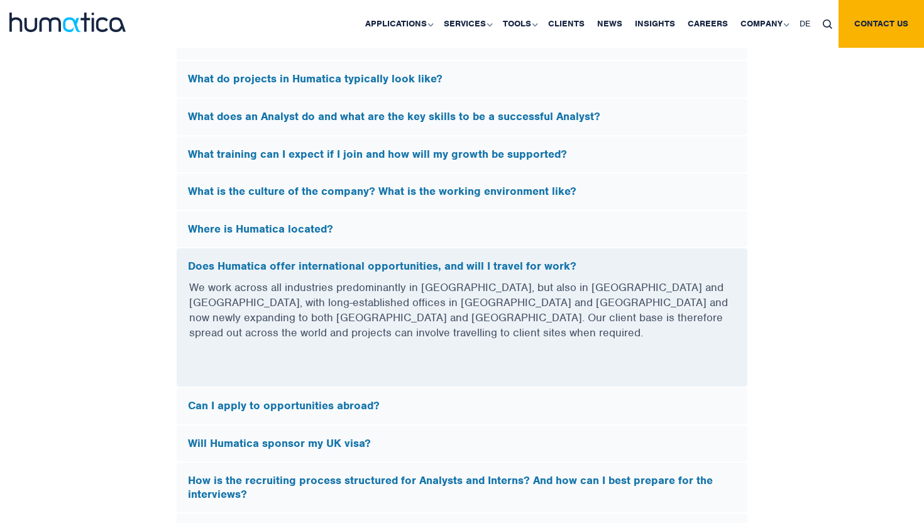
click at [375, 287] on p "We work across all industries predominantly in Europe, but also in North Americ…" at bounding box center [462, 318] width 546 height 76
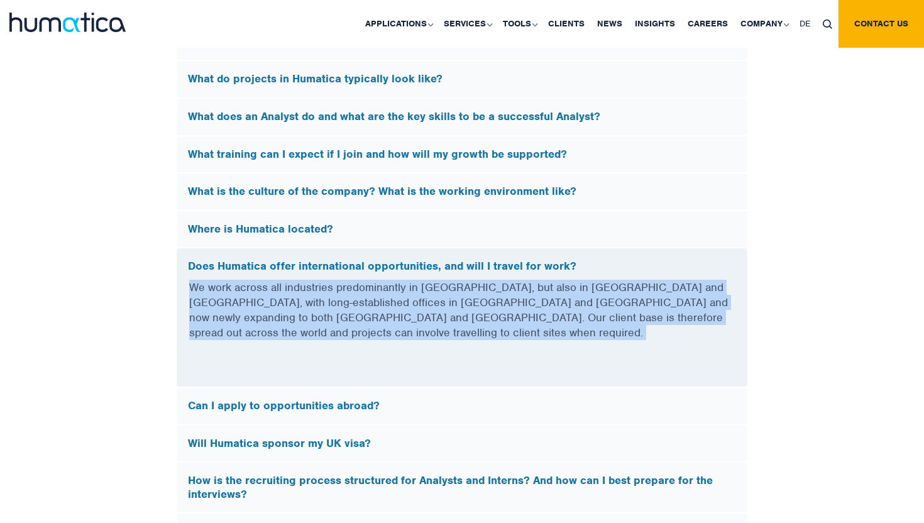
click at [375, 287] on p "We work across all industries predominantly in Europe, but also in North Americ…" at bounding box center [462, 318] width 546 height 76
click at [375, 288] on p "We work across all industries predominantly in Europe, but also in North Americ…" at bounding box center [462, 318] width 546 height 76
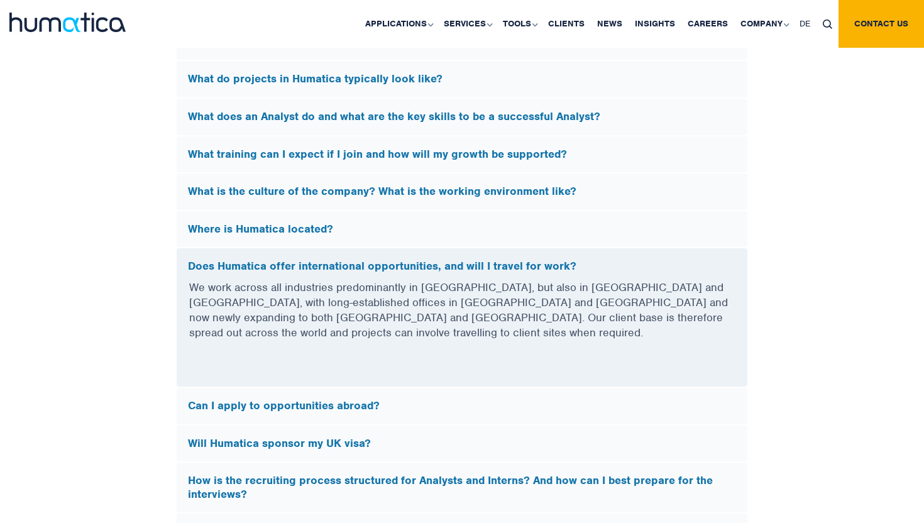
click at [373, 268] on h5 "Does Humatica offer international opportunities, and will I travel for work?" at bounding box center [462, 267] width 548 height 14
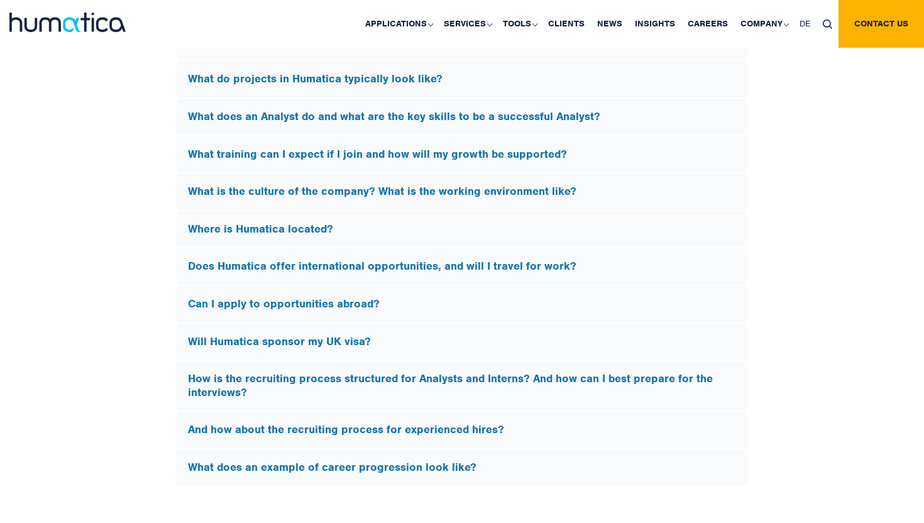
click at [370, 231] on h5 "Where is Humatica located?" at bounding box center [462, 229] width 548 height 14
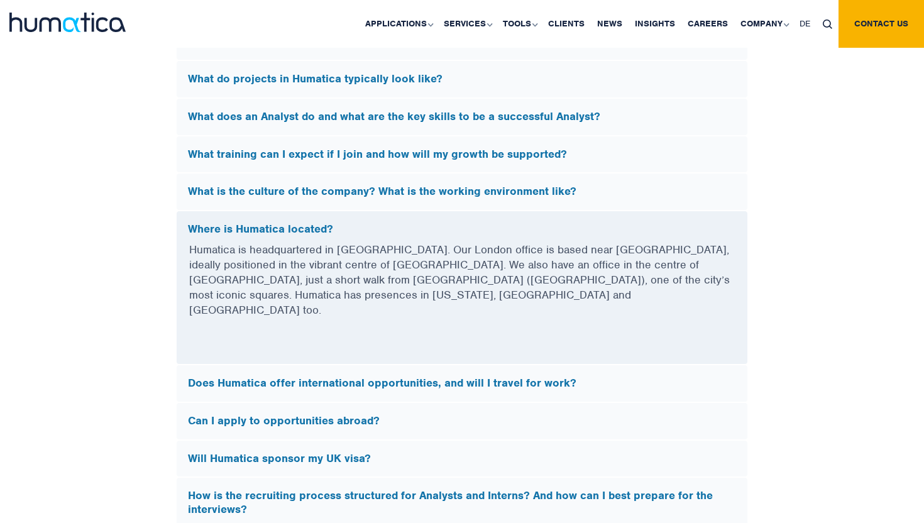
click at [370, 231] on h5 "Where is Humatica located?" at bounding box center [462, 229] width 548 height 14
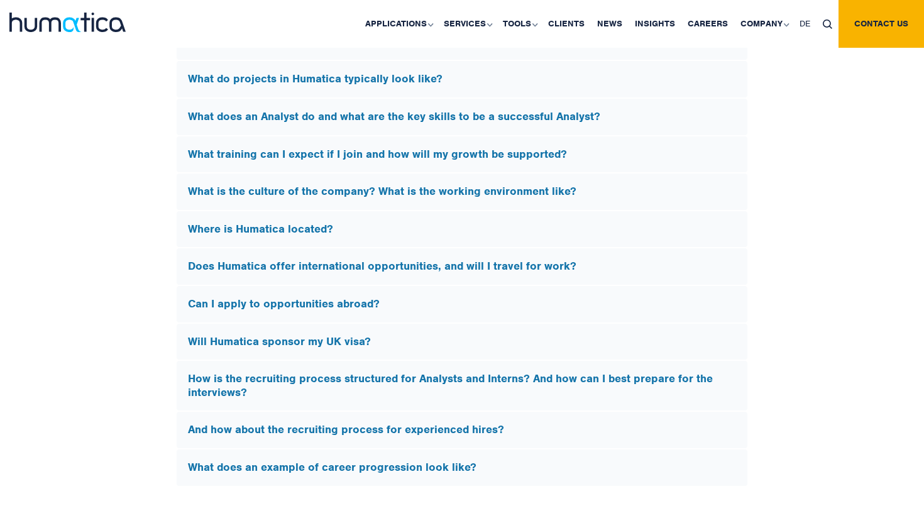
click at [278, 303] on h5 "Can I apply to opportunities abroad?" at bounding box center [462, 304] width 548 height 14
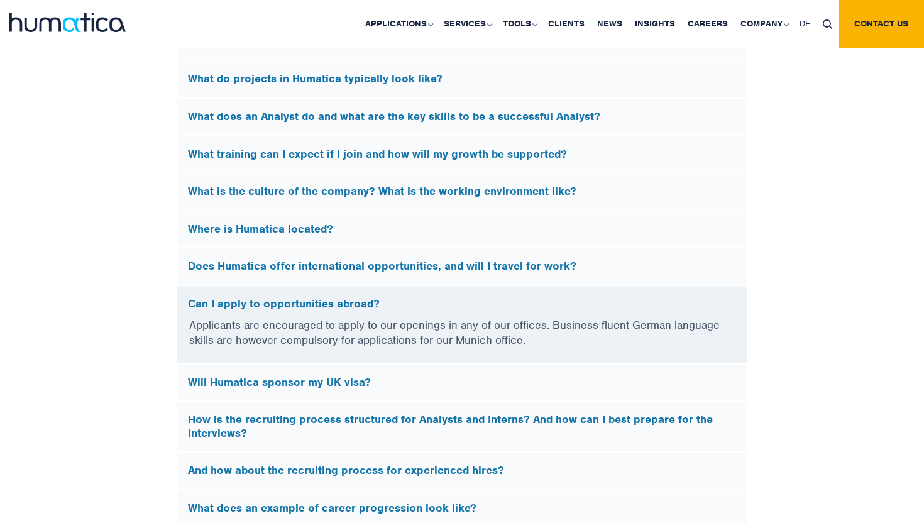
click at [278, 325] on p "Applicants are encouraged to apply to our openings in any of our offices. Busin…" at bounding box center [462, 340] width 546 height 46
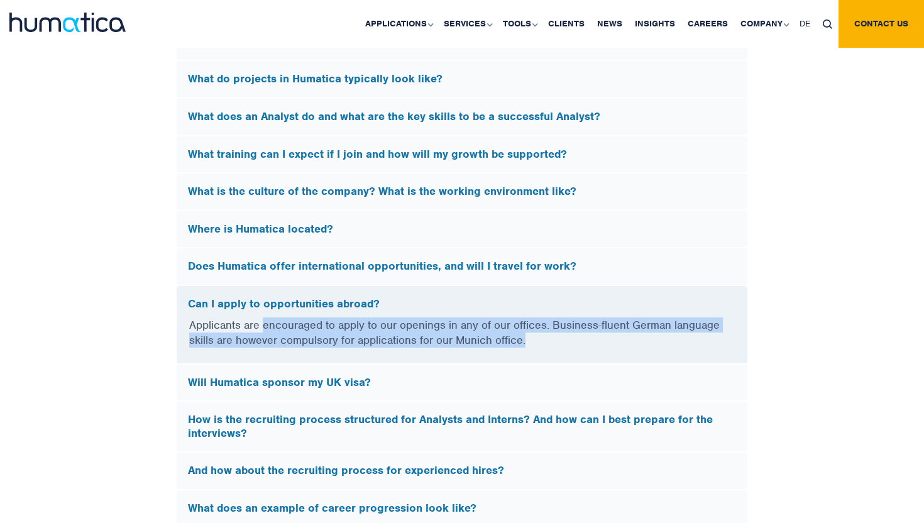
drag, startPoint x: 278, startPoint y: 325, endPoint x: 521, endPoint y: 341, distance: 243.7
click at [523, 341] on p "Applicants are encouraged to apply to our openings in any of our offices. Busin…" at bounding box center [462, 340] width 546 height 46
click at [521, 341] on p "Applicants are encouraged to apply to our openings in any of our offices. Busin…" at bounding box center [462, 340] width 546 height 46
drag, startPoint x: 521, startPoint y: 341, endPoint x: 196, endPoint y: 326, distance: 325.3
click at [196, 326] on p "Applicants are encouraged to apply to our openings in any of our offices. Busin…" at bounding box center [462, 340] width 546 height 46
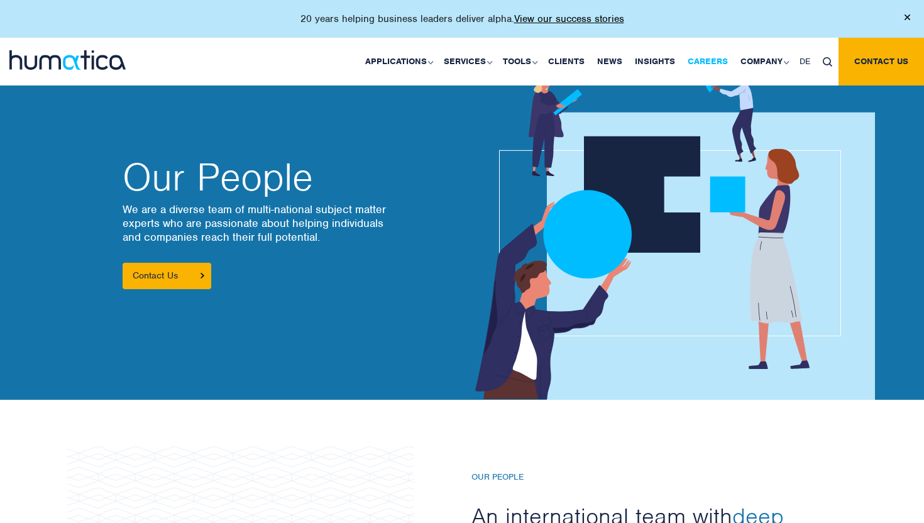
click at [705, 65] on link "Careers" at bounding box center [707, 62] width 53 height 48
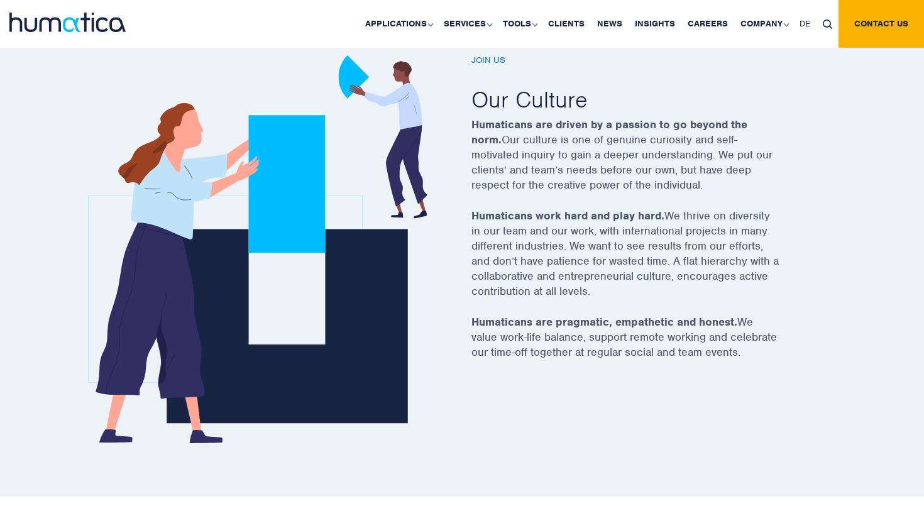
scroll to position [444, 0]
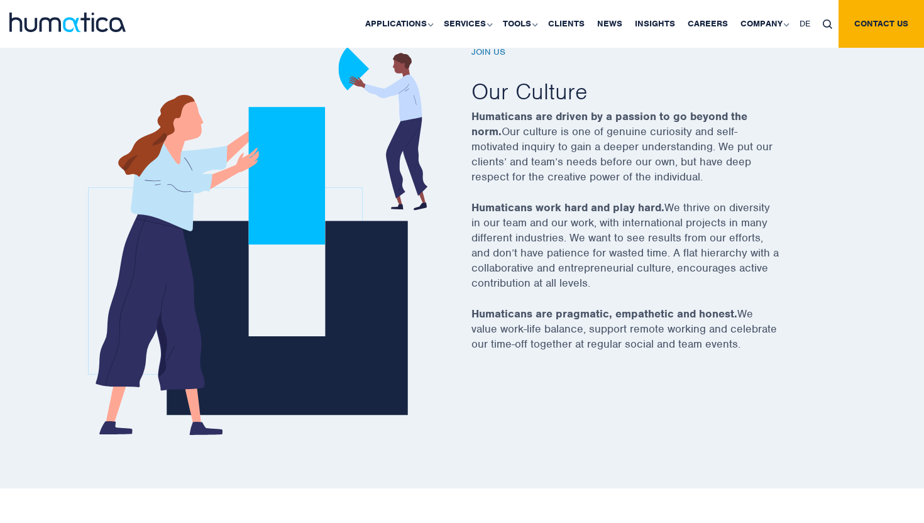
click at [673, 209] on p "Humaticans work hard and play hard. We thrive on diversity in our team and our …" at bounding box center [640, 253] width 339 height 106
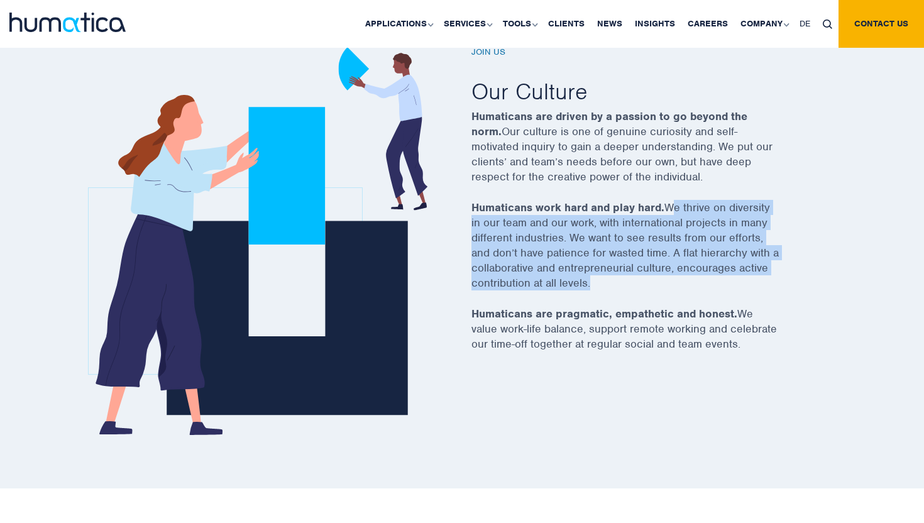
drag, startPoint x: 673, startPoint y: 209, endPoint x: 668, endPoint y: 285, distance: 76.2
click at [668, 285] on p "Humaticans work hard and play hard. We thrive on diversity in our team and our …" at bounding box center [640, 253] width 339 height 106
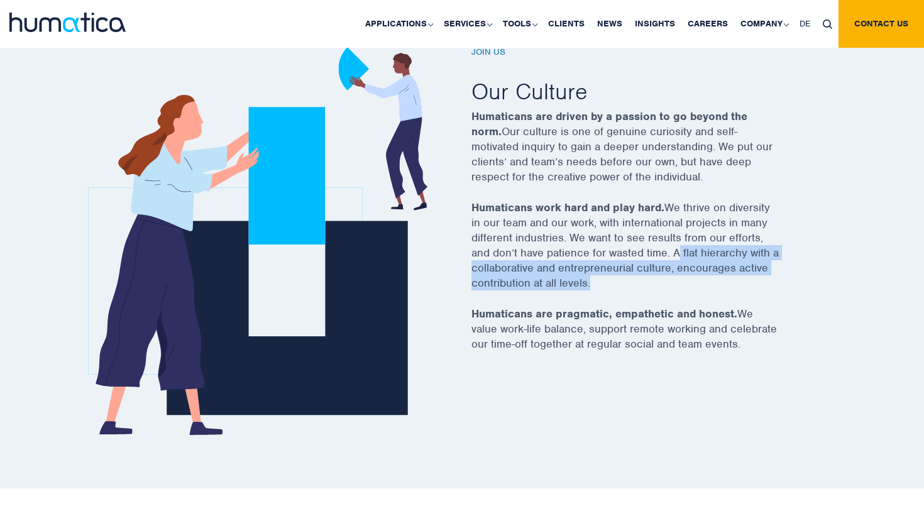
drag, startPoint x: 668, startPoint y: 285, endPoint x: 674, endPoint y: 258, distance: 28.4
click at [674, 258] on p "Humaticans work hard and play hard. We thrive on diversity in our team and our …" at bounding box center [640, 253] width 339 height 106
drag, startPoint x: 674, startPoint y: 258, endPoint x: 667, endPoint y: 300, distance: 42.8
click at [669, 293] on p "Humaticans work hard and play hard. We thrive on diversity in our team and our …" at bounding box center [640, 253] width 339 height 106
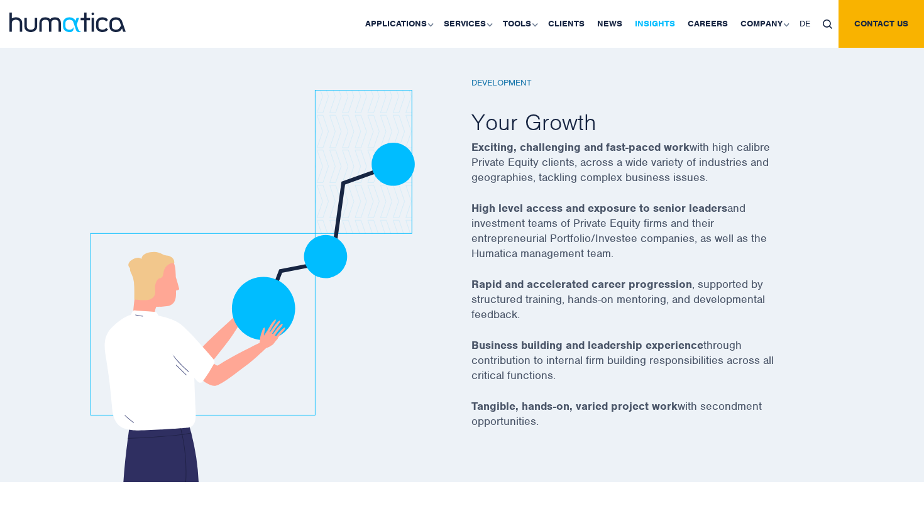
scroll to position [2176, 0]
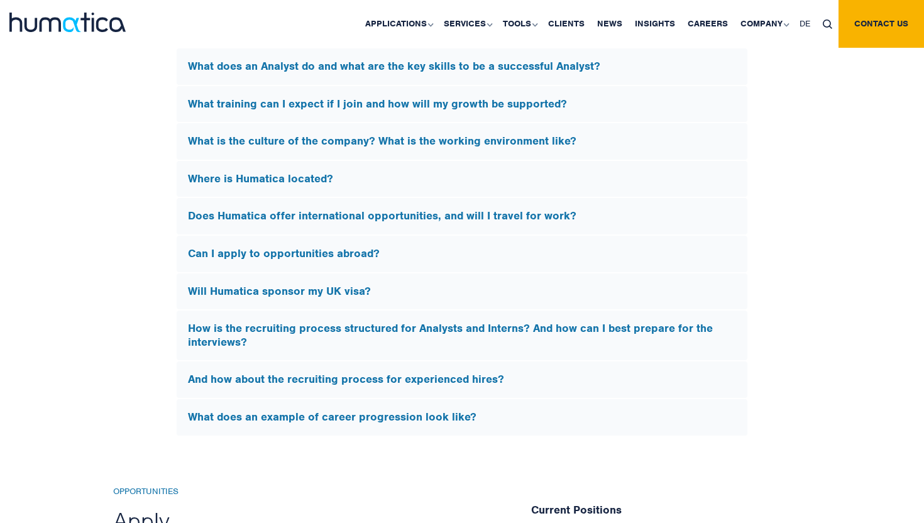
click at [590, 322] on h5 "How is the recruiting process structured for Analysts and Interns? And how can …" at bounding box center [462, 335] width 548 height 27
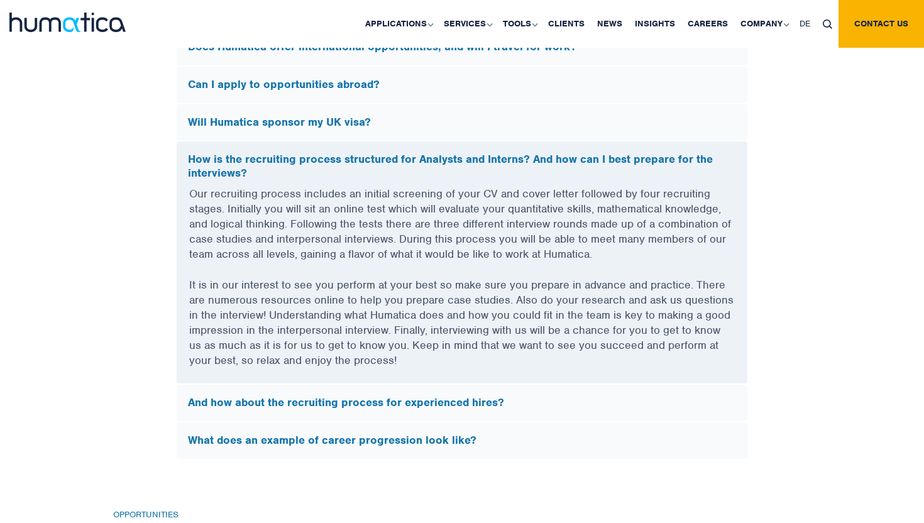
scroll to position [3745, 0]
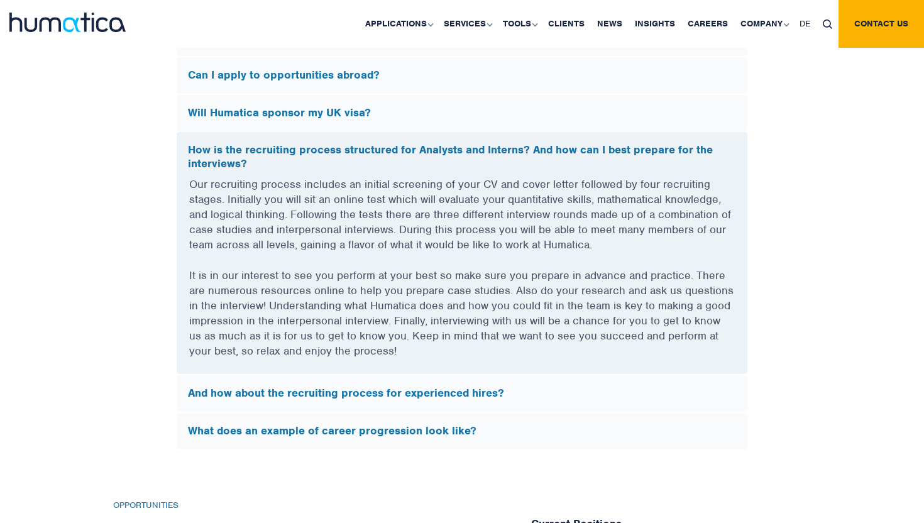
click at [561, 209] on p "Our recruiting process includes an initial screening of your CV and cover lette…" at bounding box center [462, 222] width 546 height 91
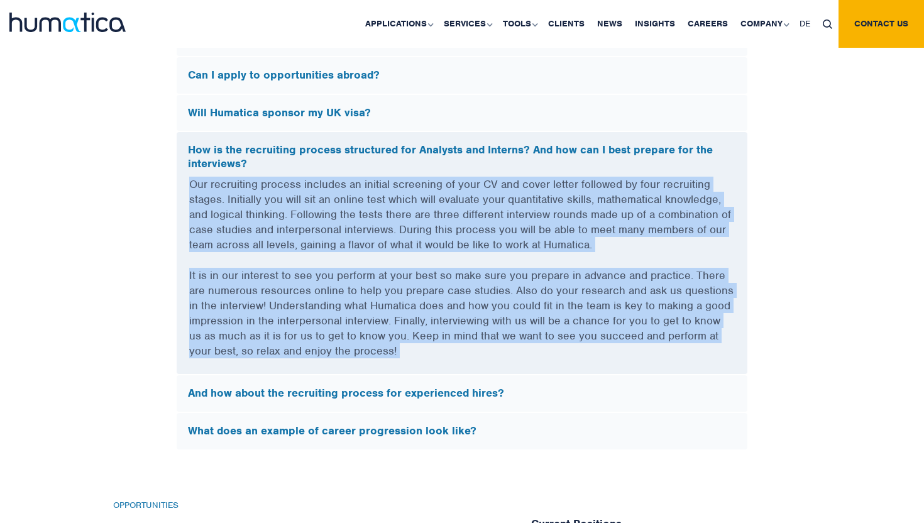
drag, startPoint x: 561, startPoint y: 209, endPoint x: 544, endPoint y: 292, distance: 84.8
click at [546, 290] on div "Our recruiting process includes an initial screening of your CV and cover lette…" at bounding box center [462, 275] width 571 height 197
copy div "Our recruiting process includes an initial screening of your CV and cover lette…"
click at [577, 261] on p "Our recruiting process includes an initial screening of your CV and cover lette…" at bounding box center [462, 222] width 546 height 91
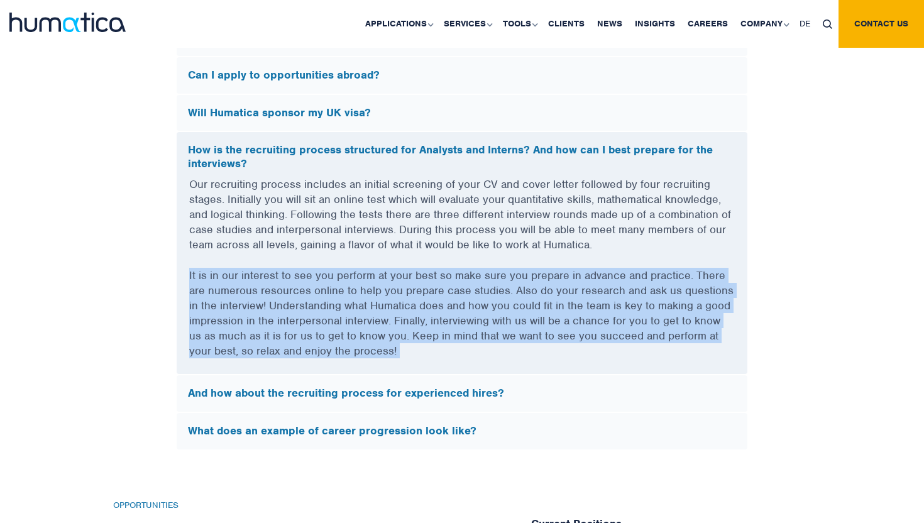
drag, startPoint x: 577, startPoint y: 261, endPoint x: 555, endPoint y: 351, distance: 92.5
click at [555, 351] on div "Our recruiting process includes an initial screening of your CV and cover lette…" at bounding box center [462, 275] width 571 height 197
click at [555, 351] on p "It is in our interest to see you perform at your best so make sure you prepare …" at bounding box center [462, 321] width 546 height 106
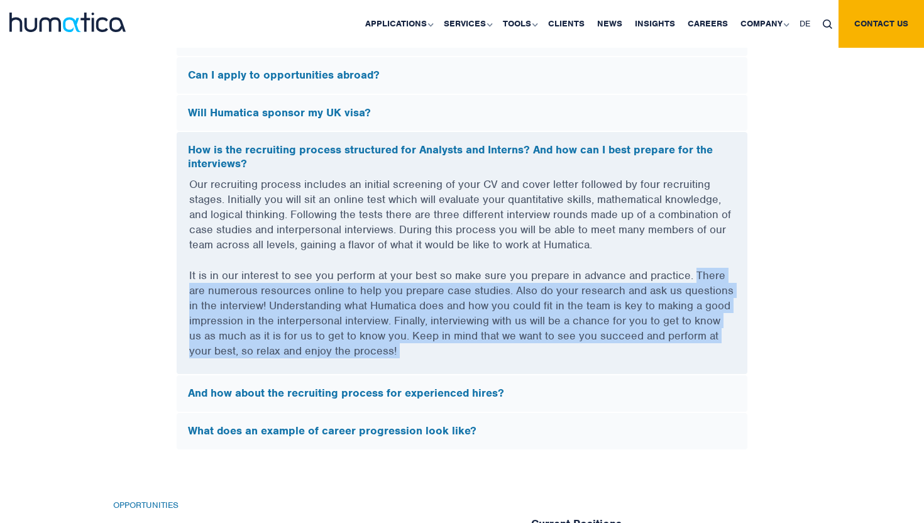
drag, startPoint x: 555, startPoint y: 351, endPoint x: 723, endPoint y: 270, distance: 186.4
click at [723, 270] on p "It is in our interest to see you perform at your best so make sure you prepare …" at bounding box center [462, 321] width 546 height 106
drag, startPoint x: 723, startPoint y: 270, endPoint x: 649, endPoint y: 354, distance: 112.2
click at [649, 354] on p "It is in our interest to see you perform at your best so make sure you prepare …" at bounding box center [462, 321] width 546 height 106
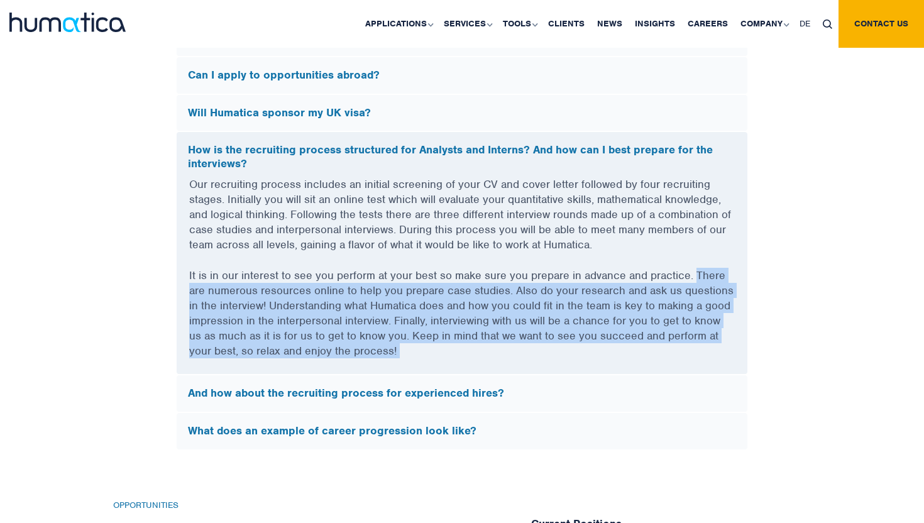
click at [649, 354] on p "It is in our interest to see you perform at your best so make sure you prepare …" at bounding box center [462, 321] width 546 height 106
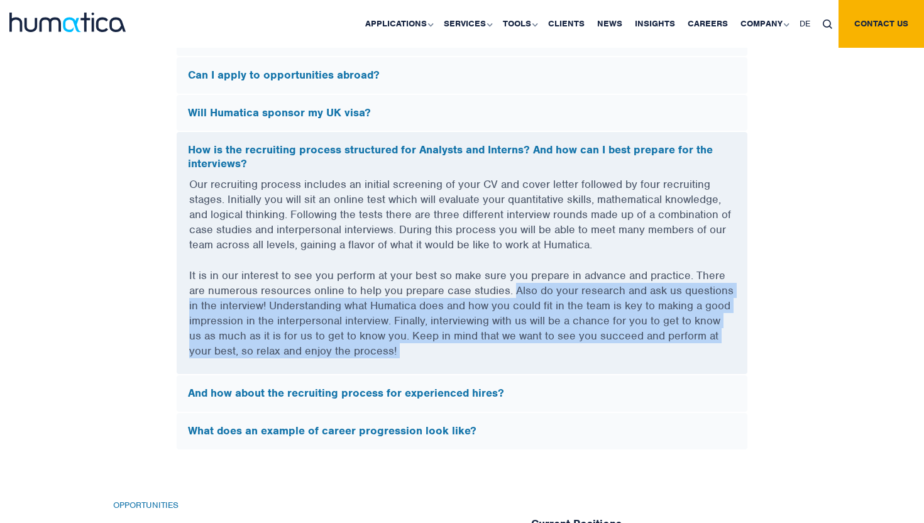
drag, startPoint x: 649, startPoint y: 354, endPoint x: 528, endPoint y: 286, distance: 138.8
click at [528, 286] on p "It is in our interest to see you perform at your best so make sure you prepare …" at bounding box center [462, 321] width 546 height 106
drag, startPoint x: 528, startPoint y: 286, endPoint x: 509, endPoint y: 349, distance: 65.6
click at [509, 349] on p "It is in our interest to see you perform at your best so make sure you prepare …" at bounding box center [462, 321] width 546 height 106
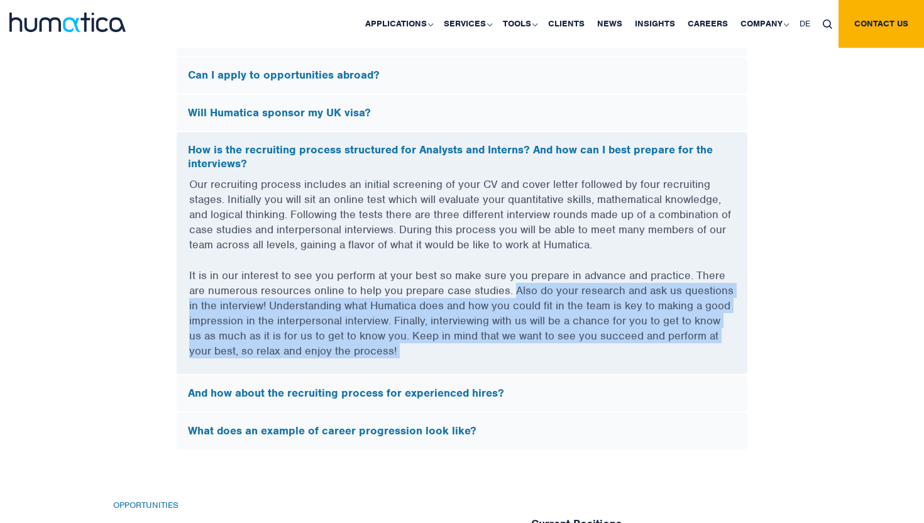
click at [509, 349] on p "It is in our interest to see you perform at your best so make sure you prepare …" at bounding box center [462, 321] width 546 height 106
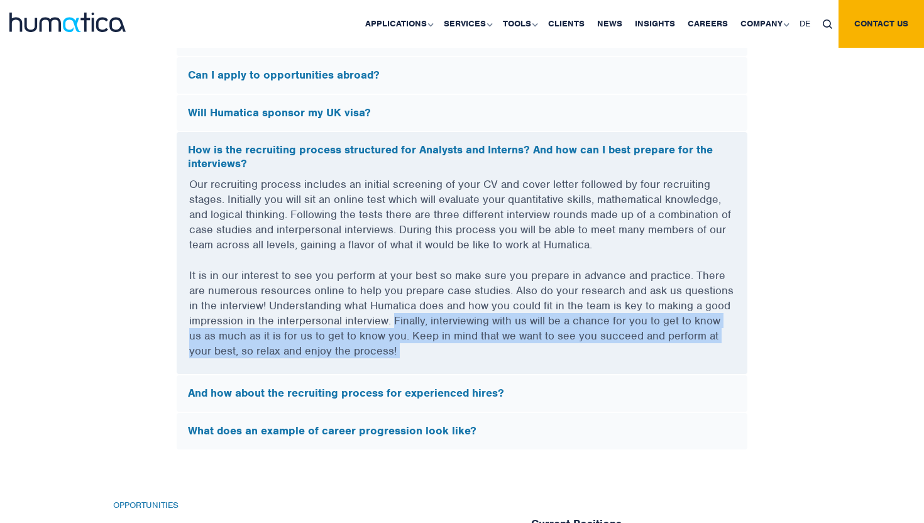
drag, startPoint x: 509, startPoint y: 349, endPoint x: 411, endPoint y: 316, distance: 103.5
click at [411, 316] on p "It is in our interest to see you perform at your best so make sure you prepare …" at bounding box center [462, 321] width 546 height 106
drag, startPoint x: 411, startPoint y: 316, endPoint x: 403, endPoint y: 341, distance: 27.0
click at [403, 341] on p "It is in our interest to see you perform at your best so make sure you prepare …" at bounding box center [462, 321] width 546 height 106
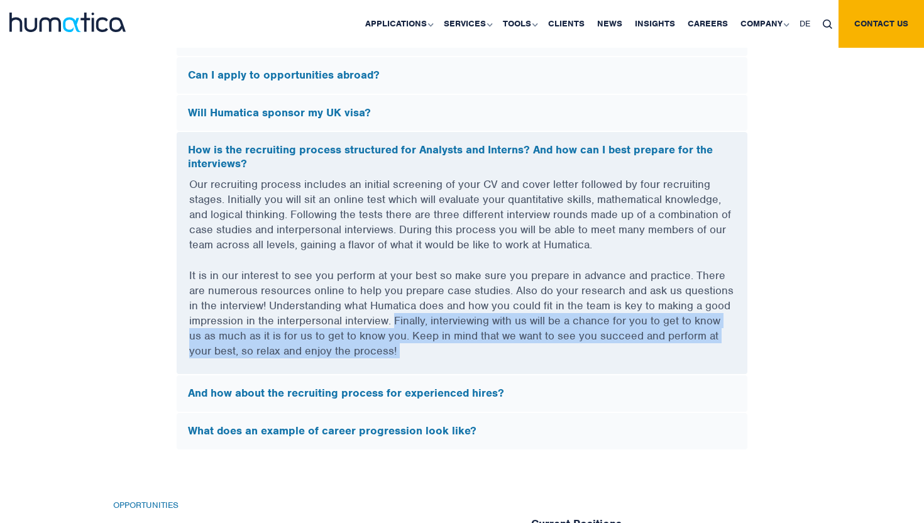
click at [403, 341] on p "It is in our interest to see you perform at your best so make sure you prepare …" at bounding box center [462, 321] width 546 height 106
drag, startPoint x: 403, startPoint y: 341, endPoint x: 405, endPoint y: 314, distance: 27.1
click at [405, 314] on p "It is in our interest to see you perform at your best so make sure you prepare …" at bounding box center [462, 321] width 546 height 106
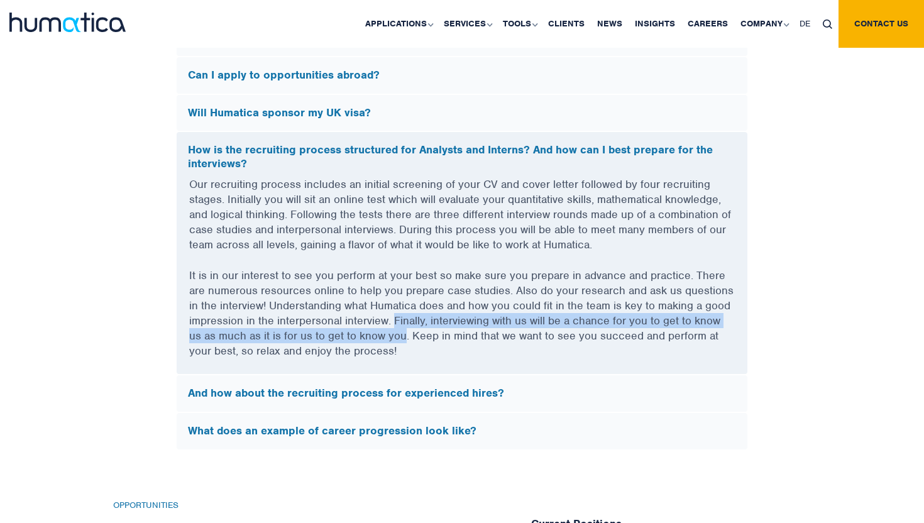
drag, startPoint x: 405, startPoint y: 314, endPoint x: 386, endPoint y: 332, distance: 25.8
click at [386, 332] on p "It is in our interest to see you perform at your best so make sure you prepare …" at bounding box center [462, 321] width 546 height 106
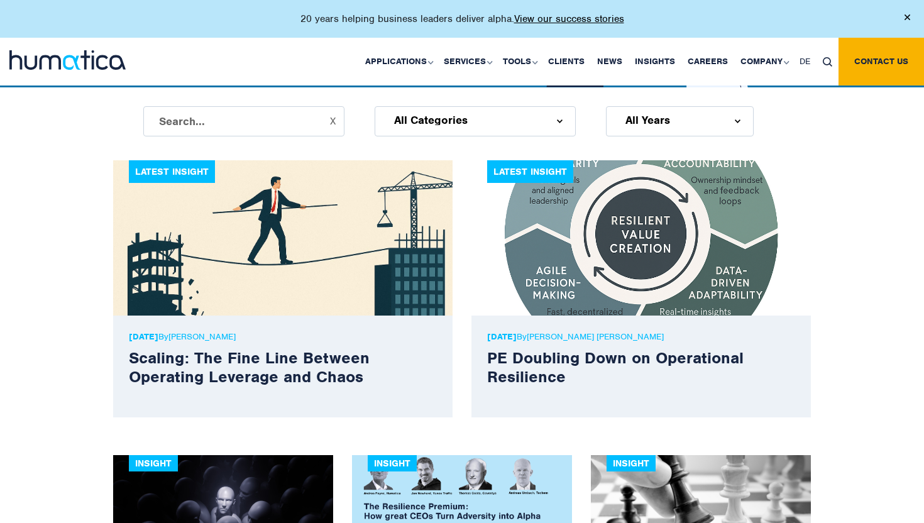
scroll to position [353, 0]
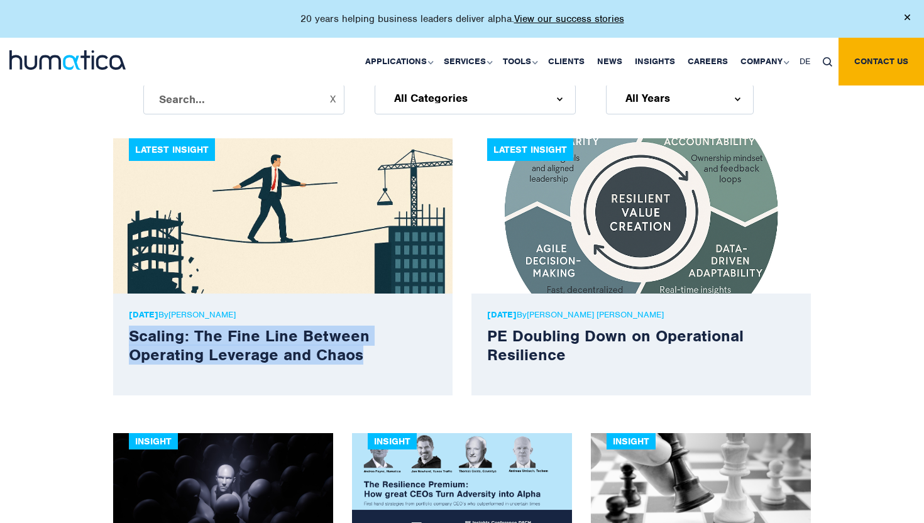
drag, startPoint x: 378, startPoint y: 378, endPoint x: 358, endPoint y: 312, distance: 68.8
click at [358, 312] on div "[DATE] By [PERSON_NAME] Scaling: The Fine Line Between Operating Leverage and C…" at bounding box center [282, 345] width 339 height 102
click at [358, 312] on p "[DATE] By [PERSON_NAME]" at bounding box center [283, 314] width 308 height 11
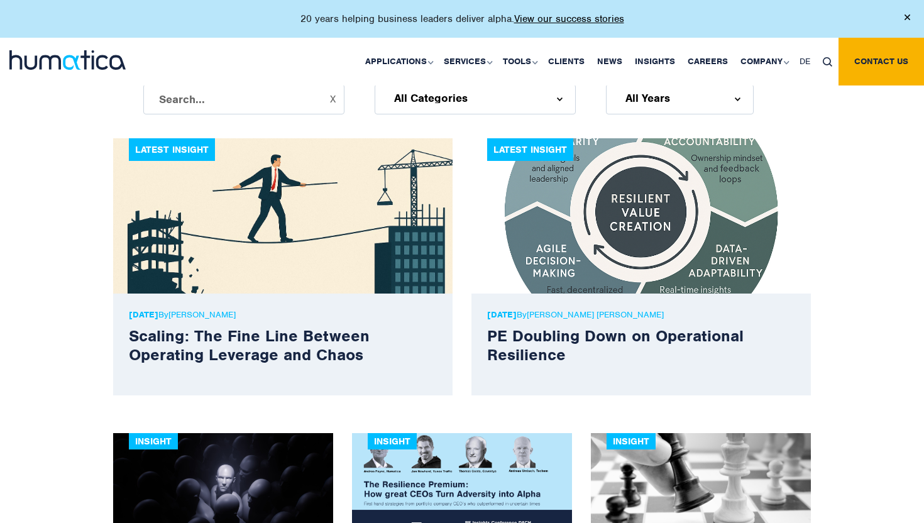
click at [358, 312] on p "[DATE] By [PERSON_NAME]" at bounding box center [283, 314] width 308 height 11
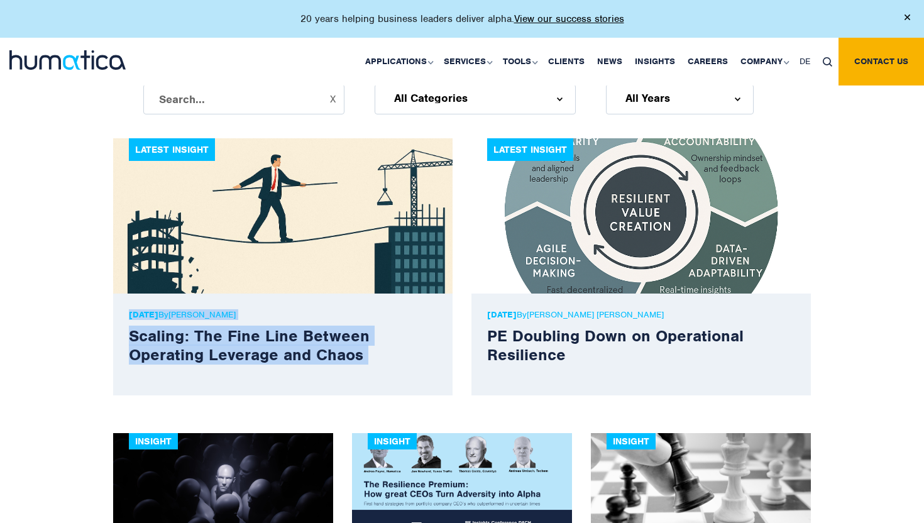
drag, startPoint x: 358, startPoint y: 312, endPoint x: 378, endPoint y: 360, distance: 52.2
click at [378, 360] on div "[DATE] By [PERSON_NAME] Scaling: The Fine Line Between Operating Leverage and C…" at bounding box center [282, 345] width 339 height 102
click at [378, 360] on h3 "Scaling: The Fine Line Between Operating Leverage and Chaos" at bounding box center [283, 345] width 308 height 38
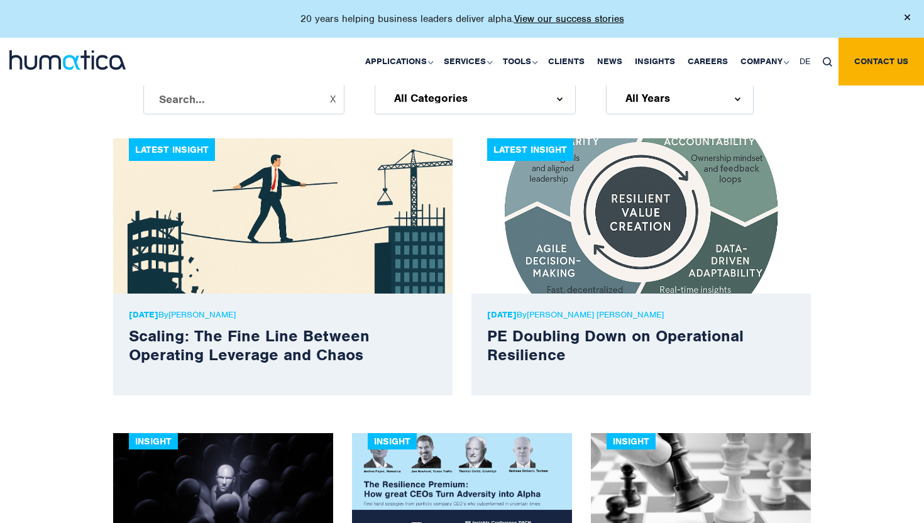
click at [378, 360] on h3 "Scaling: The Fine Line Between Operating Leverage and Chaos" at bounding box center [283, 345] width 308 height 38
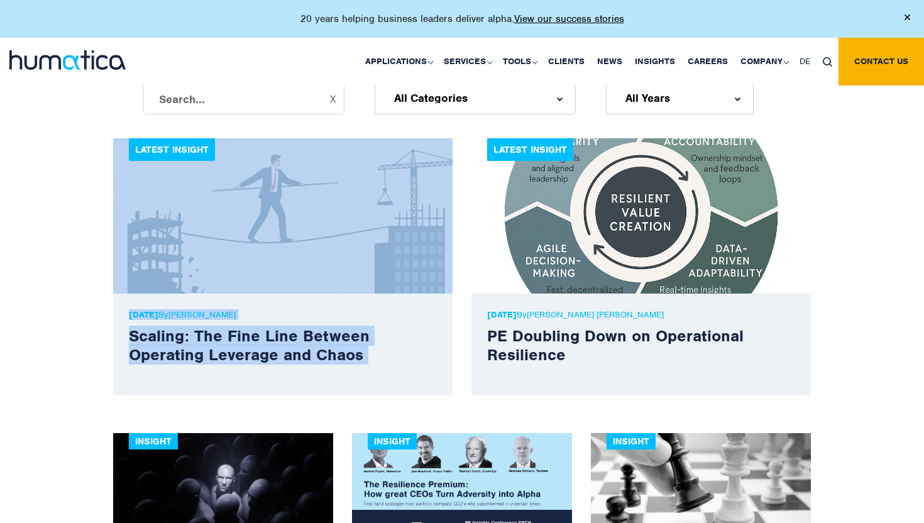
drag, startPoint x: 378, startPoint y: 360, endPoint x: 337, endPoint y: 163, distance: 201.5
click at [337, 163] on div "Latest Insight [DATE] By [PERSON_NAME] Scaling: The Fine Line Between Operating…" at bounding box center [282, 266] width 339 height 257
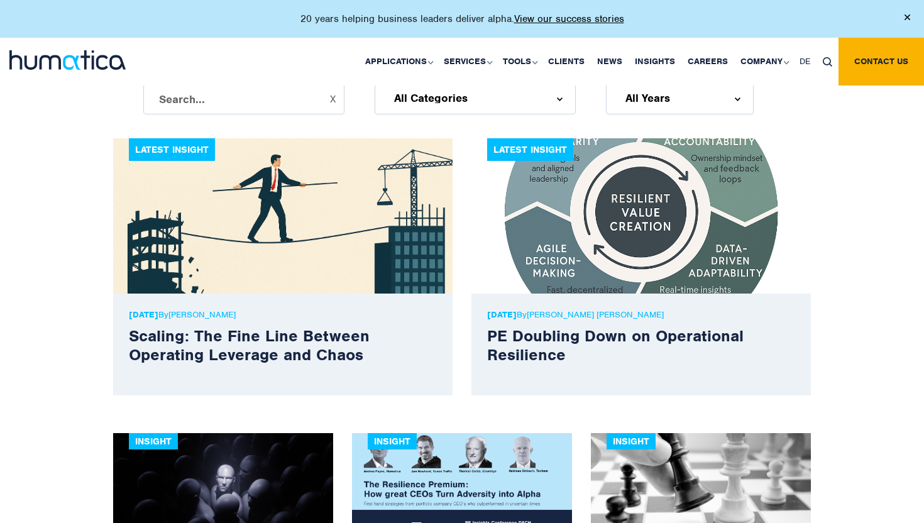
click at [371, 133] on div "X All Categories All Categories Events Firm News News Operating Model Re-design…" at bounding box center [462, 101] width 924 height 73
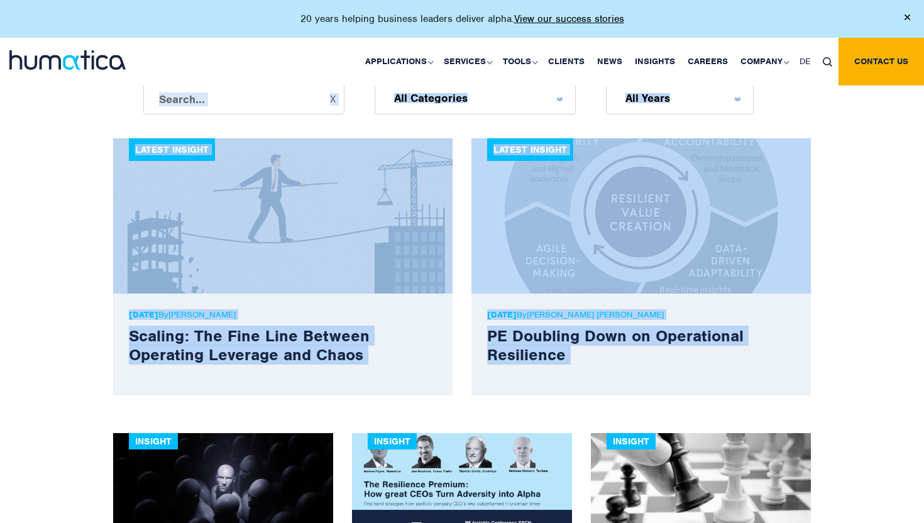
drag, startPoint x: 371, startPoint y: 133, endPoint x: 481, endPoint y: 388, distance: 277.9
click at [481, 388] on div "23 Sep, 2025 By Andros Payne PE Doubling Down on Operational Resilience" at bounding box center [640, 345] width 339 height 102
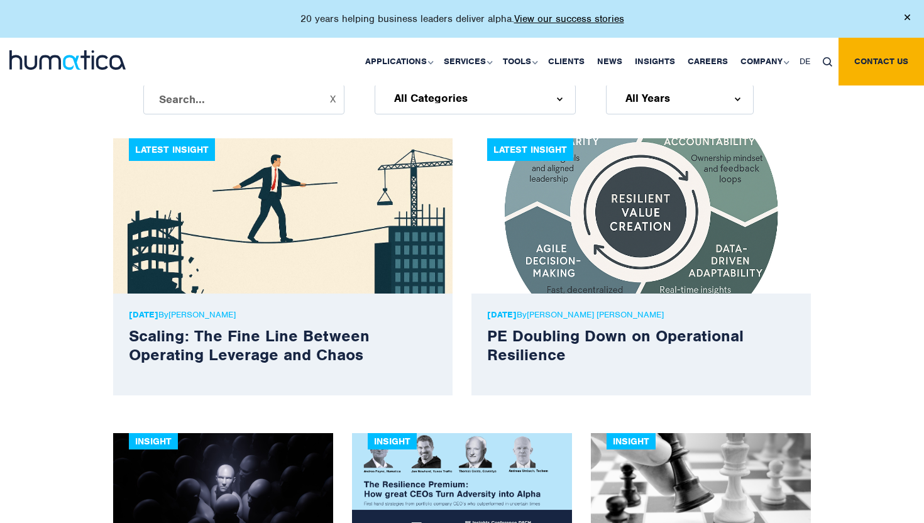
click at [481, 388] on div "23 Sep, 2025 By Andros Payne PE Doubling Down on Operational Resilience" at bounding box center [640, 345] width 339 height 102
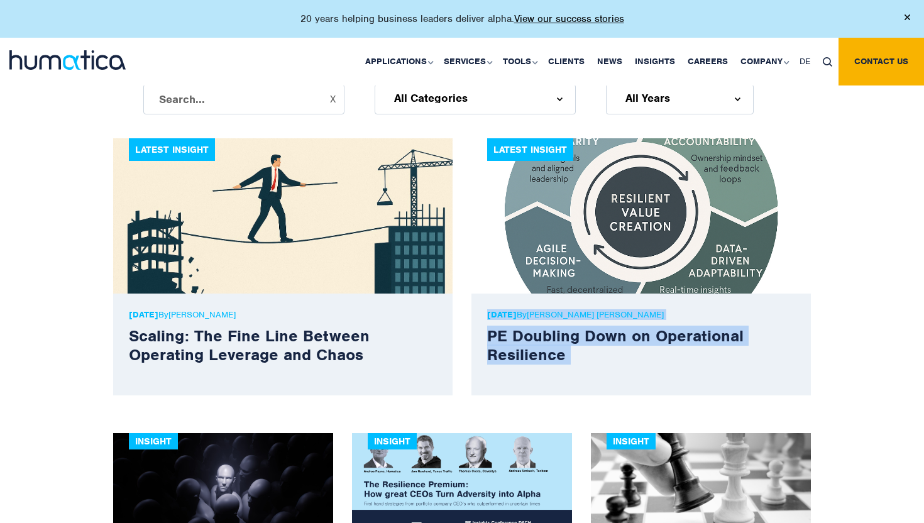
drag, startPoint x: 481, startPoint y: 388, endPoint x: 540, endPoint y: 302, distance: 103.9
click at [540, 304] on div "23 Sep, 2025 By Andros Payne PE Doubling Down on Operational Resilience" at bounding box center [640, 345] width 339 height 102
click at [540, 302] on div "23 Sep, 2025 By Andros Payne PE Doubling Down on Operational Resilience" at bounding box center [640, 345] width 339 height 102
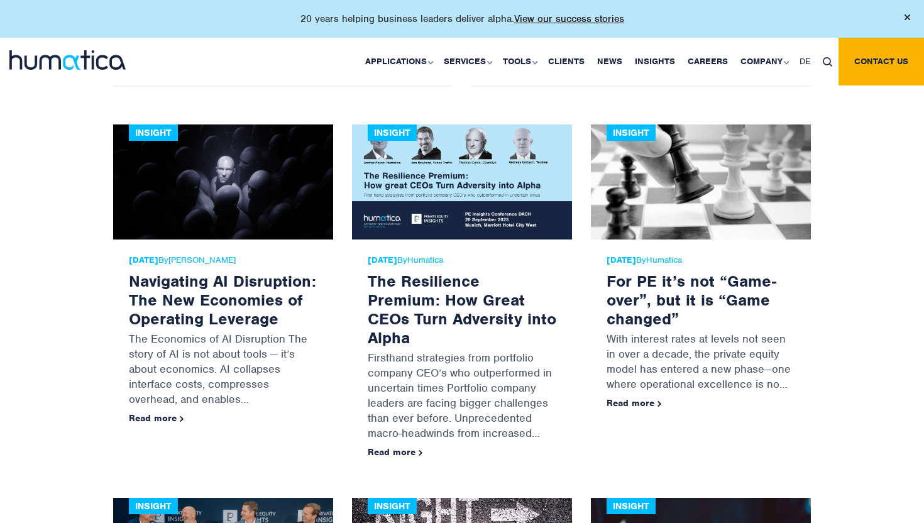
scroll to position [664, 0]
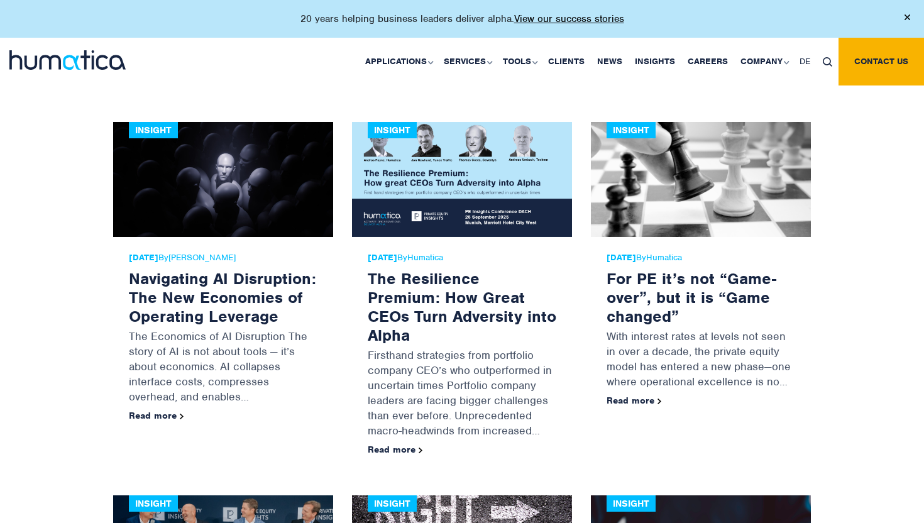
click at [353, 294] on div "21 Aug, 2025 By Humatica The Resilience Premium: How Great CEOs Turn Adversity …" at bounding box center [462, 356] width 220 height 239
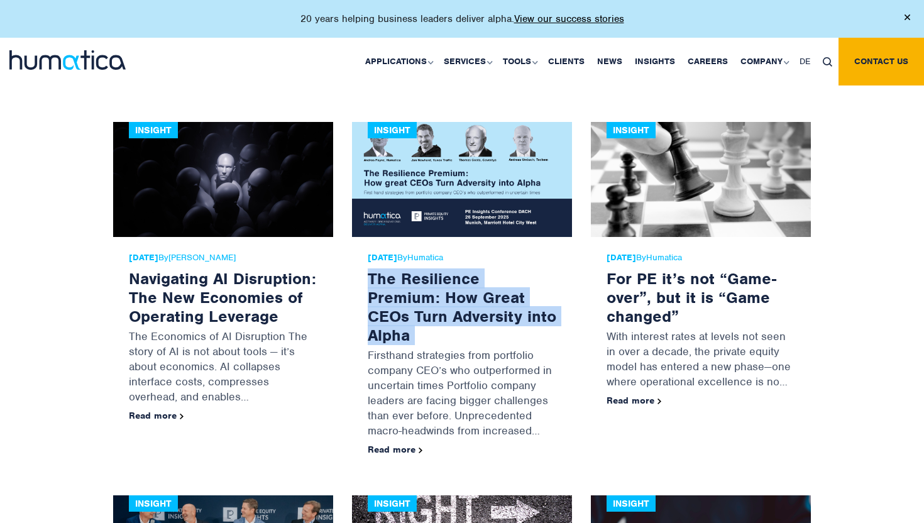
click at [353, 294] on div "21 Aug, 2025 By Humatica The Resilience Premium: How Great CEOs Turn Adversity …" at bounding box center [462, 356] width 220 height 239
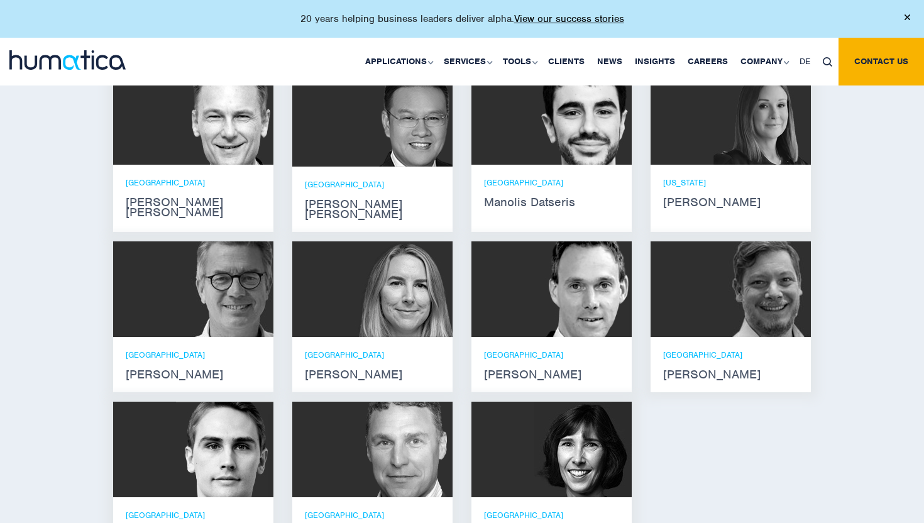
click at [250, 156] on img at bounding box center [224, 117] width 97 height 96
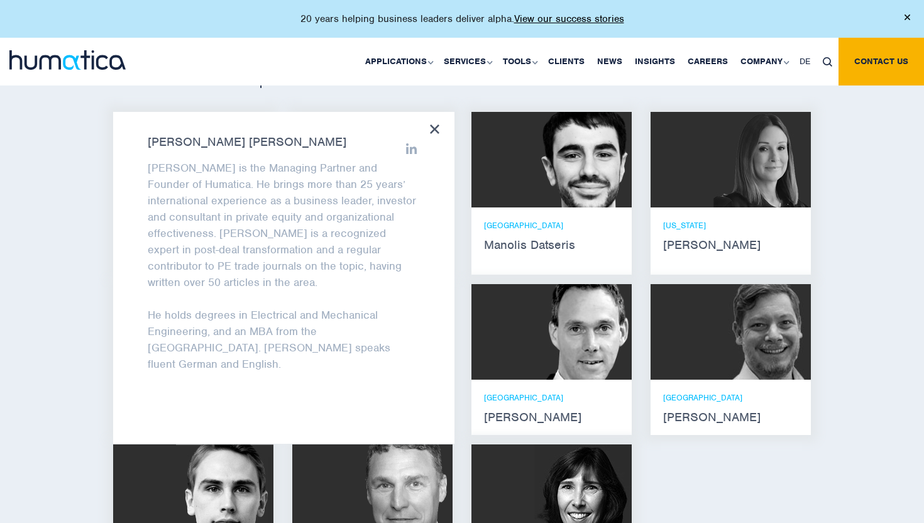
scroll to position [774, 0]
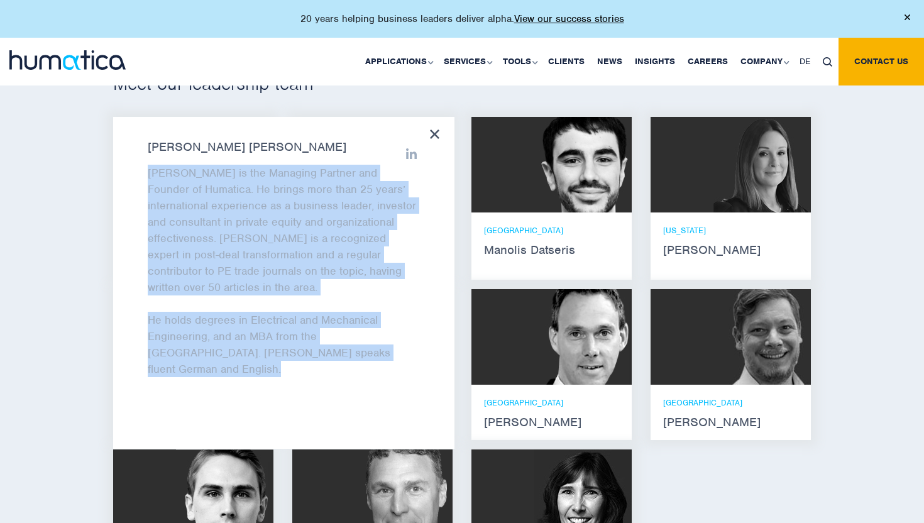
drag, startPoint x: 142, startPoint y: 165, endPoint x: 312, endPoint y: 377, distance: 271.4
click at [312, 377] on div "[PERSON_NAME] [PERSON_NAME] [PERSON_NAME] is the Managing Partner and Founder o…" at bounding box center [283, 283] width 341 height 332
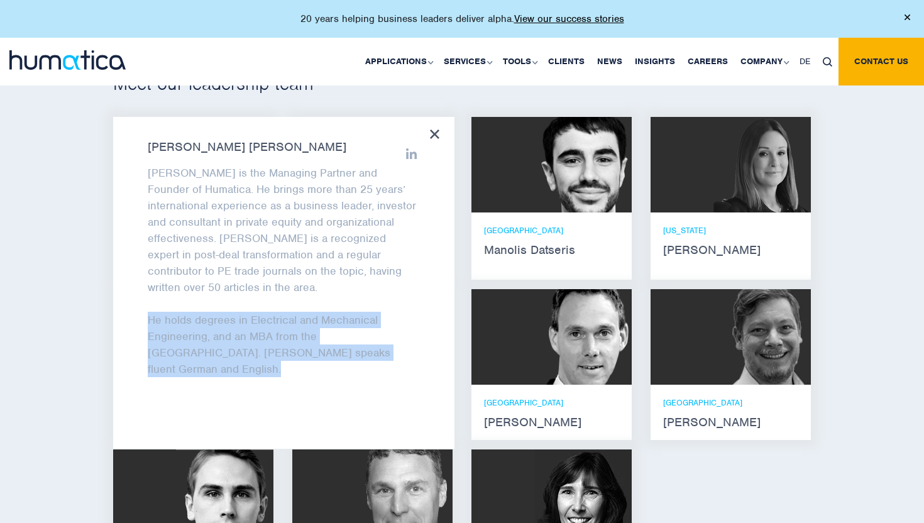
drag, startPoint x: 312, startPoint y: 377, endPoint x: 312, endPoint y: 299, distance: 77.9
click at [312, 299] on div "[PERSON_NAME] [PERSON_NAME] [PERSON_NAME] is the Managing Partner and Founder o…" at bounding box center [283, 283] width 341 height 332
click at [312, 299] on div "[PERSON_NAME] is the Managing Partner and Founder of Humatica. He brings more t…" at bounding box center [284, 279] width 272 height 229
drag, startPoint x: 312, startPoint y: 299, endPoint x: 407, endPoint y: 356, distance: 111.3
click at [407, 356] on div "Andros is the Managing Partner and Founder of Humatica. He brings more than 25 …" at bounding box center [284, 279] width 272 height 229
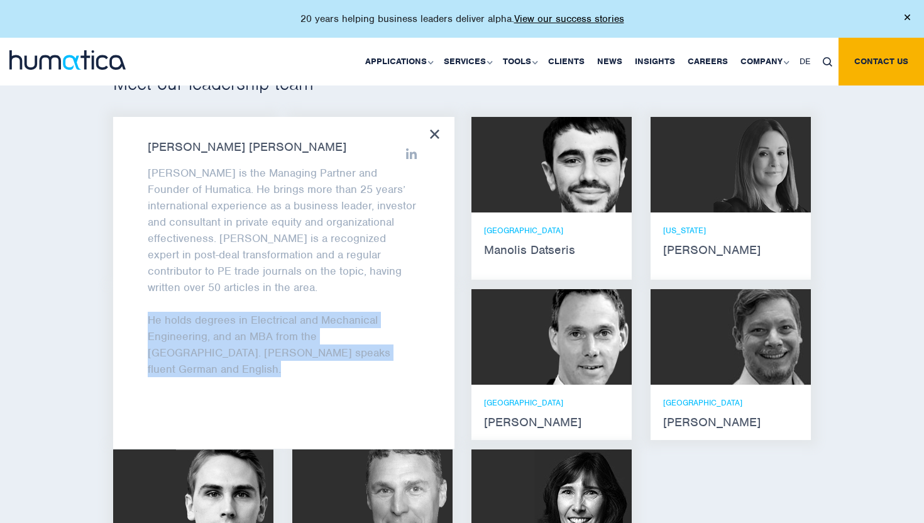
click at [407, 356] on p "He holds degrees in Electrical and Mechanical Engineering, and an MBA from the …" at bounding box center [284, 344] width 272 height 65
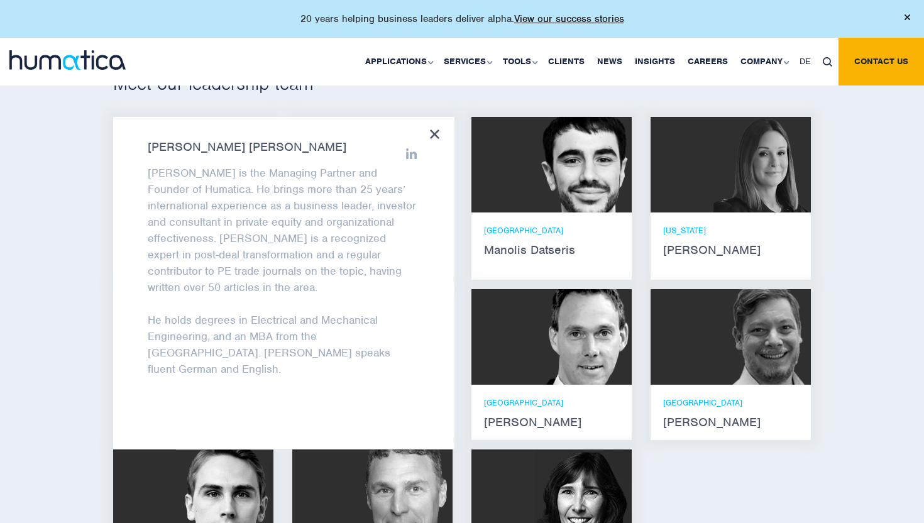
click at [0, 356] on div "Meet our leadership team Andros Payne He holds degrees in Electrical and Mechan…" at bounding box center [462, 341] width 924 height 650
click at [323, 182] on p "Andros is the Managing Partner and Founder of Humatica. He brings more than 25 …" at bounding box center [284, 230] width 272 height 131
click at [443, 131] on div "Andros Payne Andros is the Managing Partner and Founder of Humatica. He brings …" at bounding box center [283, 283] width 341 height 332
click at [431, 133] on icon at bounding box center [434, 133] width 9 height 9
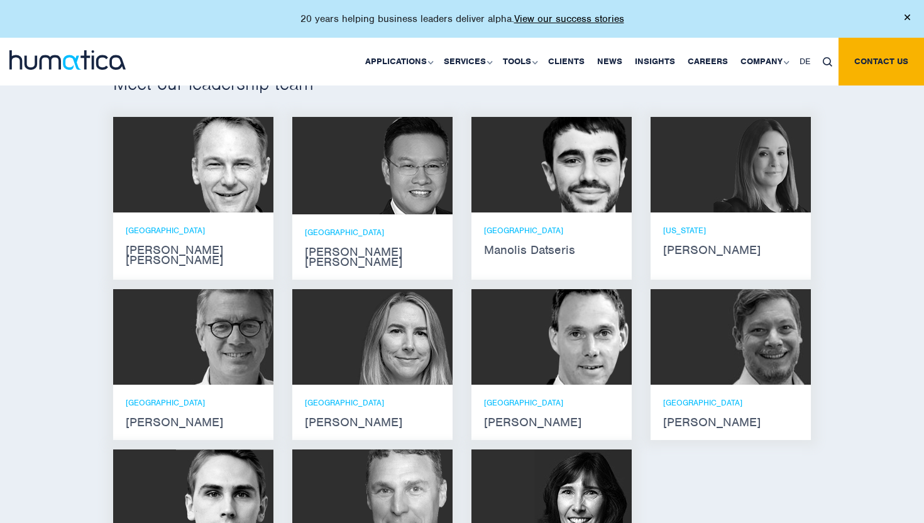
click at [326, 190] on div at bounding box center [372, 165] width 160 height 97
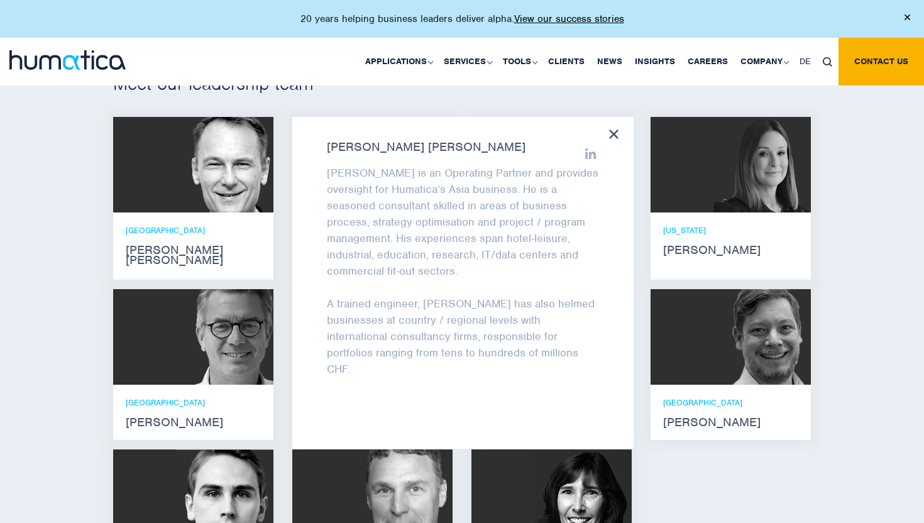
click at [326, 190] on div "Jen Jee Chan Jen Jee is an Operating Partner and provides oversight for Humatic…" at bounding box center [462, 283] width 341 height 332
click at [618, 134] on icon at bounding box center [613, 133] width 9 height 9
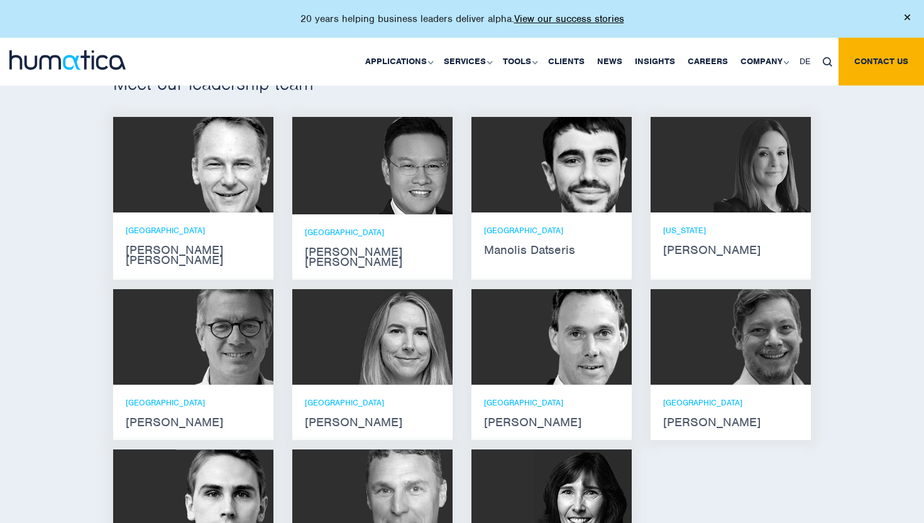
click at [547, 192] on img at bounding box center [582, 165] width 97 height 96
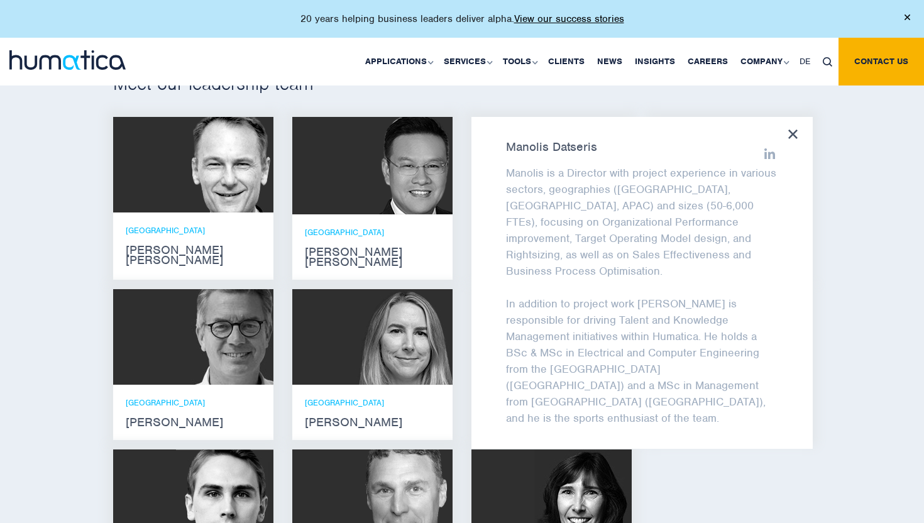
click at [768, 151] on icon at bounding box center [769, 153] width 11 height 11
click at [74, 341] on div "Meet our leadership team Andros Payne He holds degrees in Electrical and Mechan…" at bounding box center [462, 341] width 924 height 650
click at [793, 130] on icon at bounding box center [792, 133] width 9 height 9
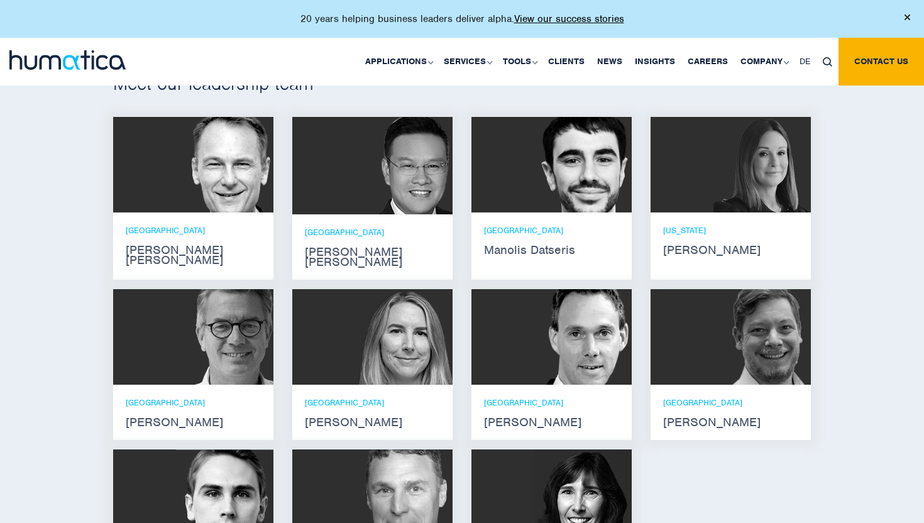
scroll to position [914, 0]
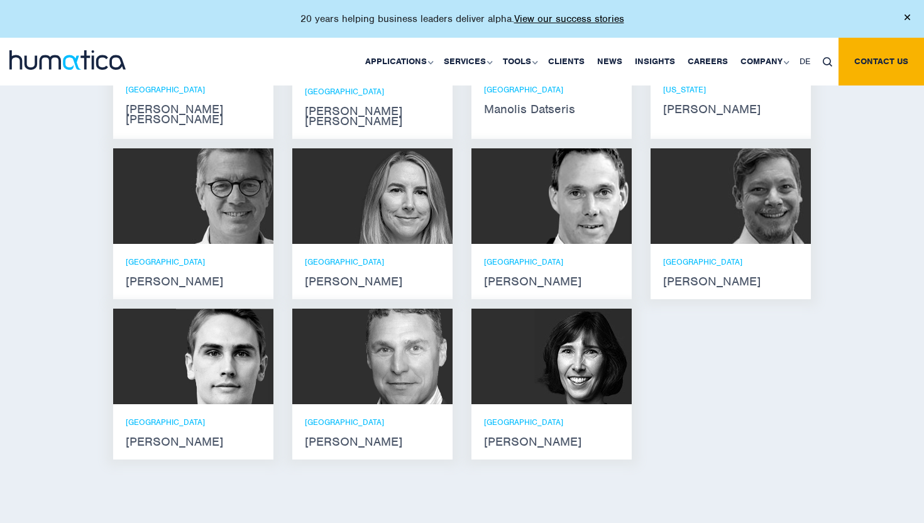
click at [358, 348] on img at bounding box center [403, 357] width 97 height 96
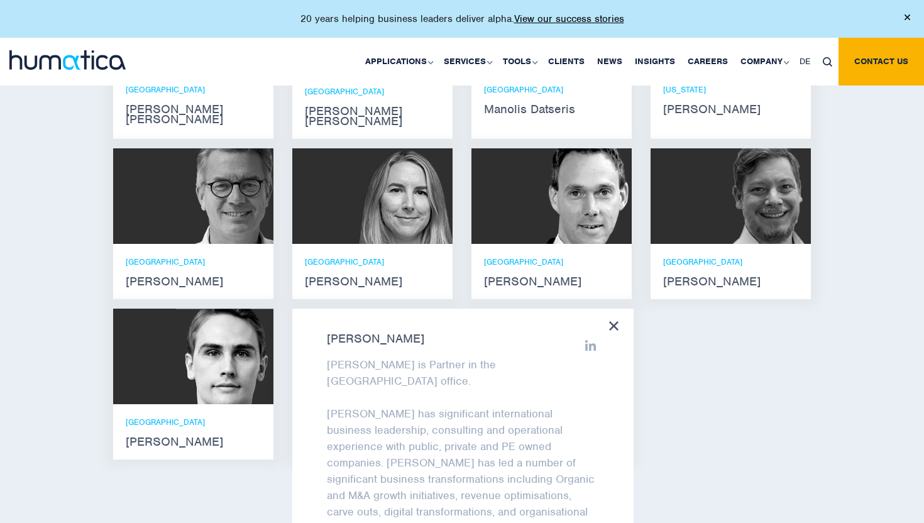
scroll to position [3, 0]
click at [591, 338] on icon at bounding box center [590, 343] width 11 height 11
click at [614, 321] on icon at bounding box center [613, 325] width 9 height 9
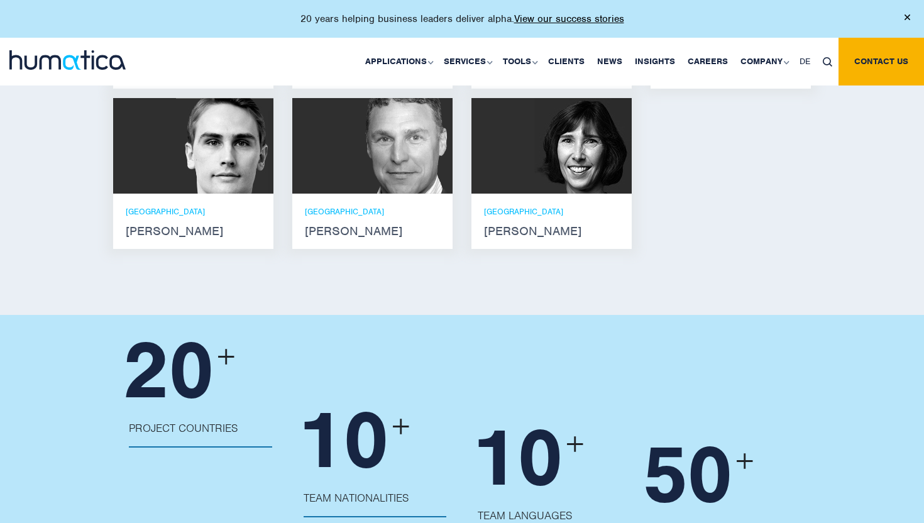
scroll to position [1117, 0]
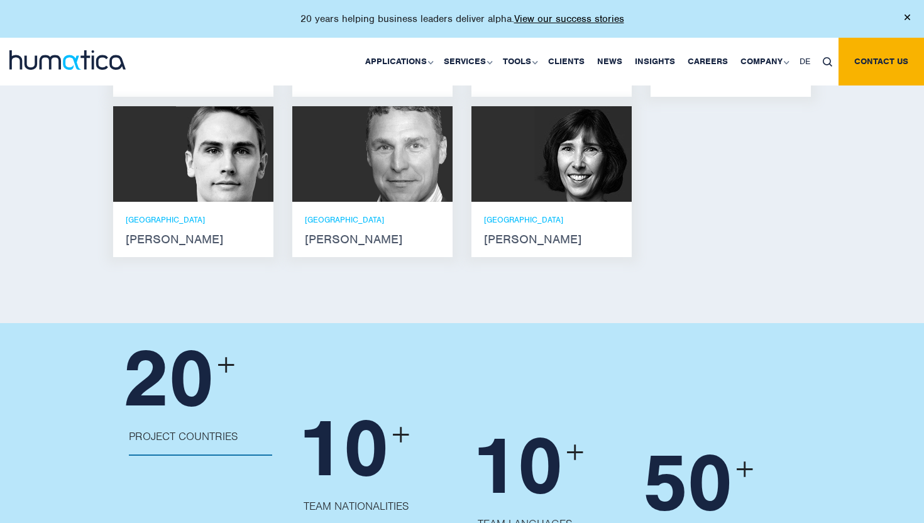
click at [529, 162] on div at bounding box center [551, 154] width 160 height 96
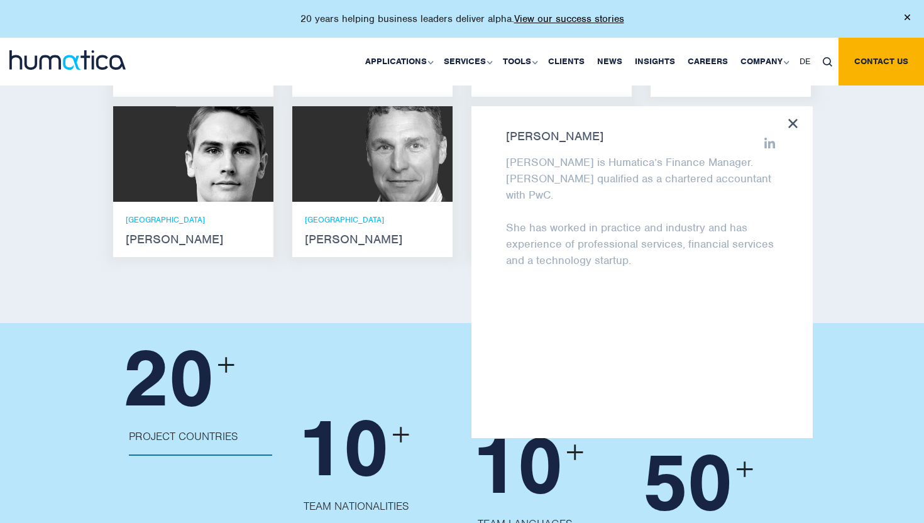
click at [529, 163] on p "Karen is Humatica’s Finance Manager. Karen qualified as a chartered accountant …" at bounding box center [642, 178] width 272 height 49
click at [513, 131] on strong "Karen Wright" at bounding box center [642, 136] width 272 height 10
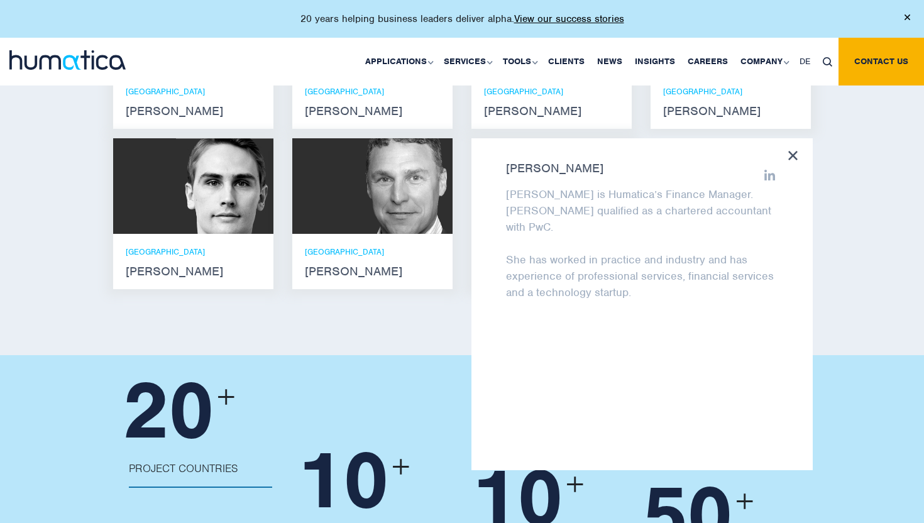
scroll to position [1082, 0]
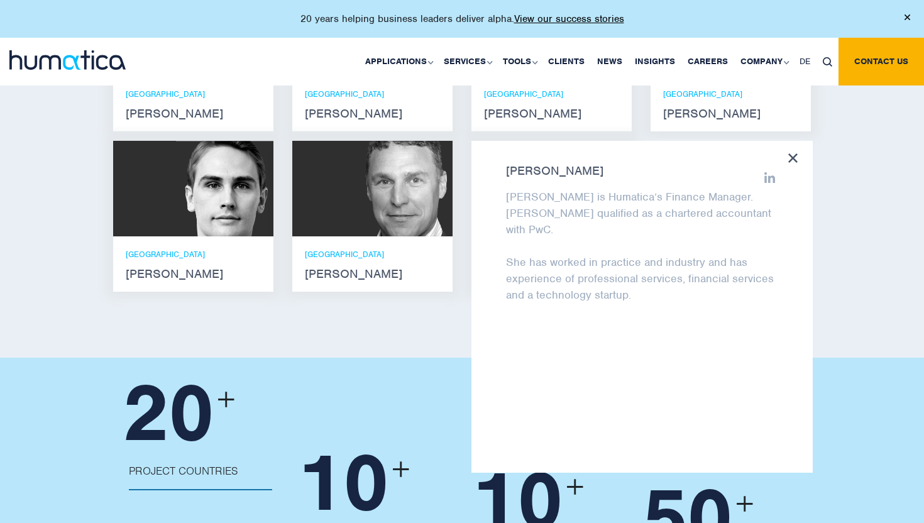
click at [757, 166] on strong "Karen Wright" at bounding box center [642, 171] width 272 height 10
click at [765, 172] on icon at bounding box center [769, 177] width 11 height 11
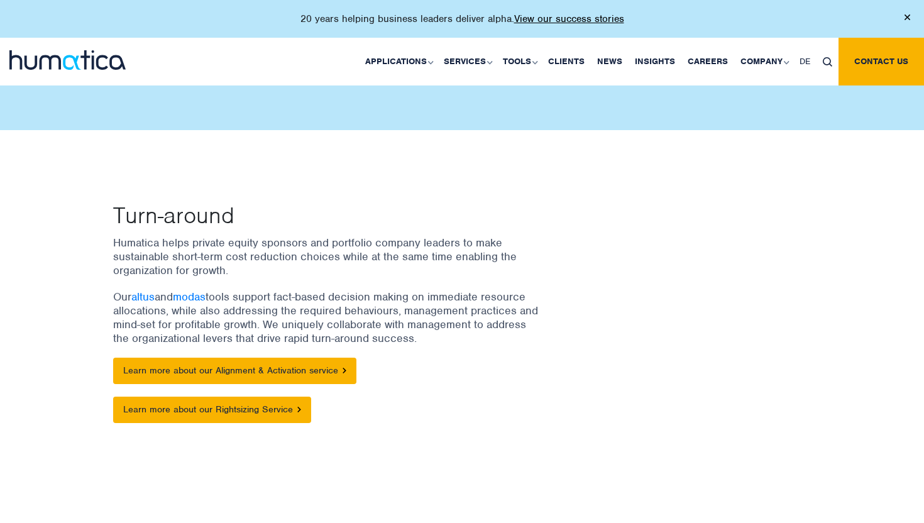
scroll to position [84, 0]
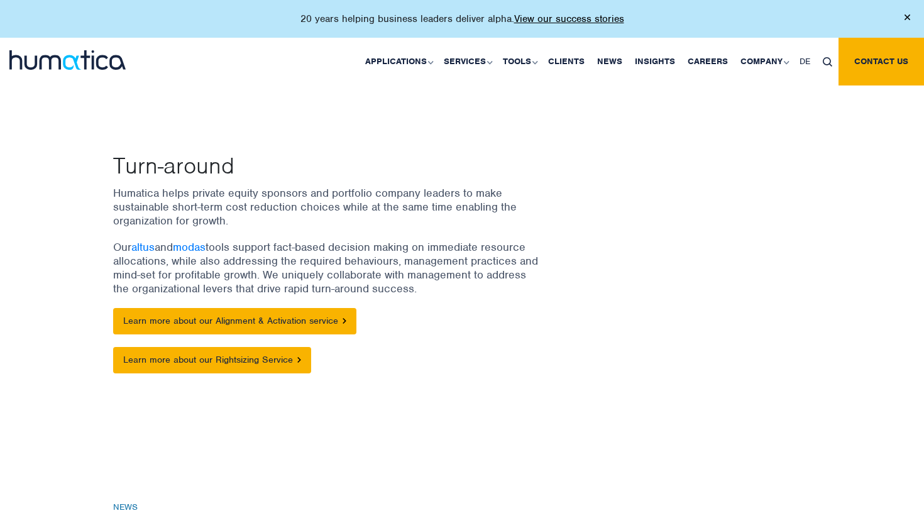
click at [322, 236] on div "Humatica helps private equity sponsors and portfolio company leaders to make su…" at bounding box center [342, 286] width 459 height 200
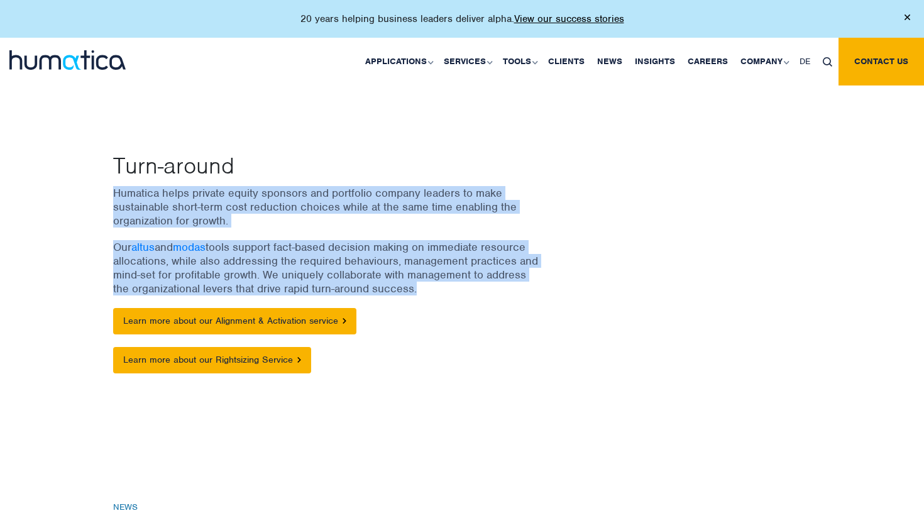
drag, startPoint x: 322, startPoint y: 236, endPoint x: 322, endPoint y: 207, distance: 28.9
click at [322, 208] on div "Humatica helps private equity sponsors and portfolio company leaders to make su…" at bounding box center [342, 286] width 459 height 200
click at [322, 207] on p "Humatica helps private equity sponsors and portfolio company leaders to make su…" at bounding box center [326, 206] width 427 height 41
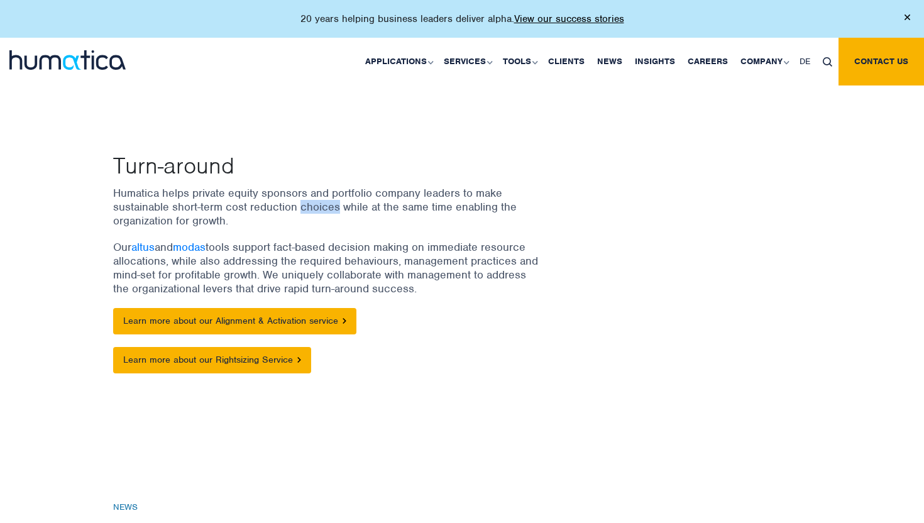
click at [322, 207] on p "Humatica helps private equity sponsors and portfolio company leaders to make su…" at bounding box center [326, 206] width 427 height 41
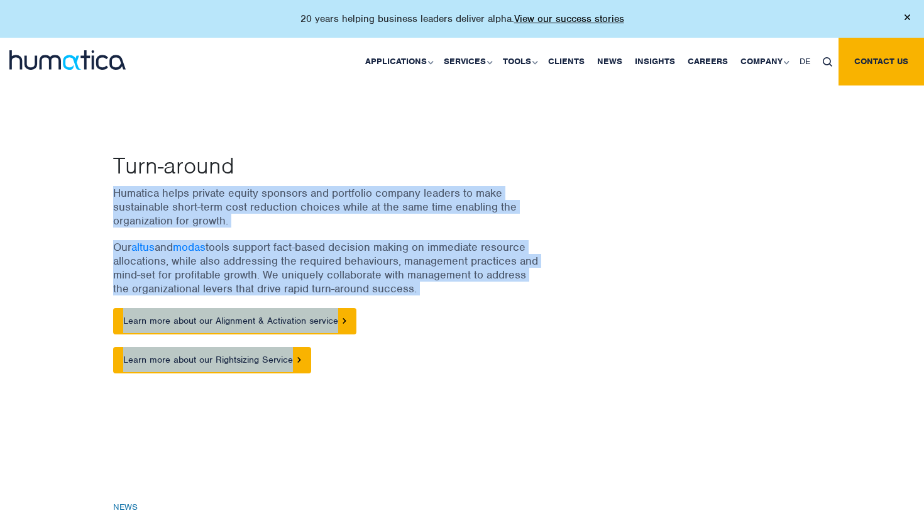
drag, startPoint x: 322, startPoint y: 207, endPoint x: 348, endPoint y: 368, distance: 162.9
click at [349, 365] on div "Humatica helps private equity sponsors and portfolio company leaders to make su…" at bounding box center [342, 286] width 459 height 200
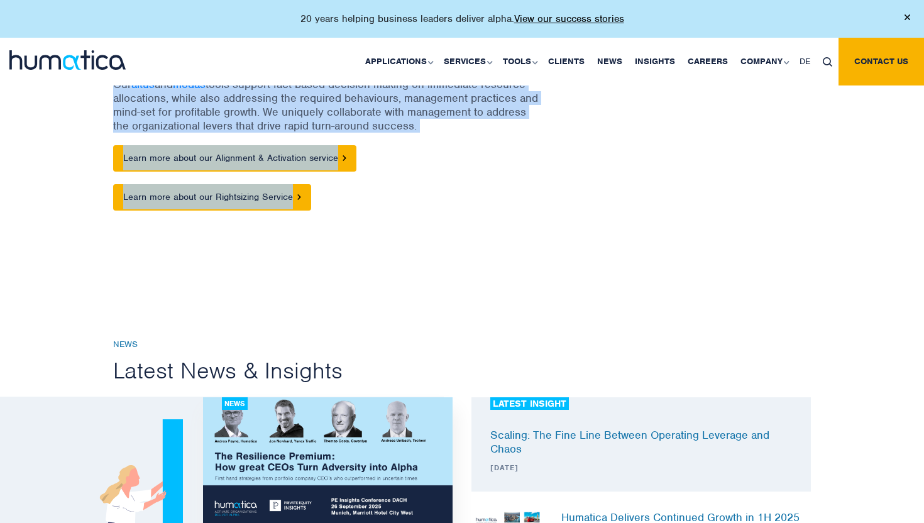
scroll to position [123, 0]
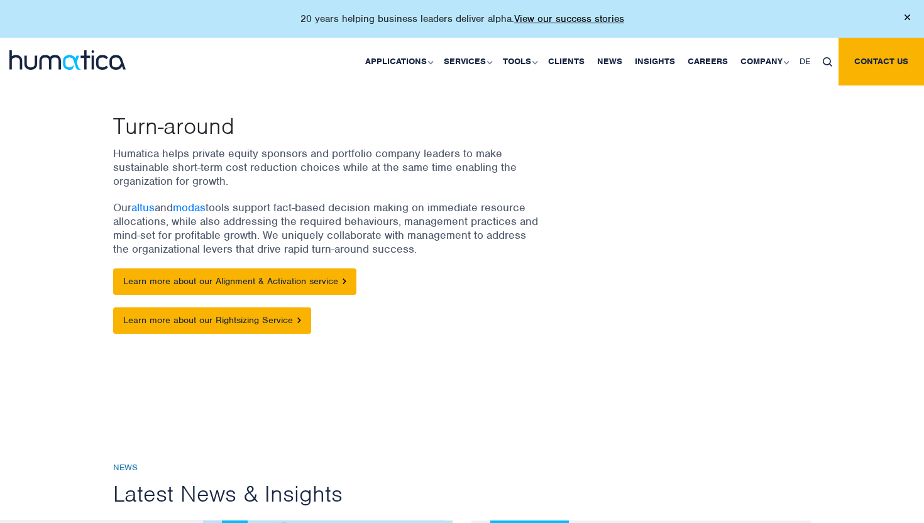
click at [348, 368] on div "Turn-around Humatica helps private equity sponsors and portfolio company leader…" at bounding box center [462, 220] width 924 height 359
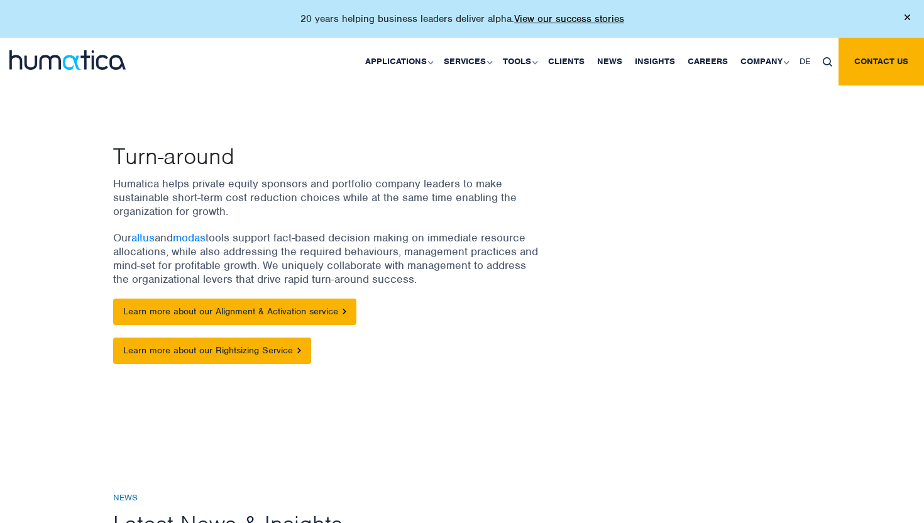
scroll to position [87, 0]
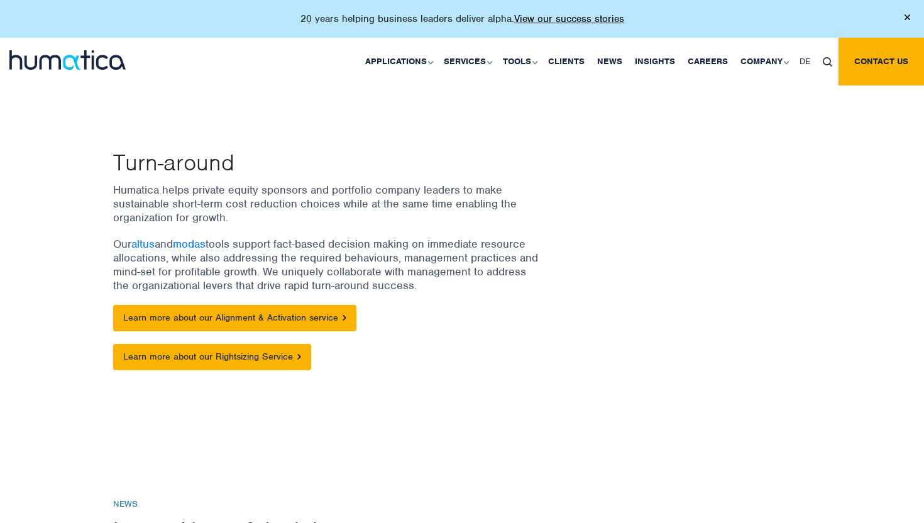
click at [305, 255] on p "Our altus and modas tools support fact-based decision making on immediate resou…" at bounding box center [326, 264] width 427 height 55
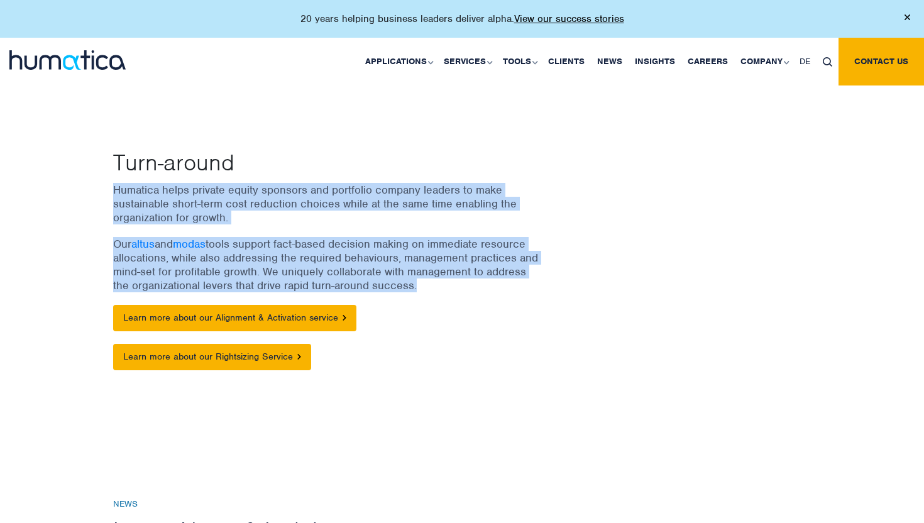
drag, startPoint x: 305, startPoint y: 255, endPoint x: 304, endPoint y: 195, distance: 60.3
click at [304, 195] on div "Humatica helps private equity sponsors and portfolio company leaders to make su…" at bounding box center [342, 283] width 459 height 200
click at [304, 195] on p "Humatica helps private equity sponsors and portfolio company leaders to make su…" at bounding box center [326, 203] width 427 height 41
